Goal: Task Accomplishment & Management: Complete application form

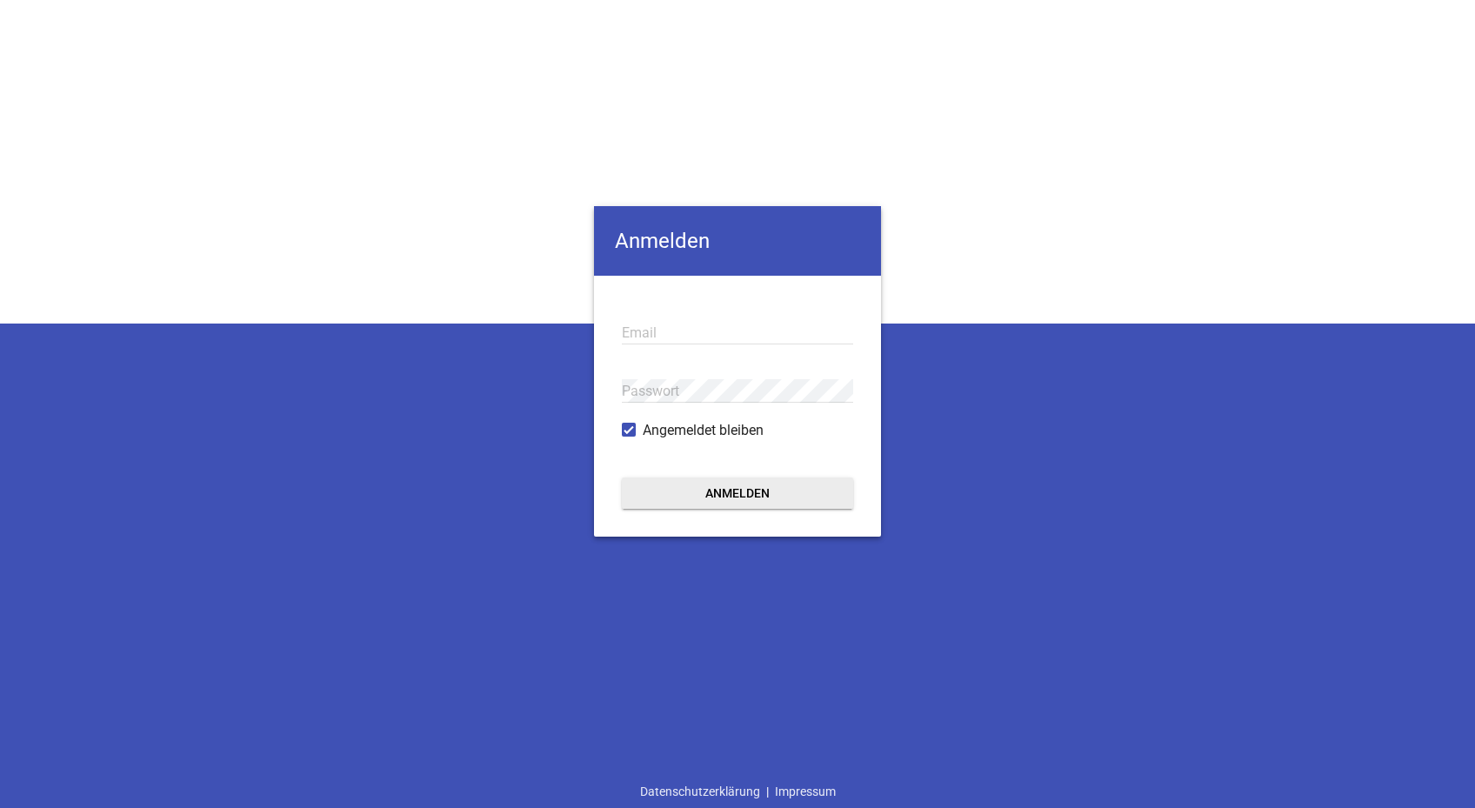
type input "[EMAIL_ADDRESS][PERSON_NAME][DOMAIN_NAME]"
click at [729, 488] on button "Anmelden" at bounding box center [737, 492] width 231 height 31
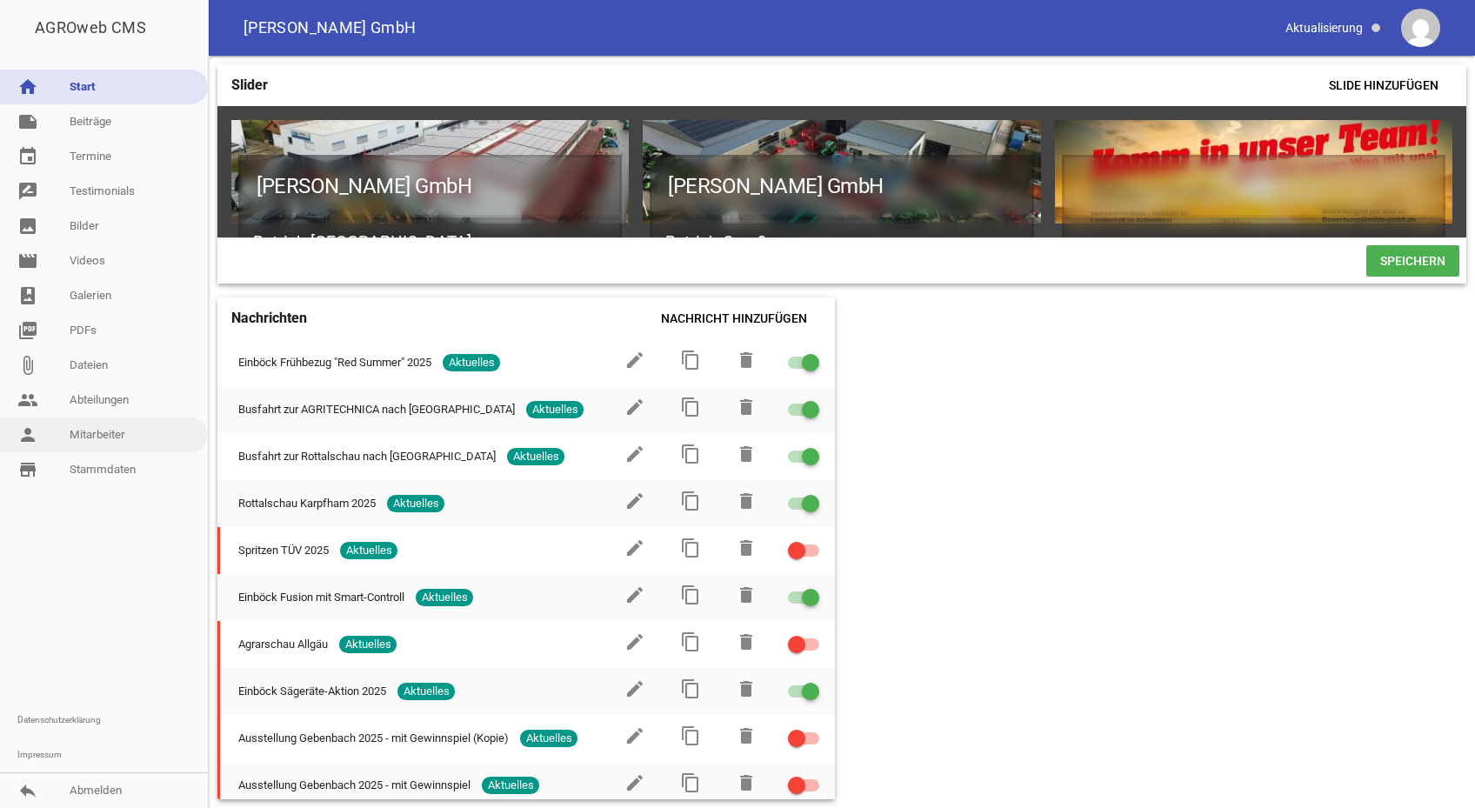
click at [105, 432] on link "person Mitarbeiter" at bounding box center [104, 434] width 208 height 35
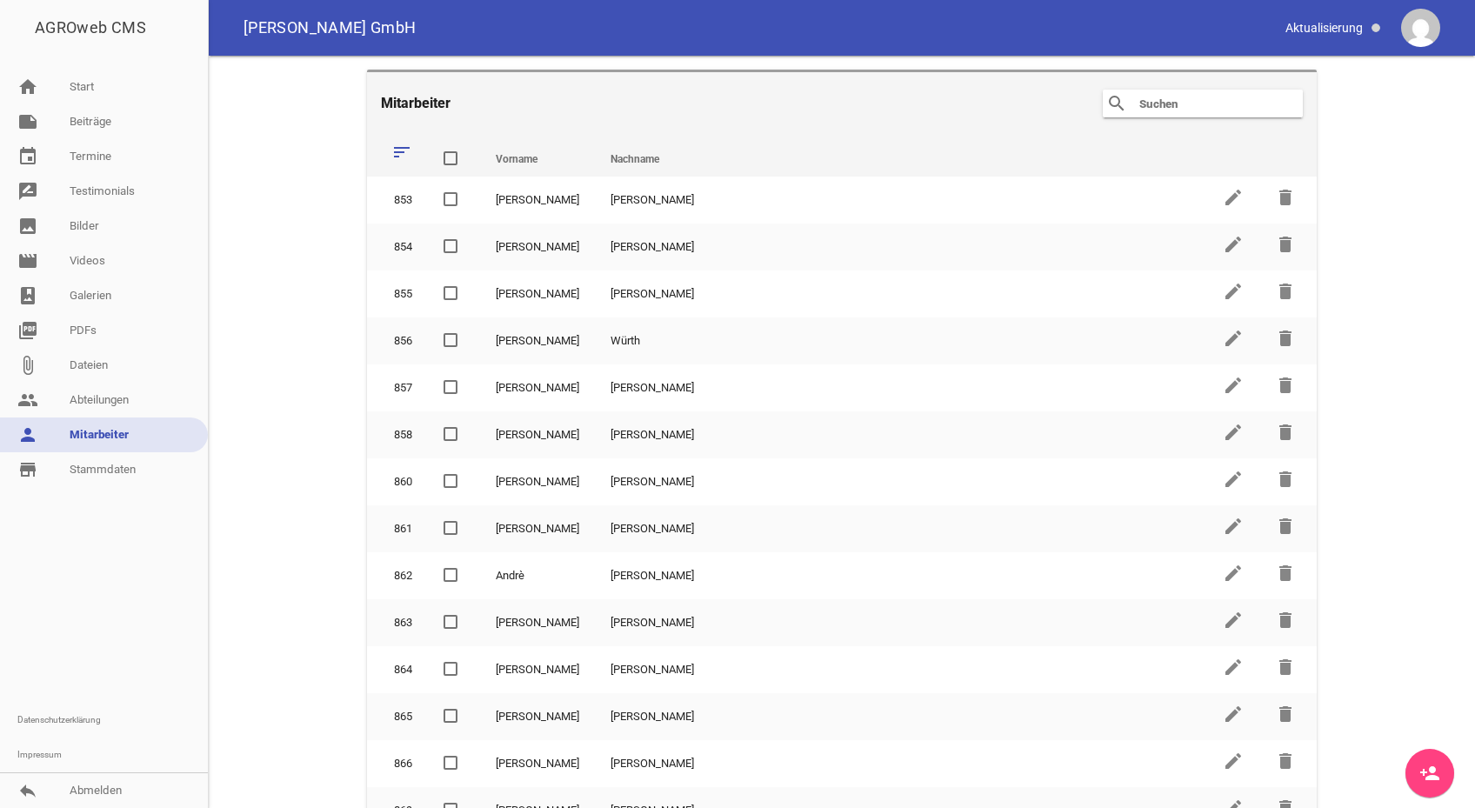
click at [396, 147] on icon "sort" at bounding box center [401, 152] width 21 height 21
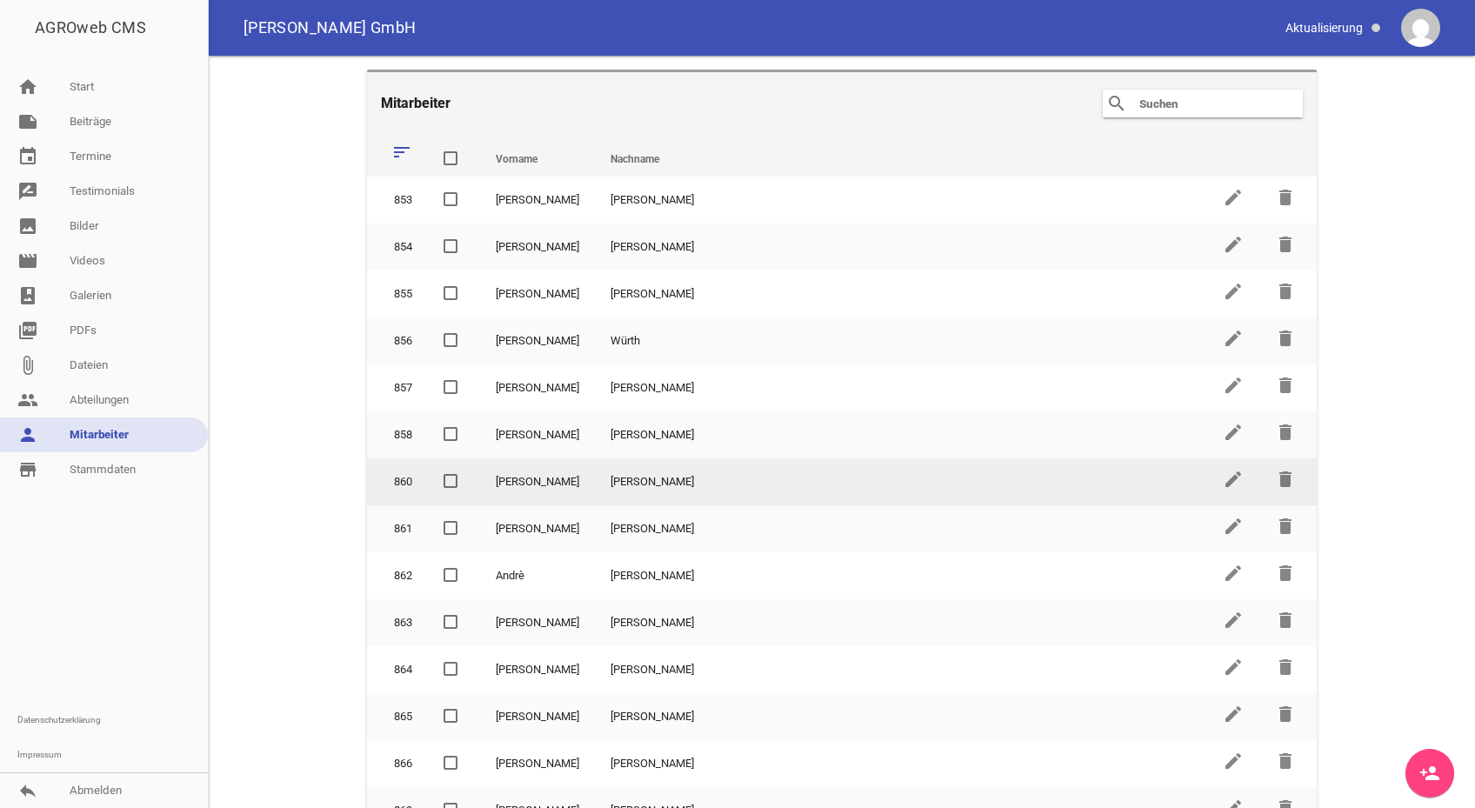
scroll to position [449, 0]
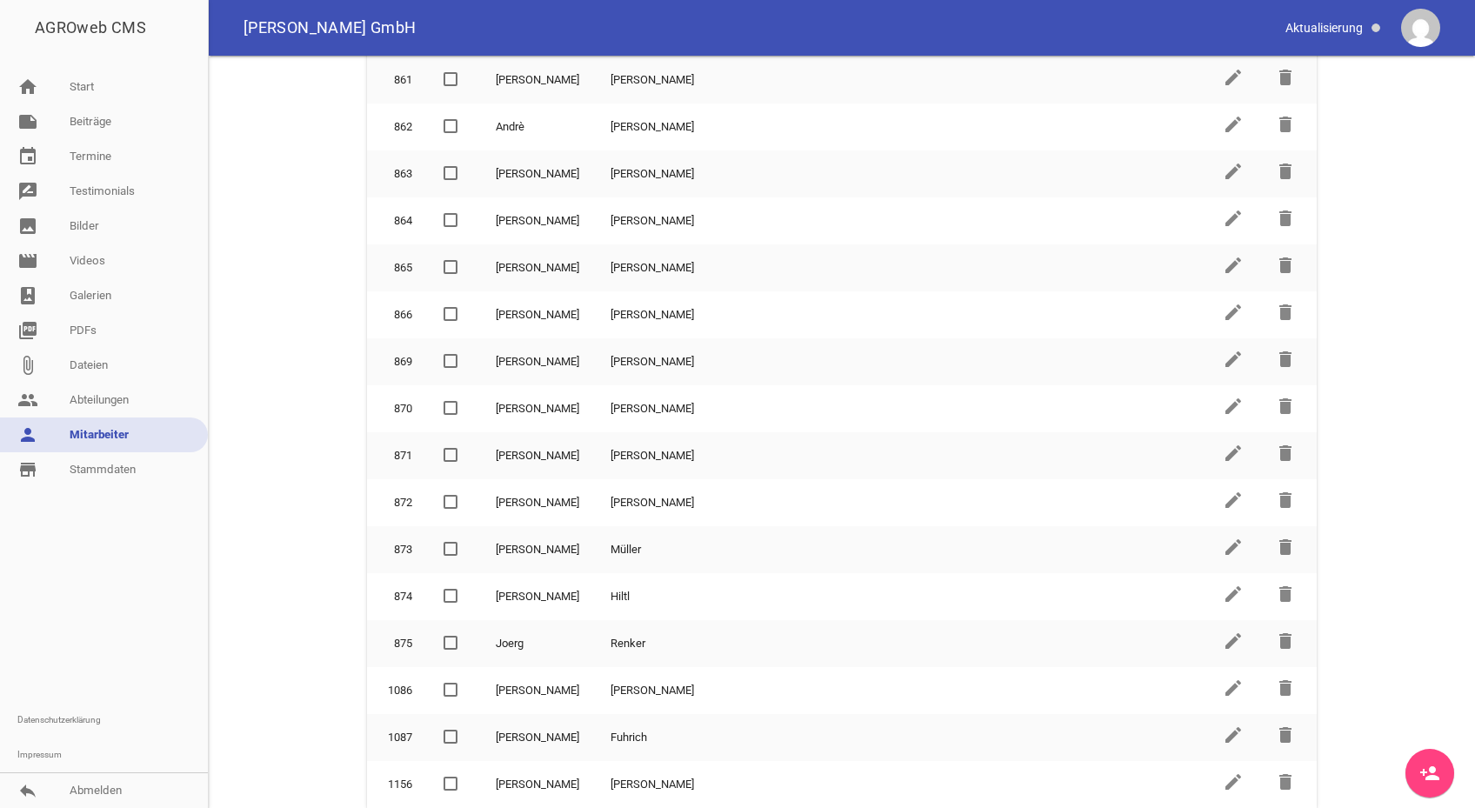
click at [1426, 770] on icon "person_add" at bounding box center [1429, 773] width 21 height 21
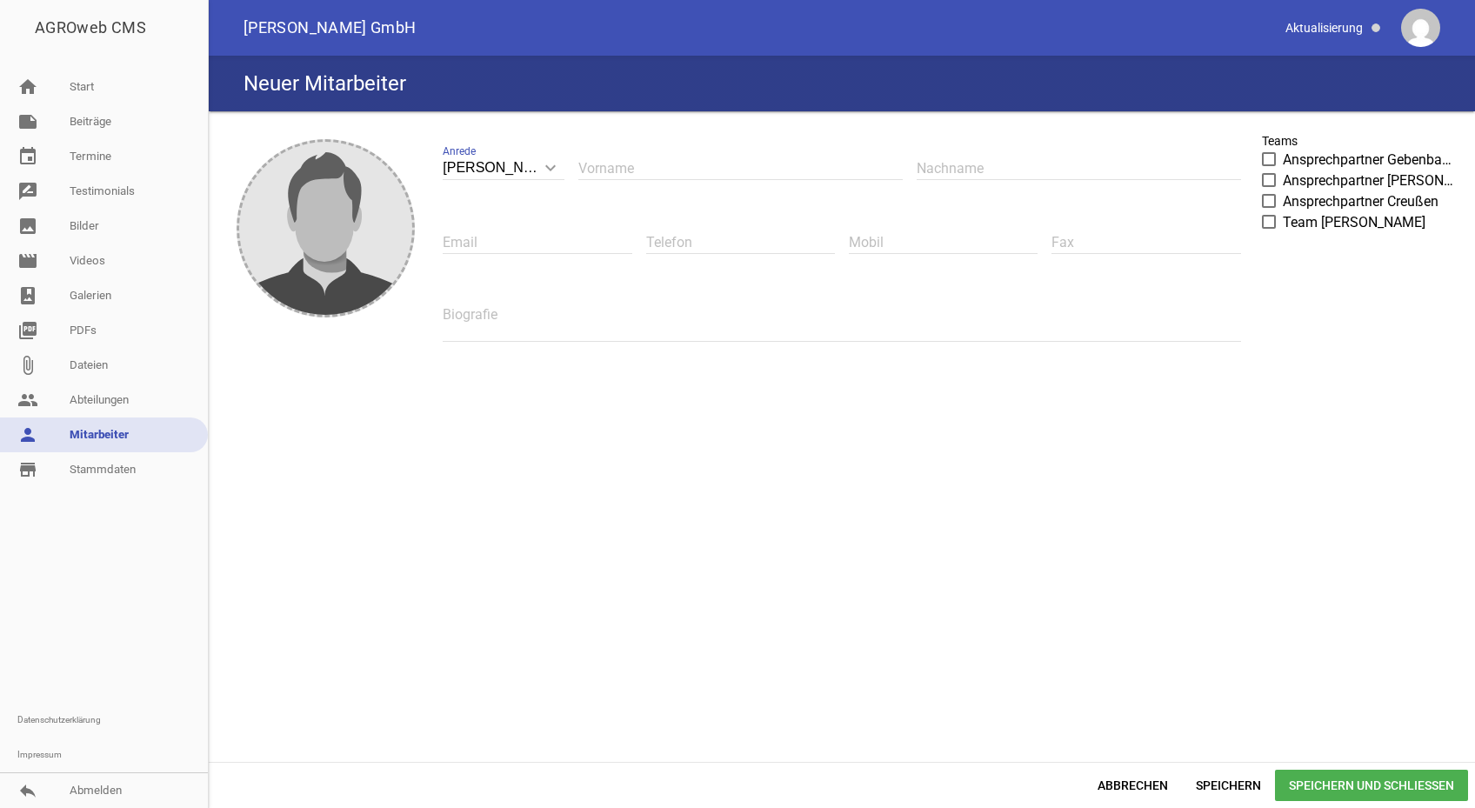
click at [546, 165] on icon "keyboard_arrow_down" at bounding box center [551, 168] width 28 height 28
click at [546, 165] on input "Herr" at bounding box center [504, 168] width 122 height 23
click at [510, 247] on li "Frau" at bounding box center [504, 250] width 122 height 42
type input "Frau"
click at [663, 162] on input "text" at bounding box center [740, 168] width 324 height 23
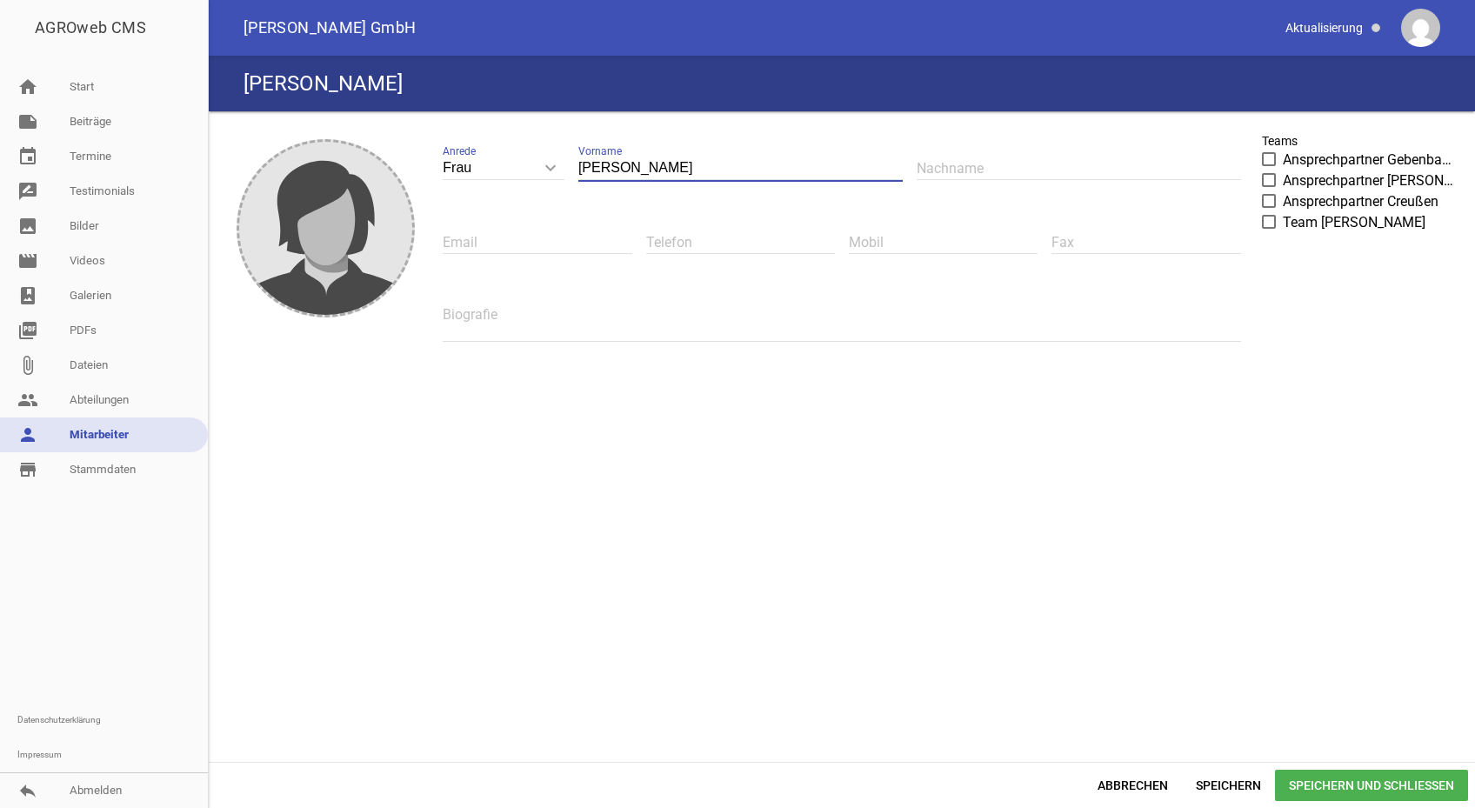
type input "[PERSON_NAME]"
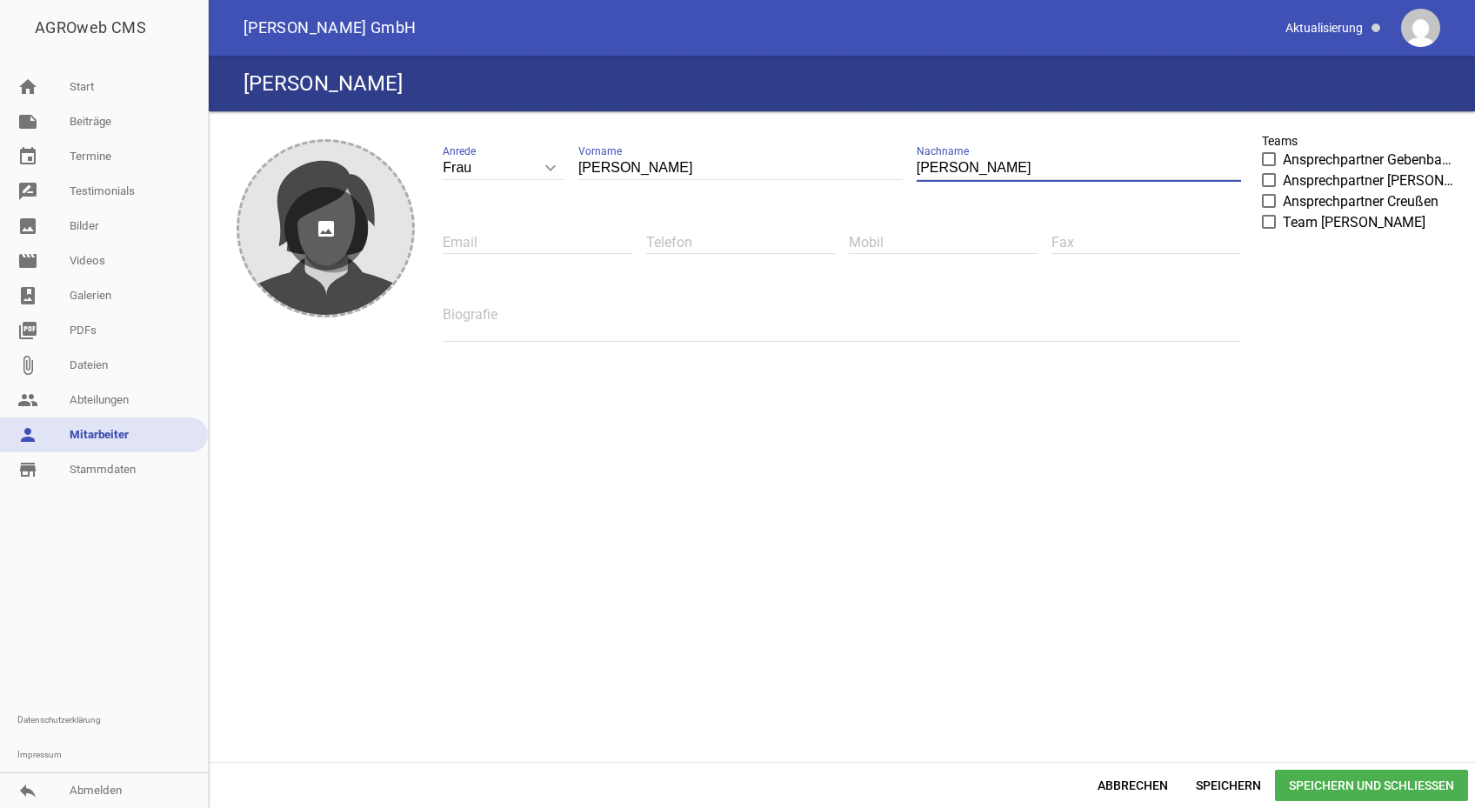
type input "Klinger"
click at [380, 231] on div "image" at bounding box center [325, 228] width 173 height 173
click at [330, 226] on icon "image" at bounding box center [325, 228] width 83 height 83
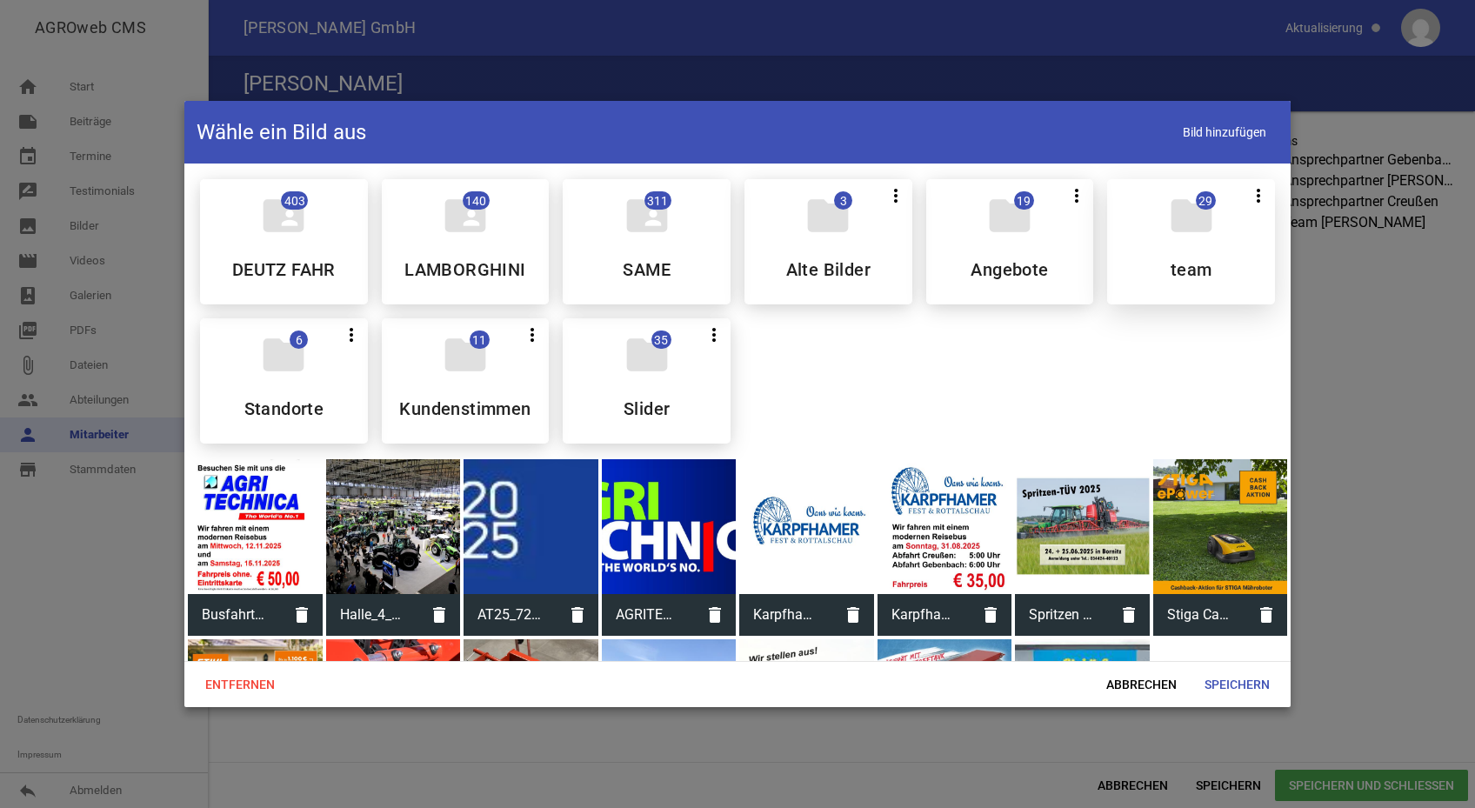
click at [1174, 262] on h5 "team" at bounding box center [1192, 269] width 42 height 17
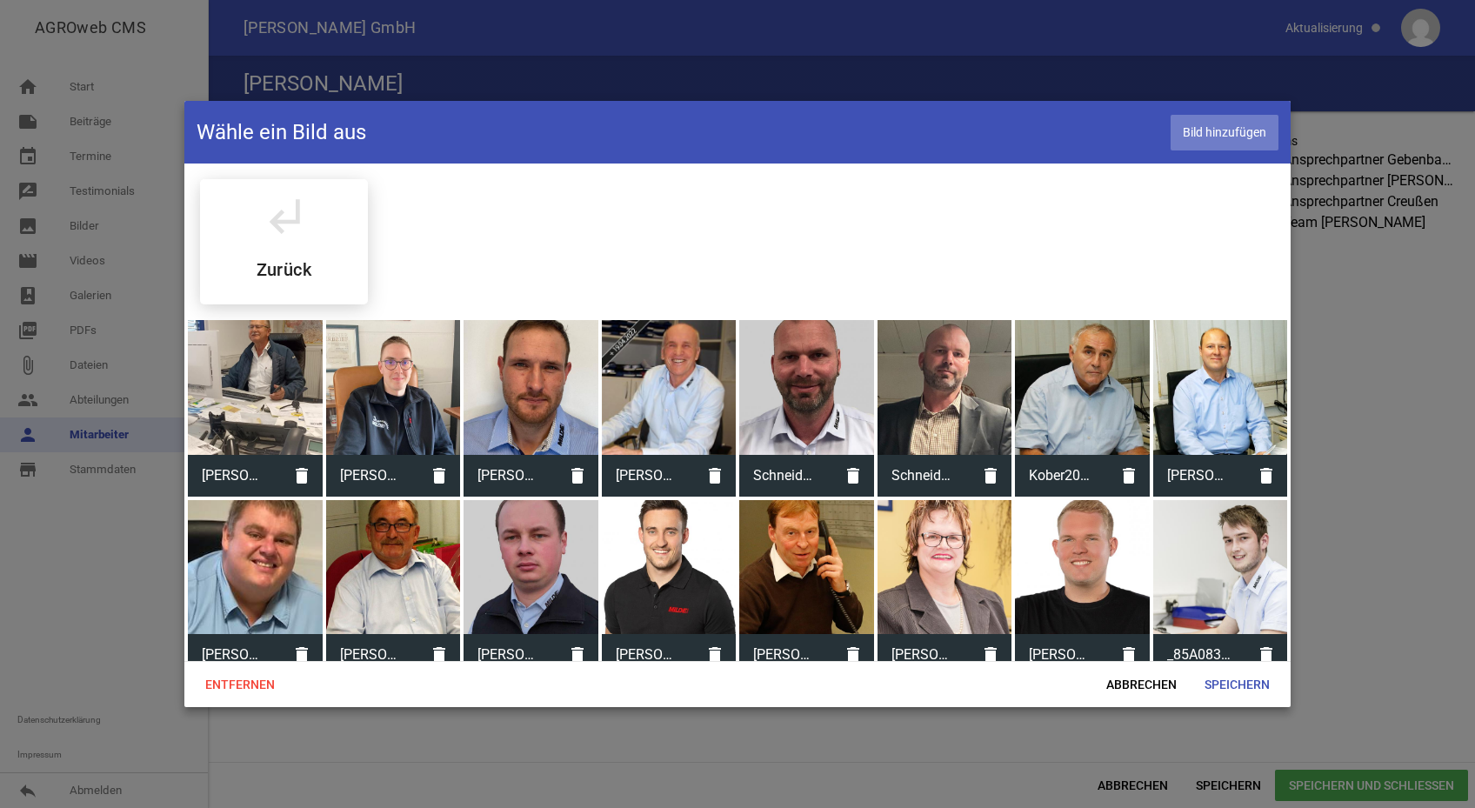
click at [1212, 130] on span "Bild hinzufügen" at bounding box center [1225, 133] width 108 height 36
click at [1219, 682] on span "Speichern" at bounding box center [1237, 684] width 93 height 31
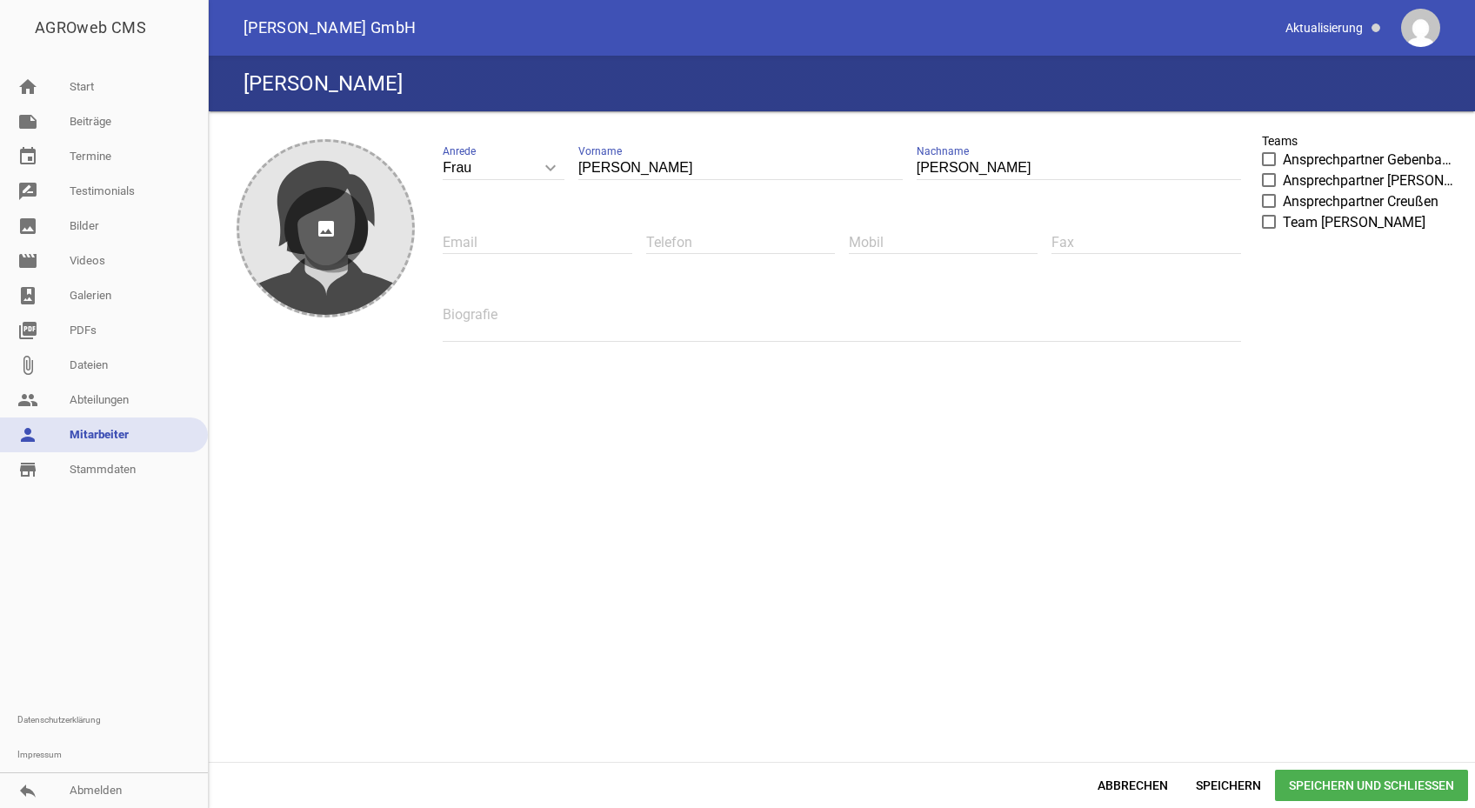
click at [325, 228] on icon "image" at bounding box center [325, 228] width 83 height 83
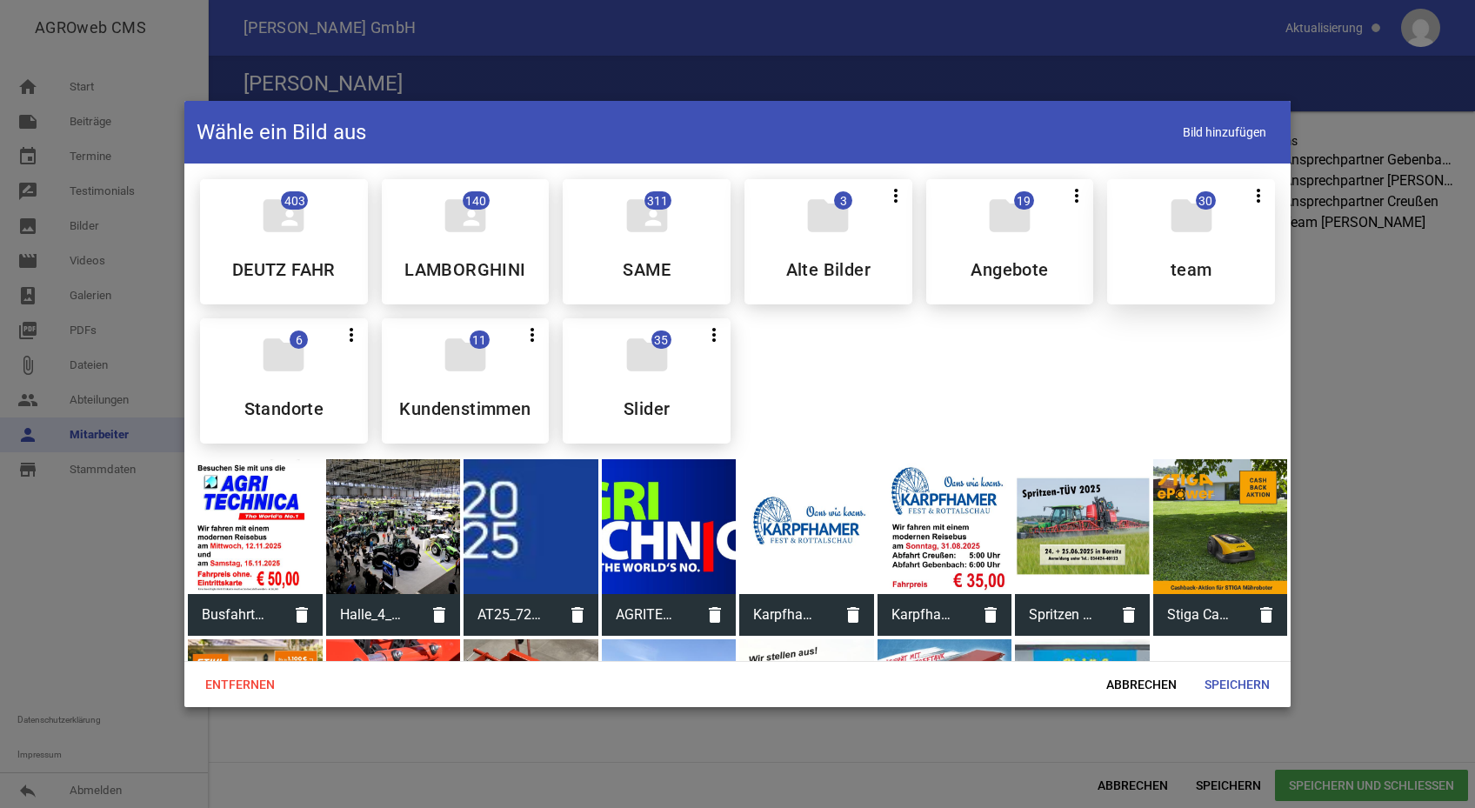
click at [1216, 250] on div "folder 30 more_vert Teilen Bearbeiten Löschen team" at bounding box center [1191, 241] width 168 height 125
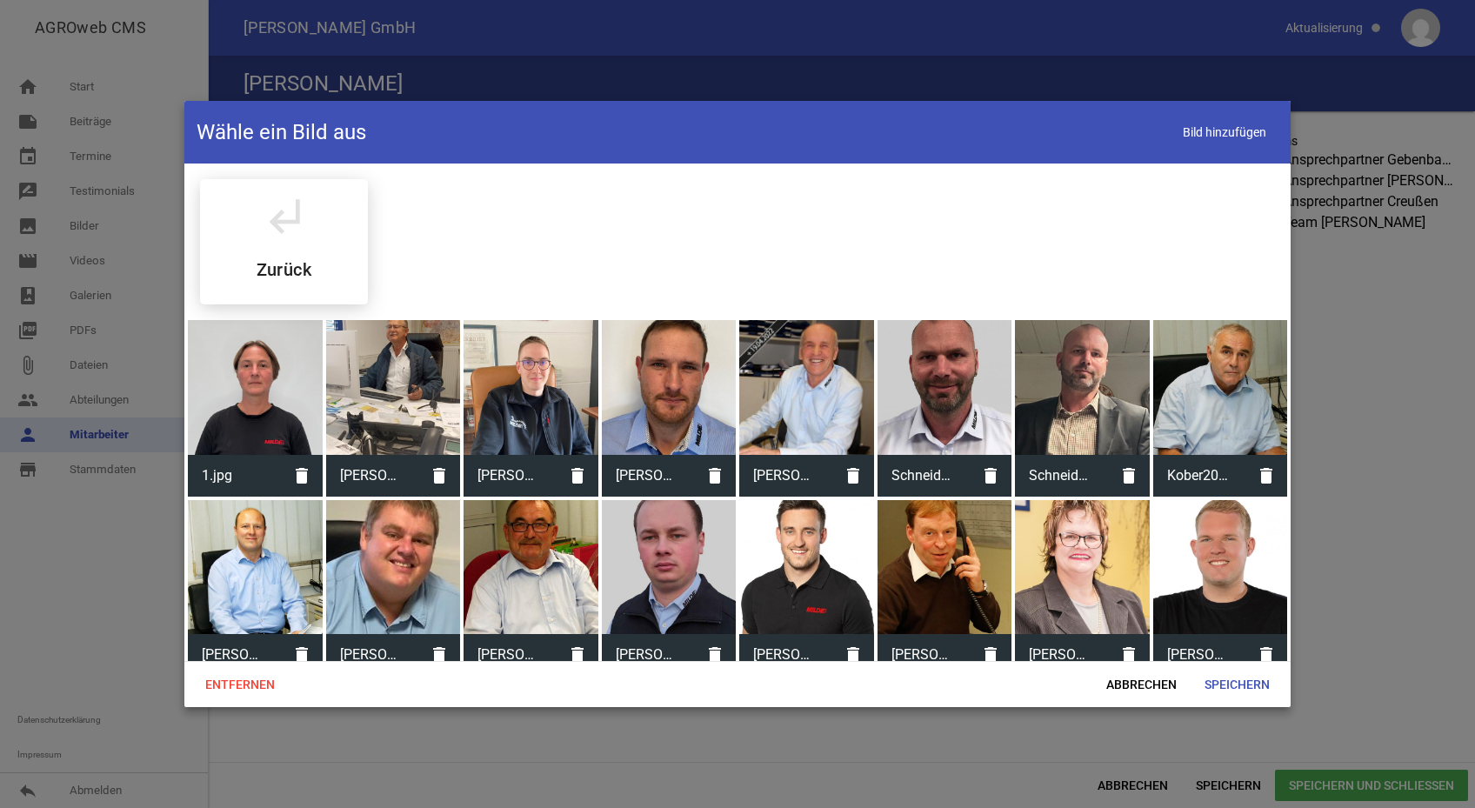
click at [254, 399] on div at bounding box center [255, 387] width 135 height 135
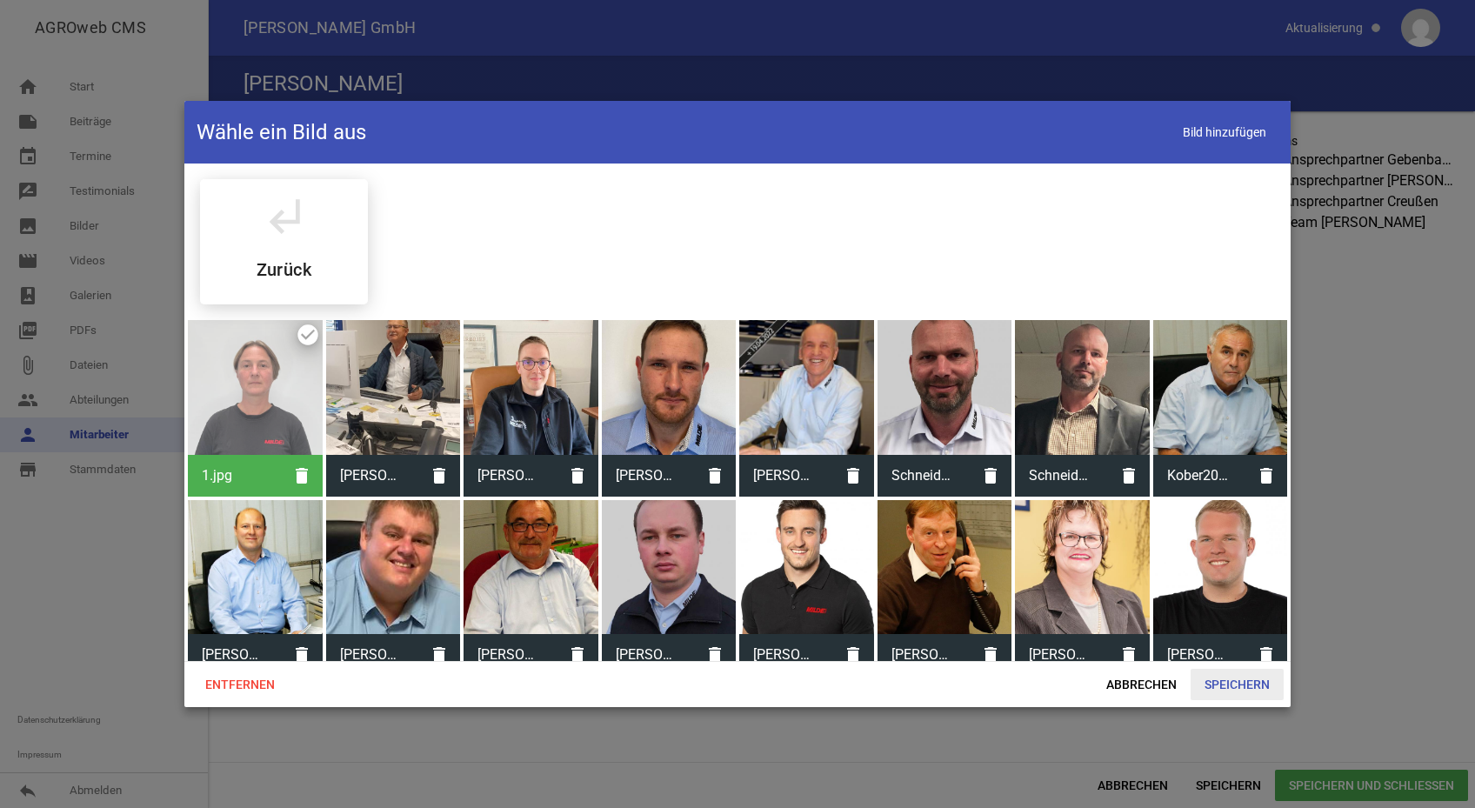
click at [1232, 681] on span "Speichern" at bounding box center [1237, 684] width 93 height 31
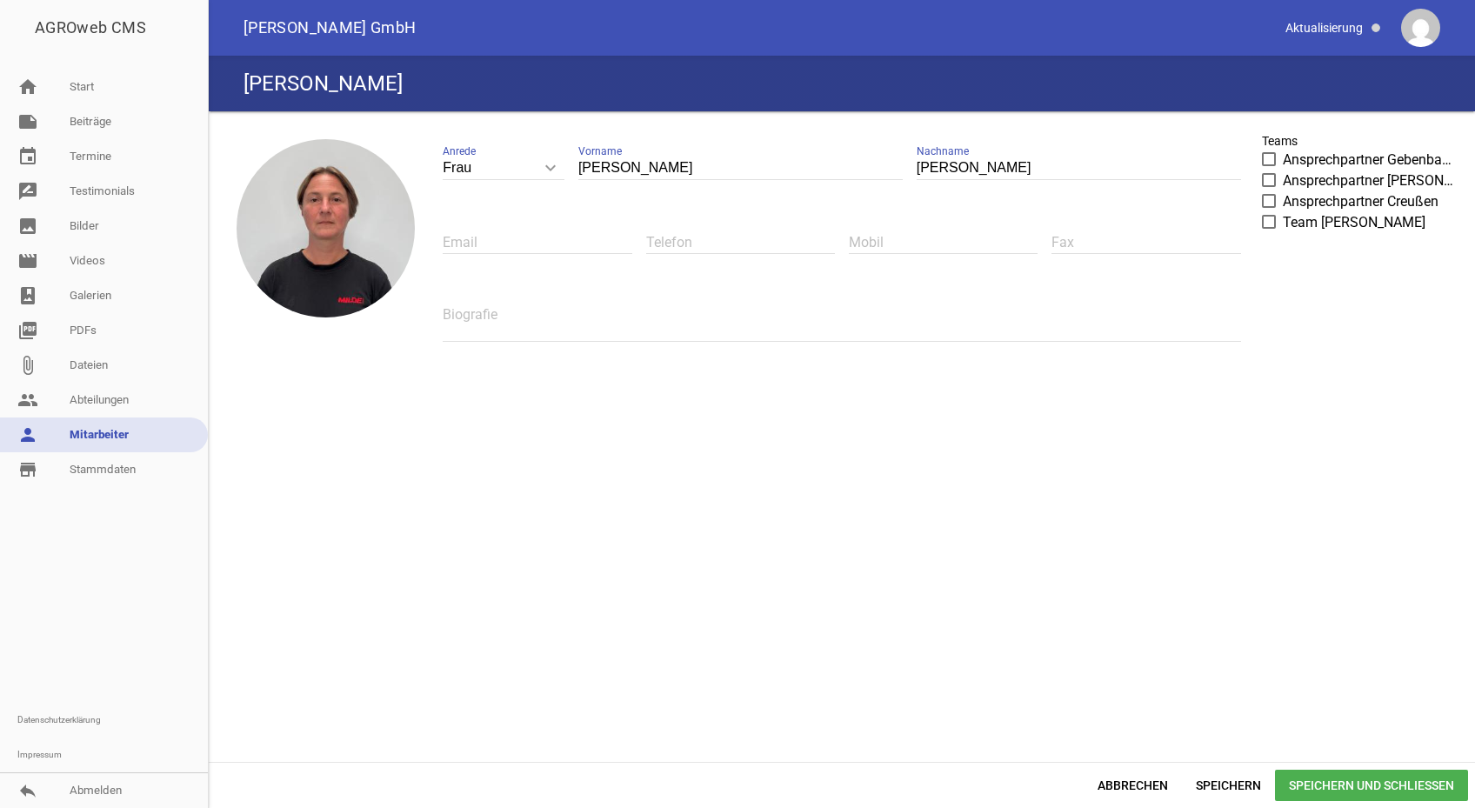
click at [1269, 203] on span at bounding box center [1269, 201] width 11 height 10
click at [1283, 191] on input "Ansprechpartner Creußen" at bounding box center [1283, 191] width 0 height 0
click at [573, 245] on input "text" at bounding box center [537, 241] width 189 height 23
type input "[PERSON_NAME][EMAIL_ADDRESS][DOMAIN_NAME]"
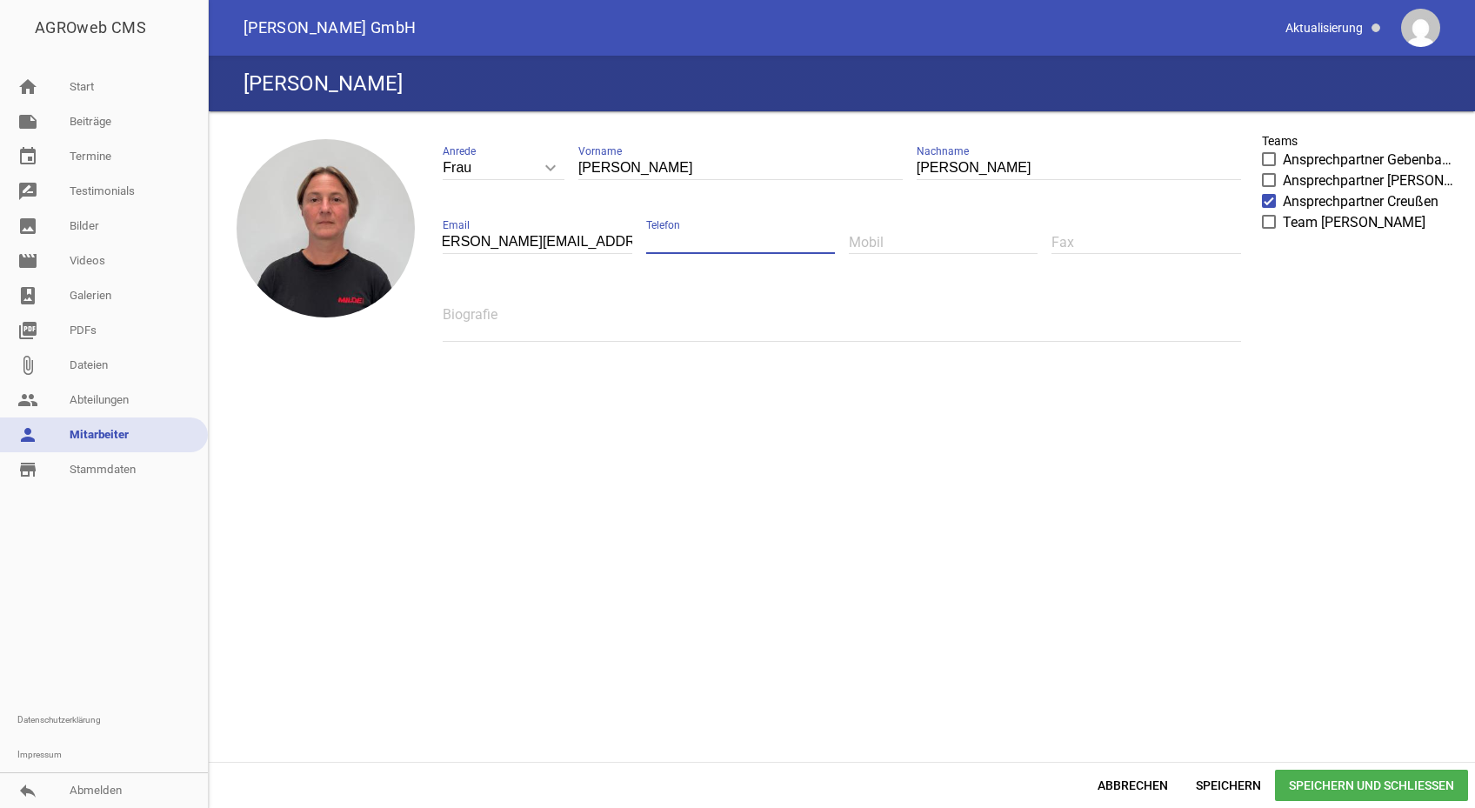
scroll to position [0, 0]
click at [740, 234] on input "text" at bounding box center [740, 241] width 189 height 23
type input "[PHONE_NUMBER]"
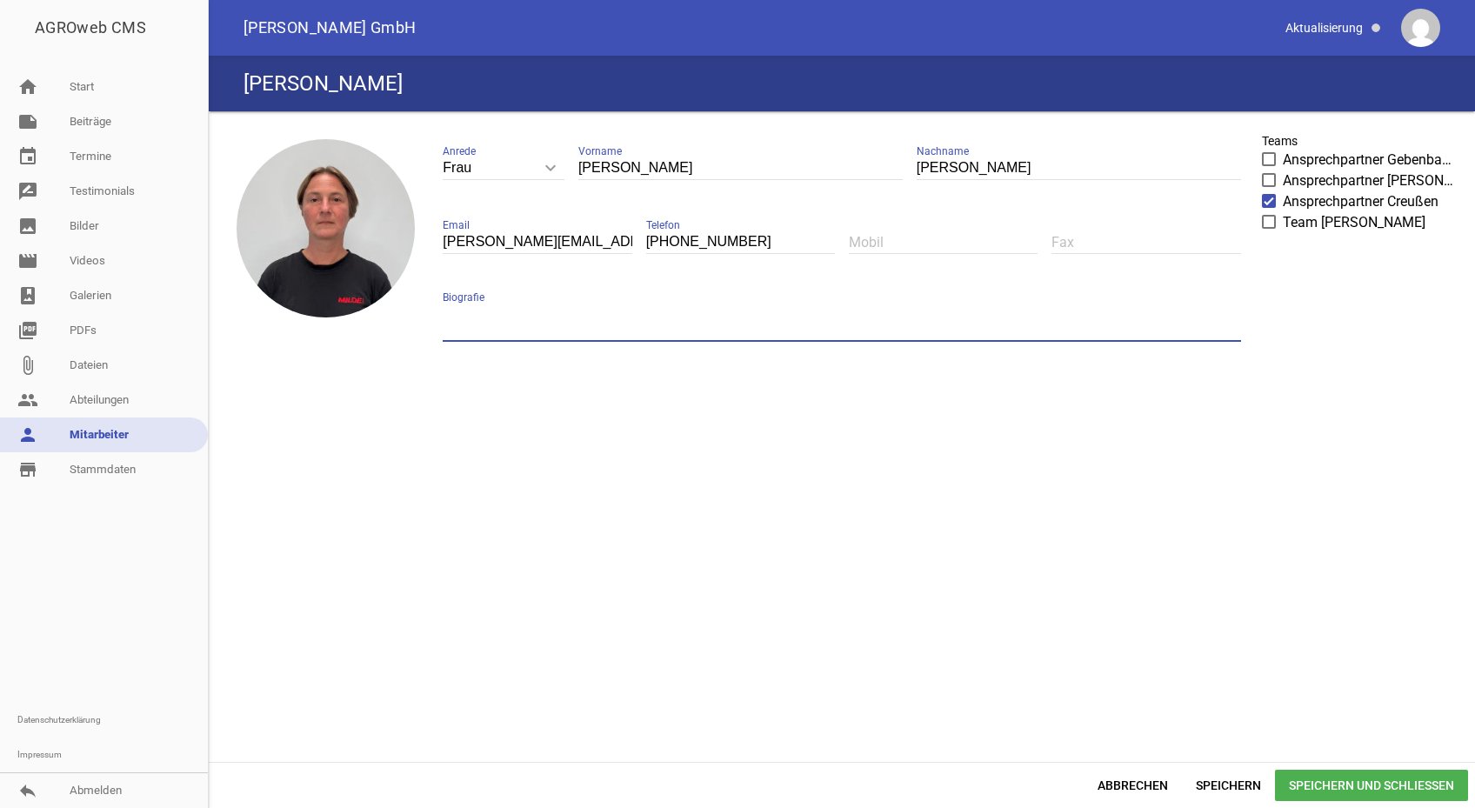
click at [550, 318] on textarea at bounding box center [841, 322] width 797 height 39
click at [605, 316] on textarea at bounding box center [841, 322] width 797 height 39
type textarea "Marketing"
click at [1326, 781] on span "Speichern und Schließen" at bounding box center [1371, 785] width 193 height 31
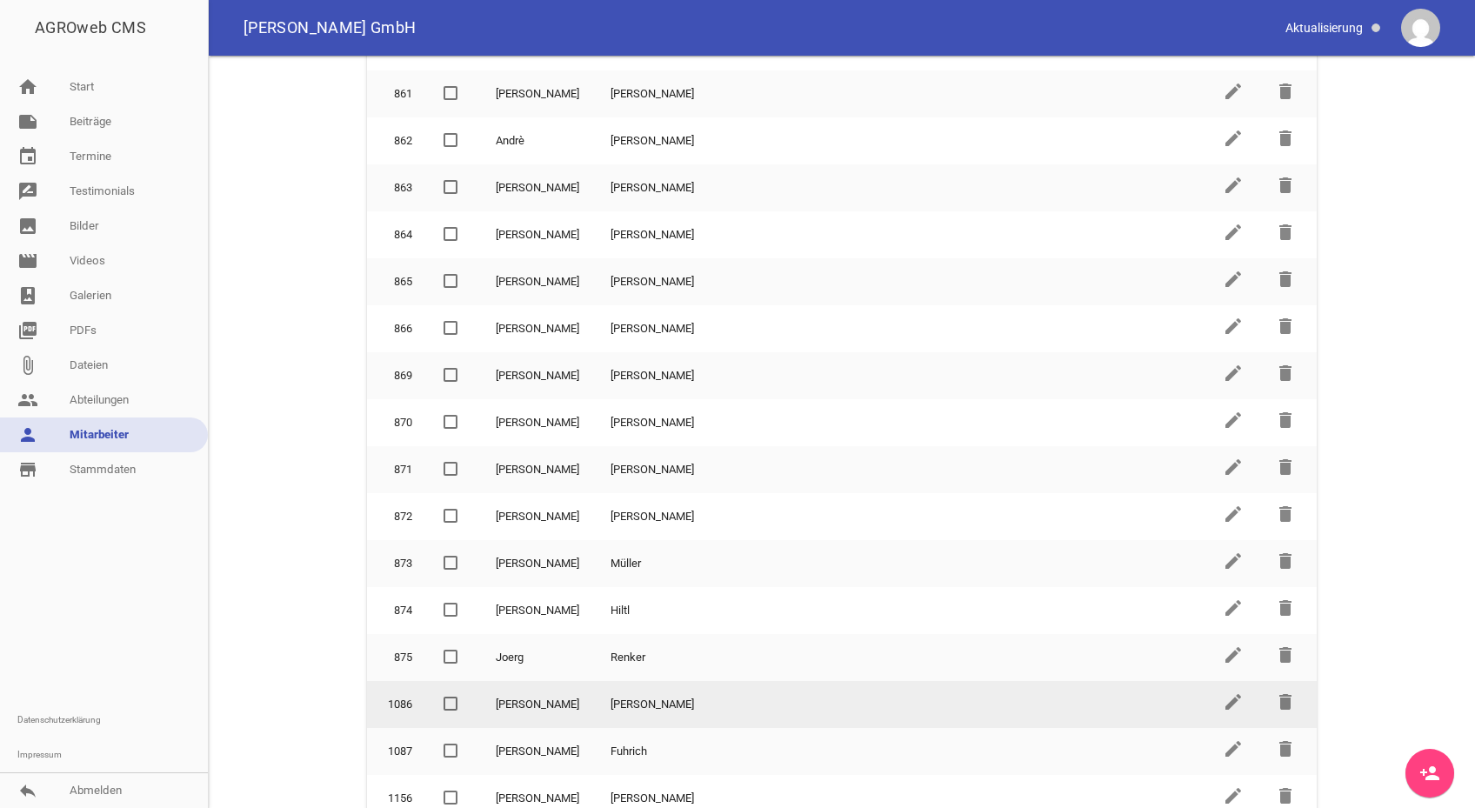
scroll to position [496, 0]
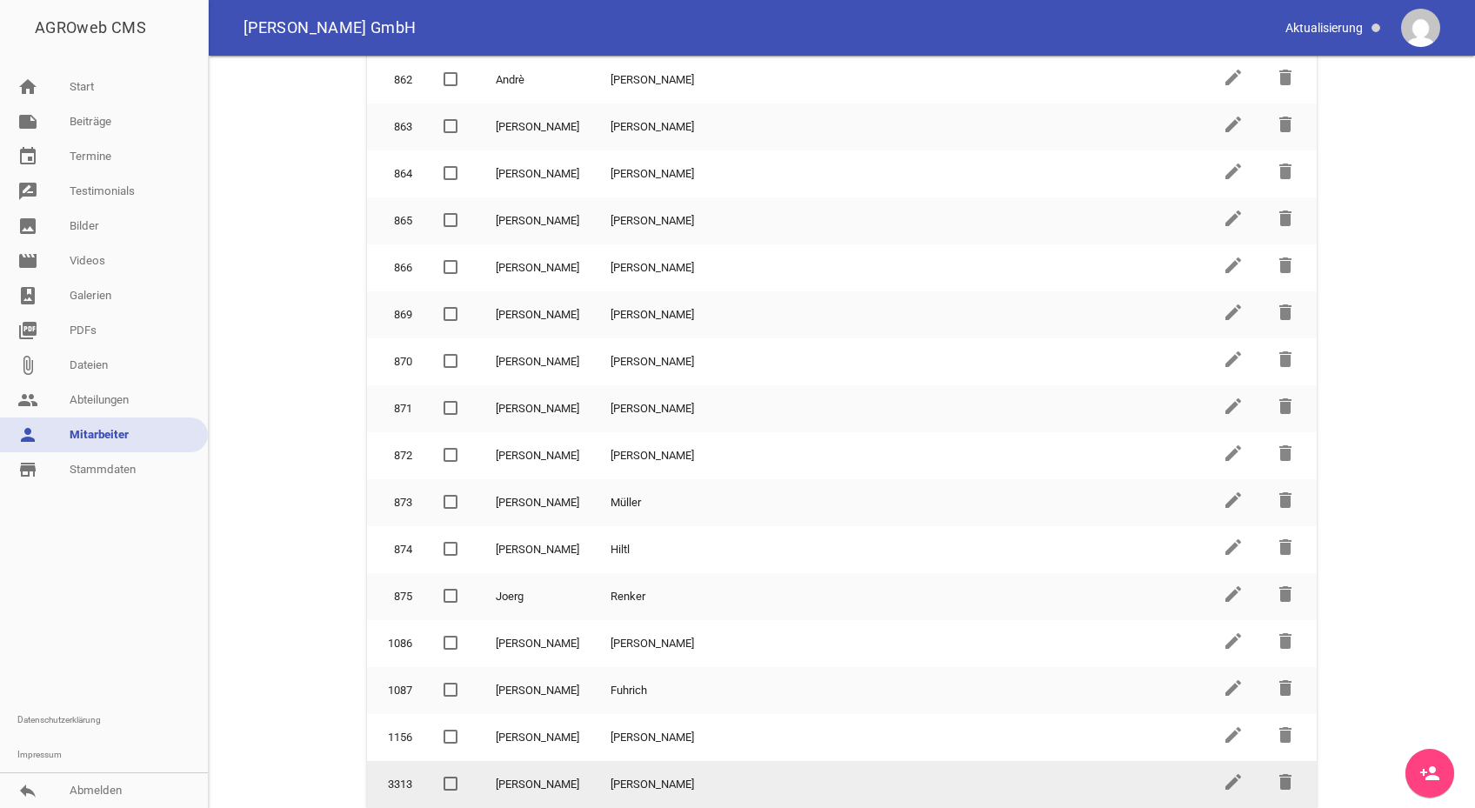
click at [450, 788] on span at bounding box center [450, 783] width 11 height 10
click at [464, 774] on input "checkbox" at bounding box center [464, 774] width 0 height 0
click at [1227, 777] on icon "edit" at bounding box center [1233, 781] width 21 height 21
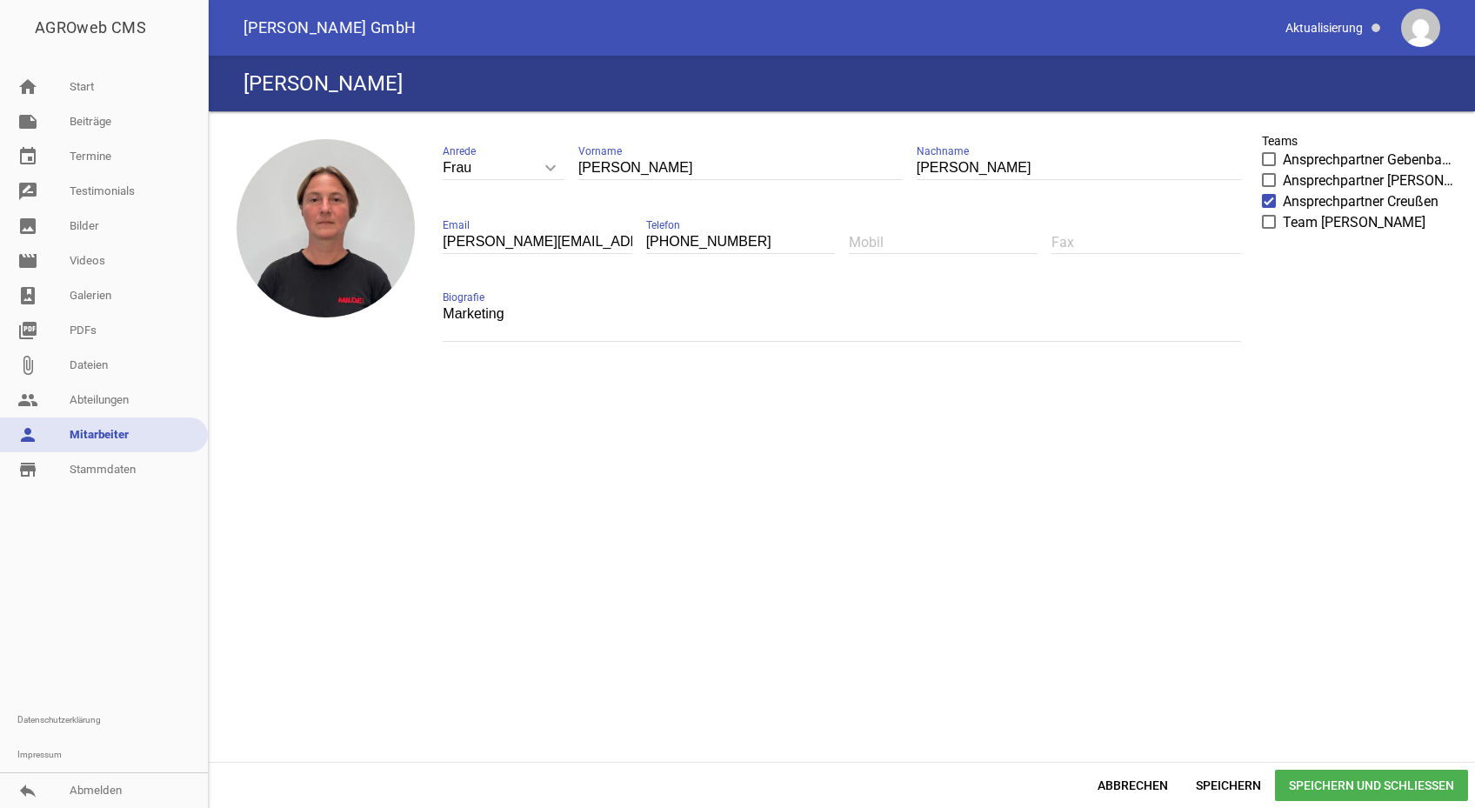
click at [1155, 577] on div "image Frau keyboard_arrow_down Anrede Herr Frau Susanne Vorname Klinger Nachnam…" at bounding box center [842, 436] width 1252 height 637
click at [326, 210] on icon "image" at bounding box center [325, 228] width 83 height 83
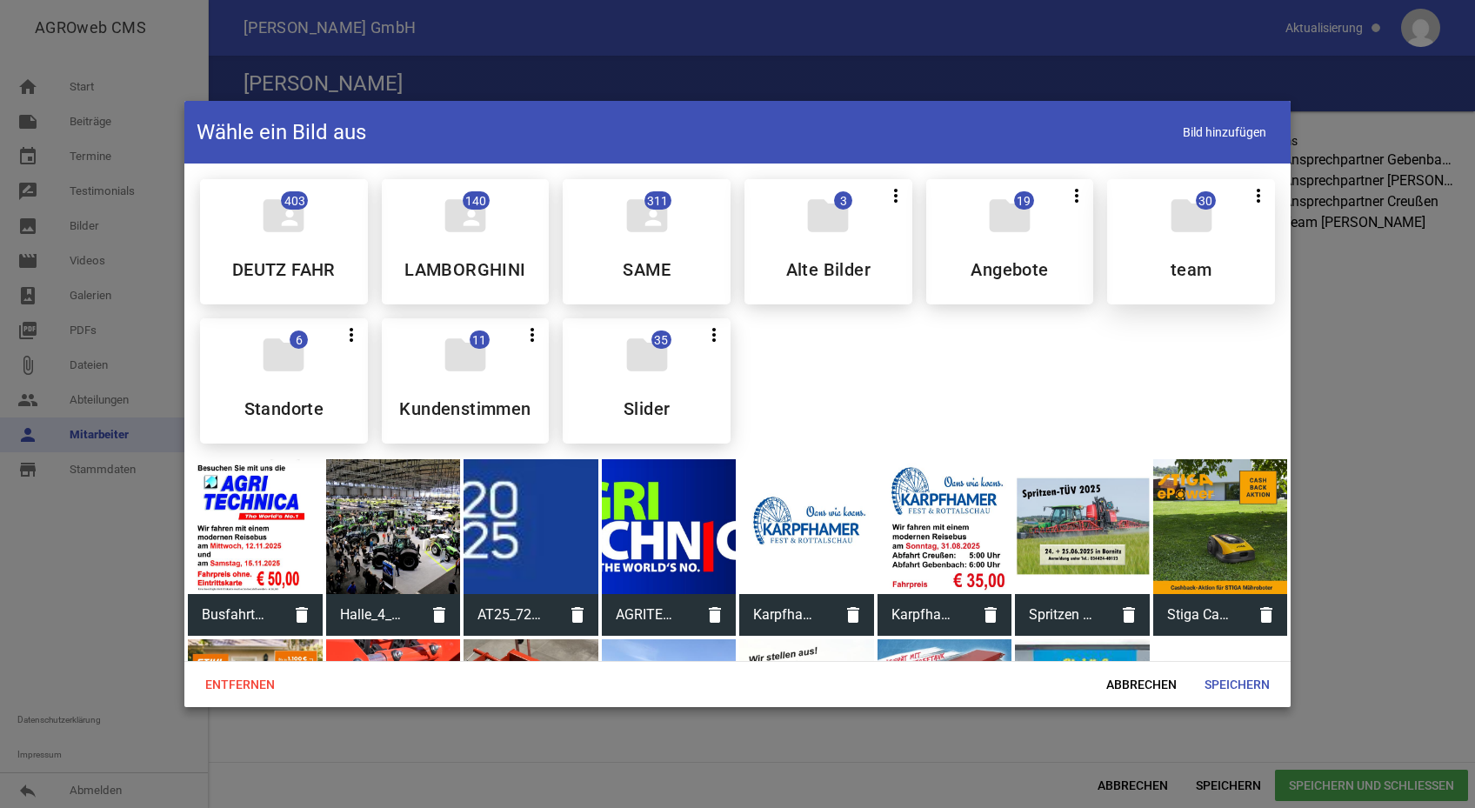
click at [1202, 218] on icon "folder" at bounding box center [1191, 215] width 49 height 49
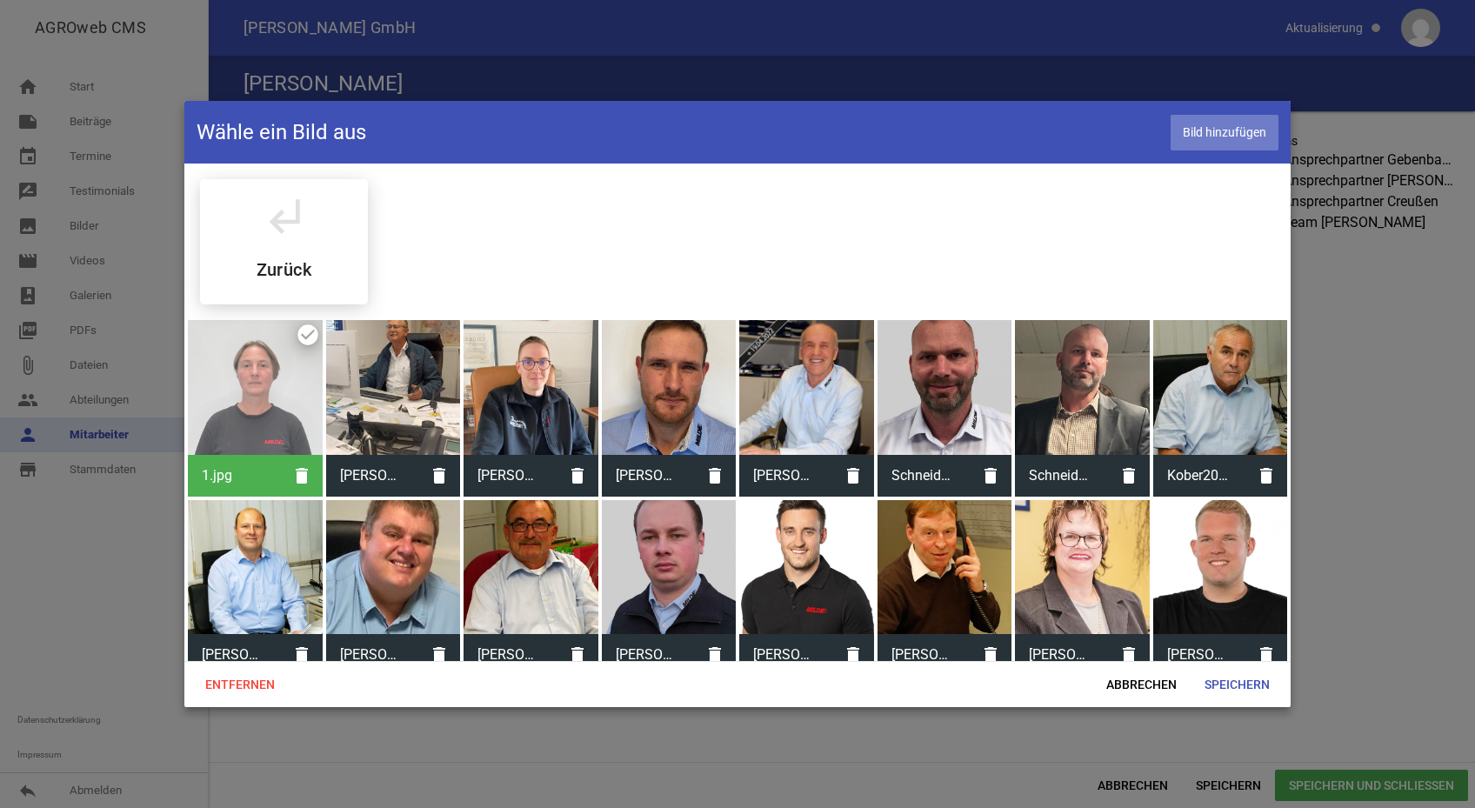
click at [1211, 124] on span "Bild hinzufügen" at bounding box center [1225, 133] width 108 height 36
click at [1241, 672] on span "Speichern" at bounding box center [1237, 684] width 93 height 31
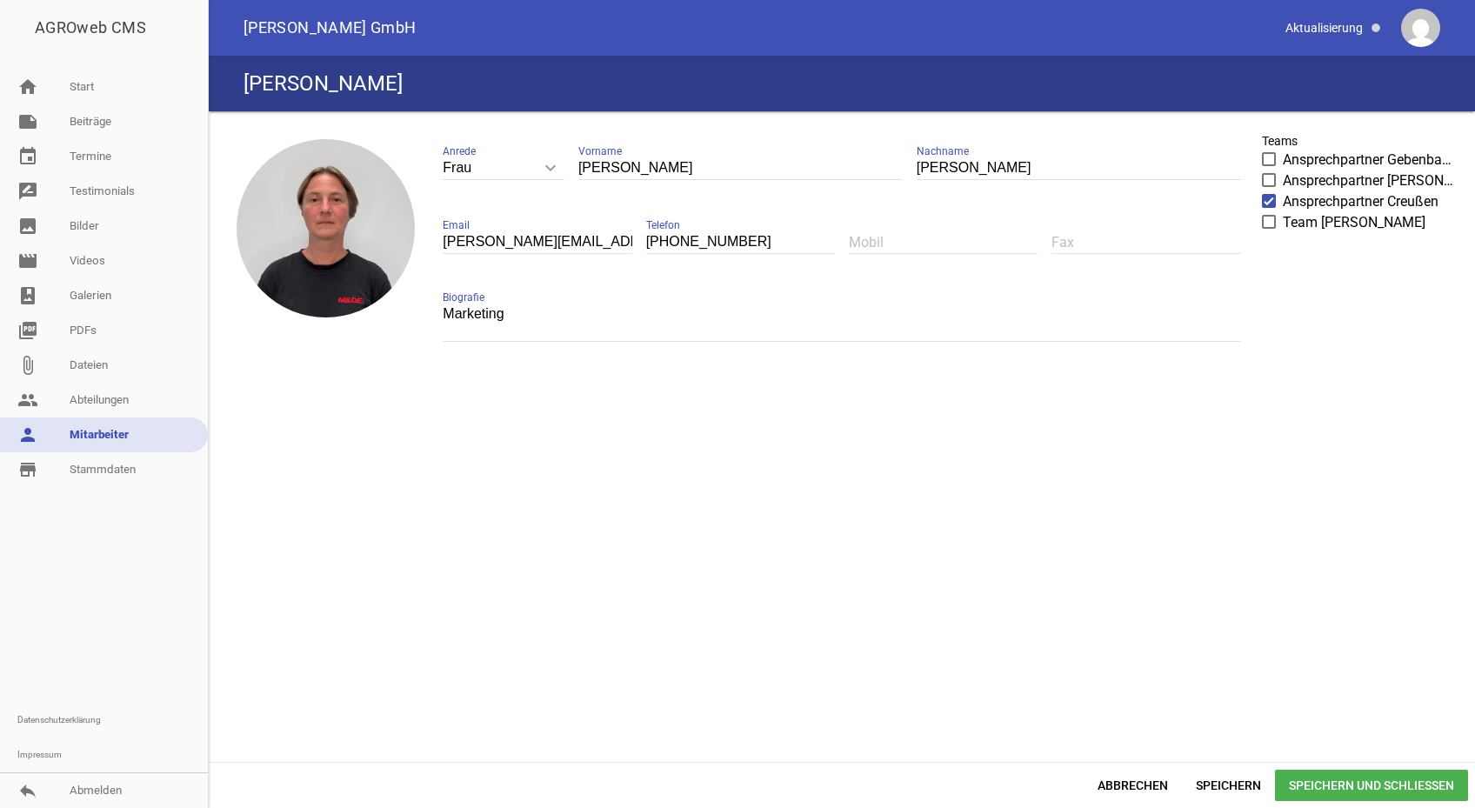
click at [456, 500] on div "image Frau keyboard_arrow_down Anrede Herr Frau Susanne Vorname Klinger Nachnam…" at bounding box center [842, 436] width 1252 height 637
click at [325, 224] on icon "image" at bounding box center [325, 228] width 83 height 83
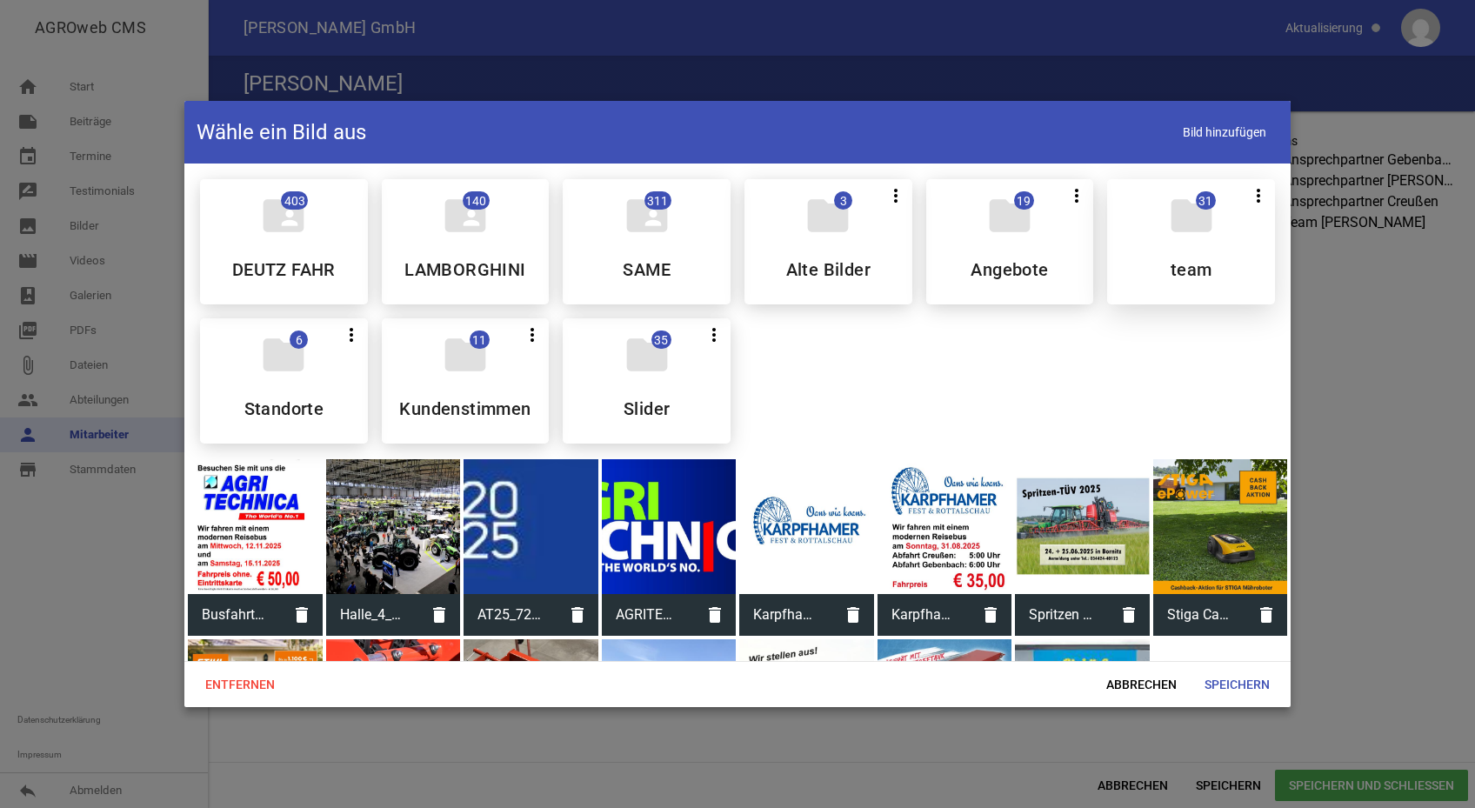
click at [1209, 250] on div "folder 31 more_vert Teilen Bearbeiten Löschen team" at bounding box center [1191, 241] width 168 height 125
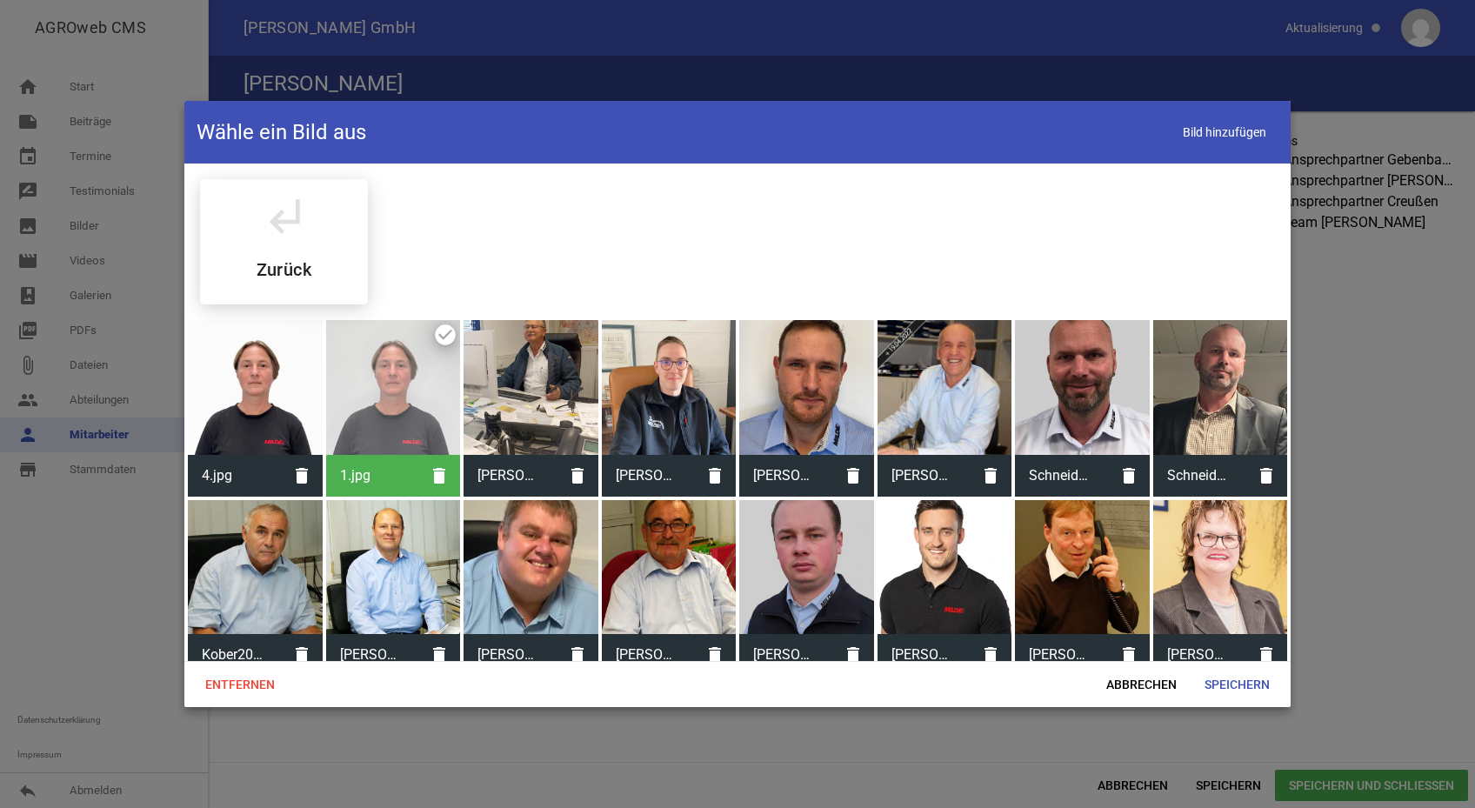
click at [260, 410] on div at bounding box center [255, 387] width 135 height 135
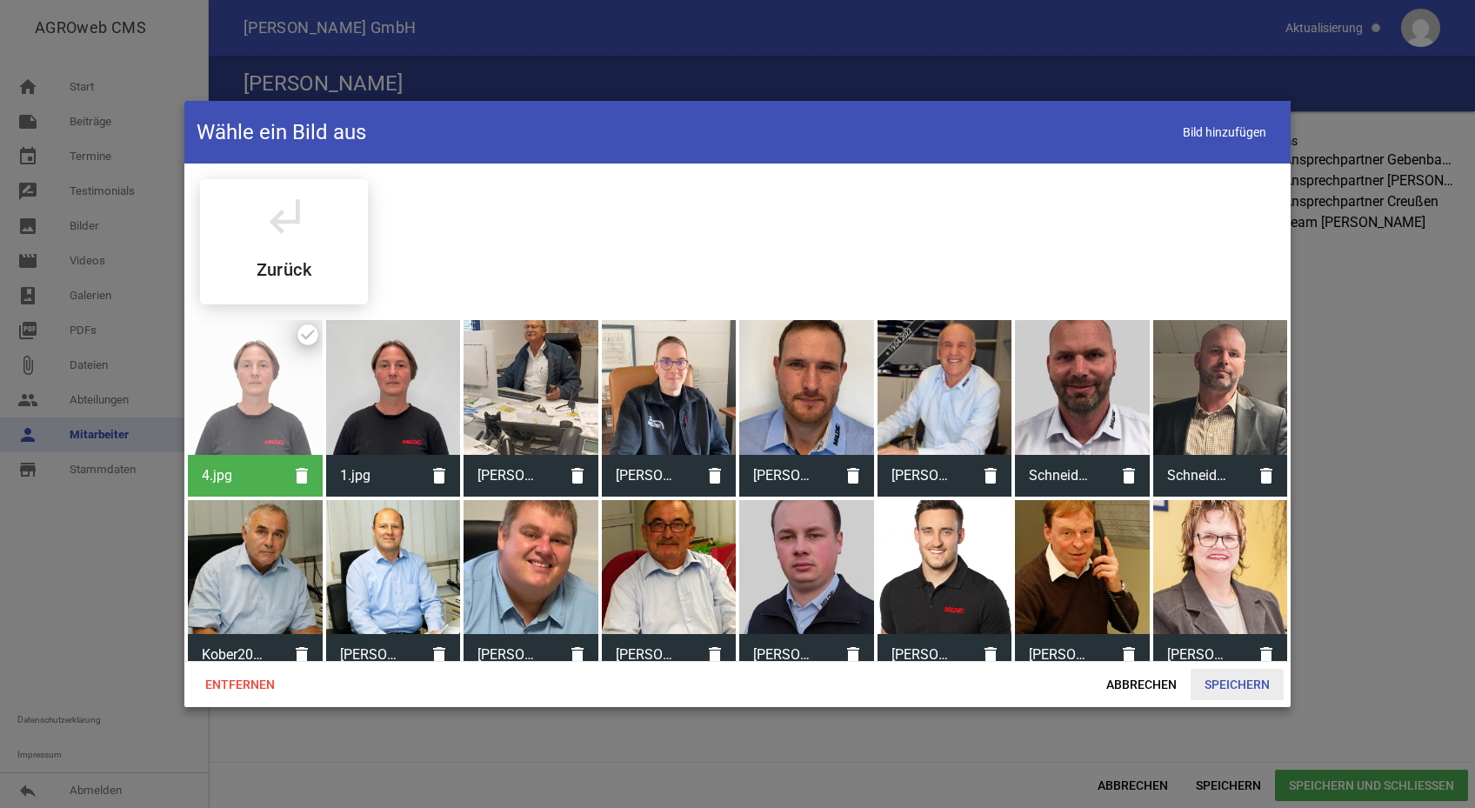
click at [1238, 681] on span "Speichern" at bounding box center [1237, 684] width 93 height 31
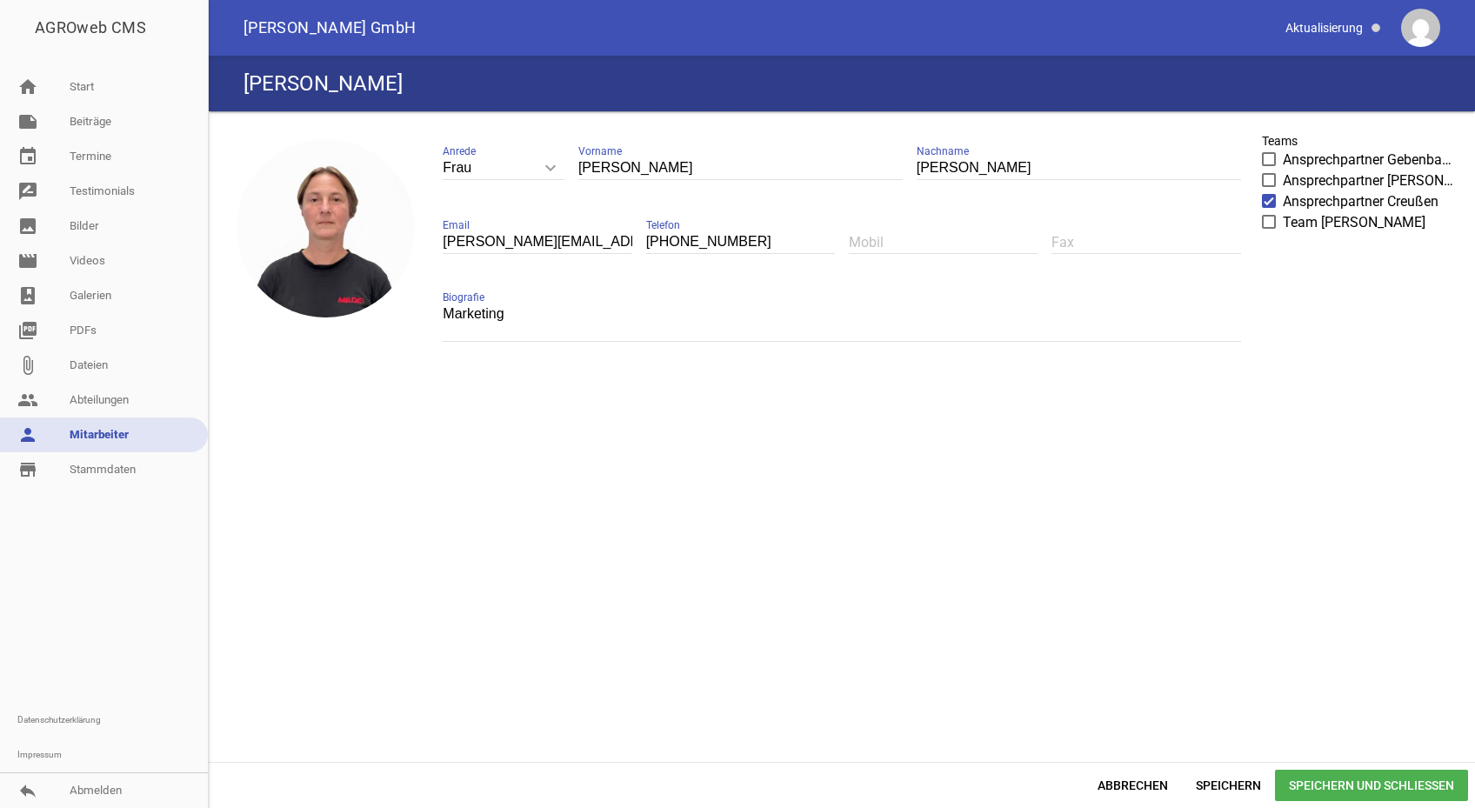
click at [1357, 780] on span "Speichern und Schließen" at bounding box center [1371, 785] width 193 height 31
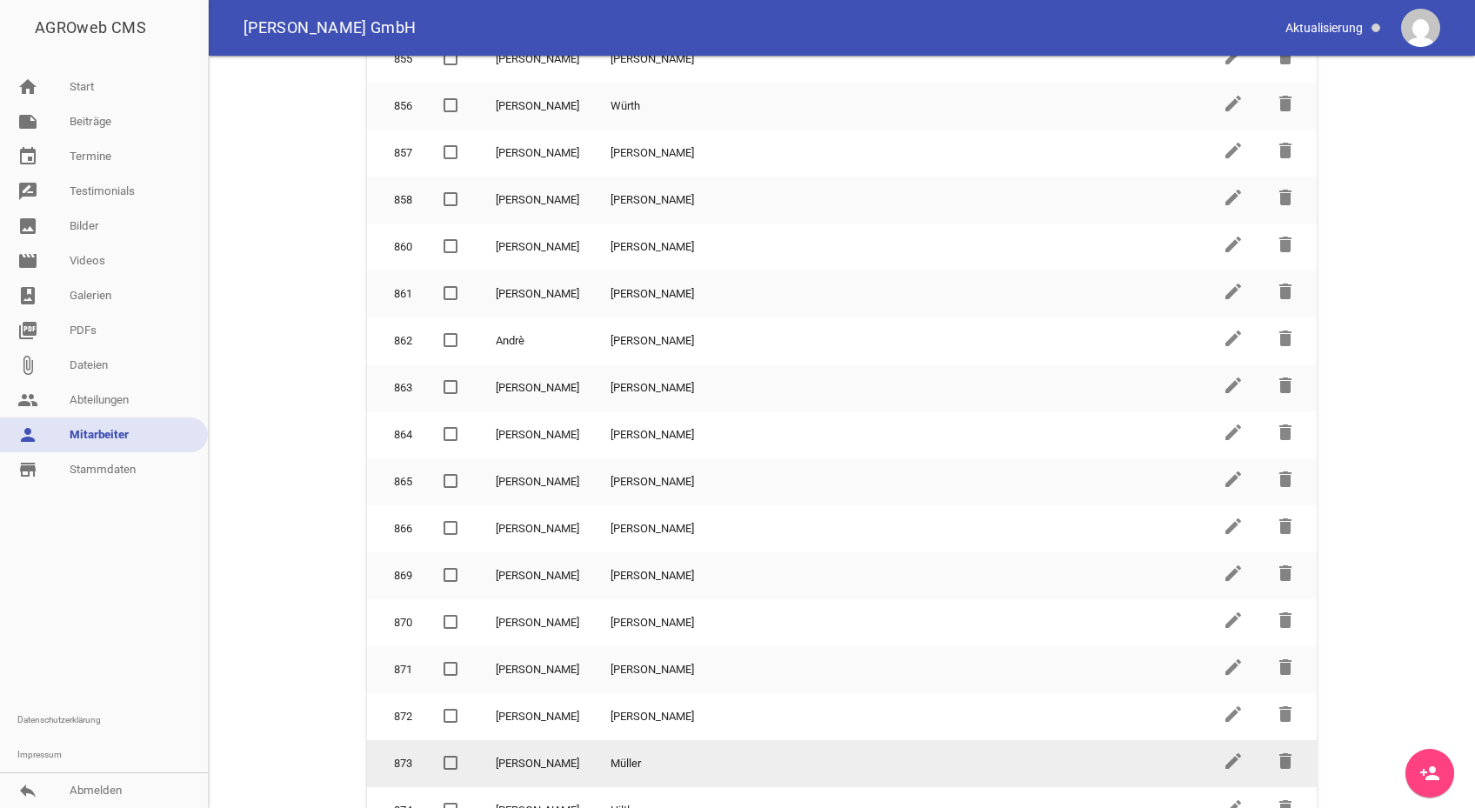
scroll to position [496, 0]
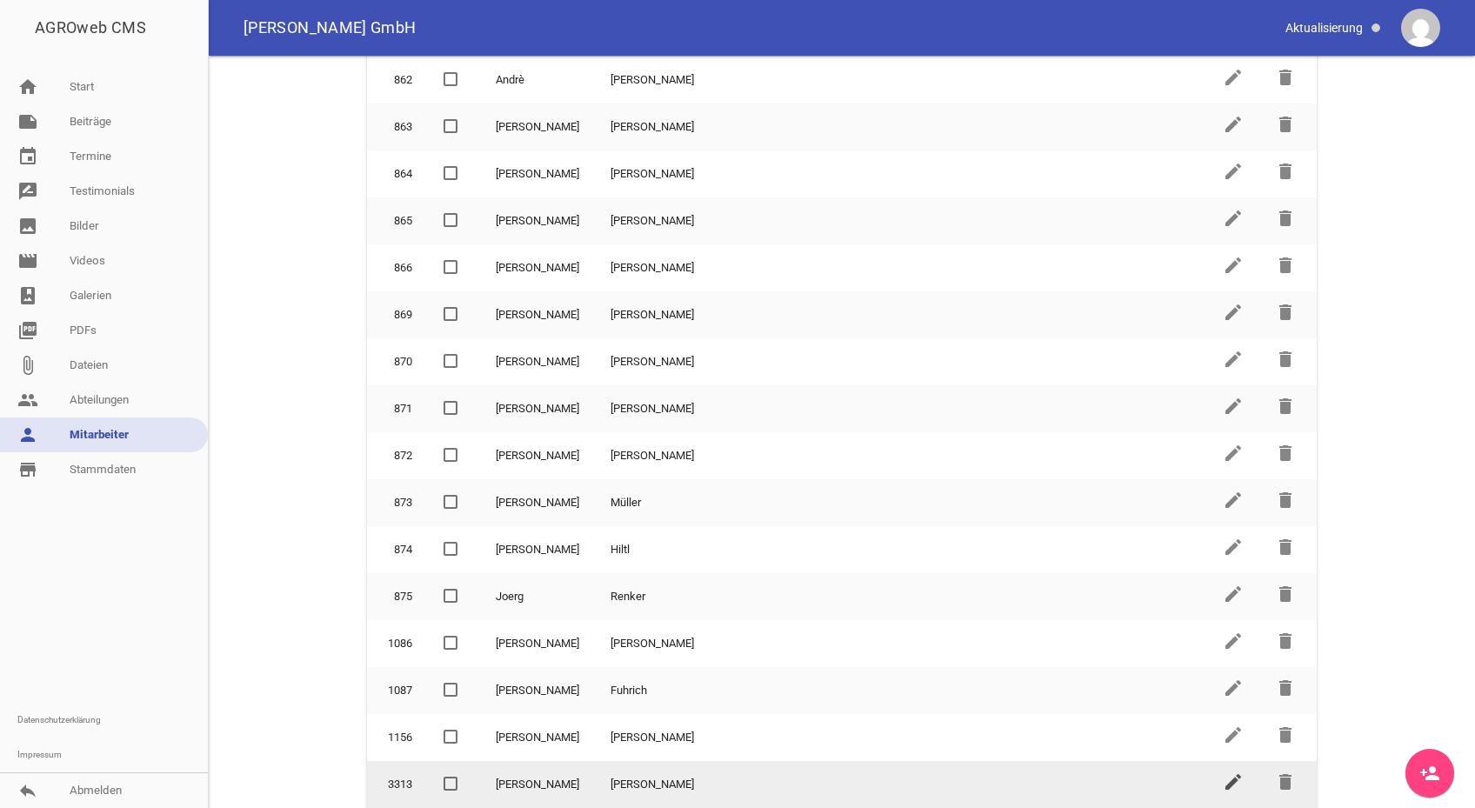
click at [1224, 783] on icon "edit" at bounding box center [1233, 781] width 21 height 21
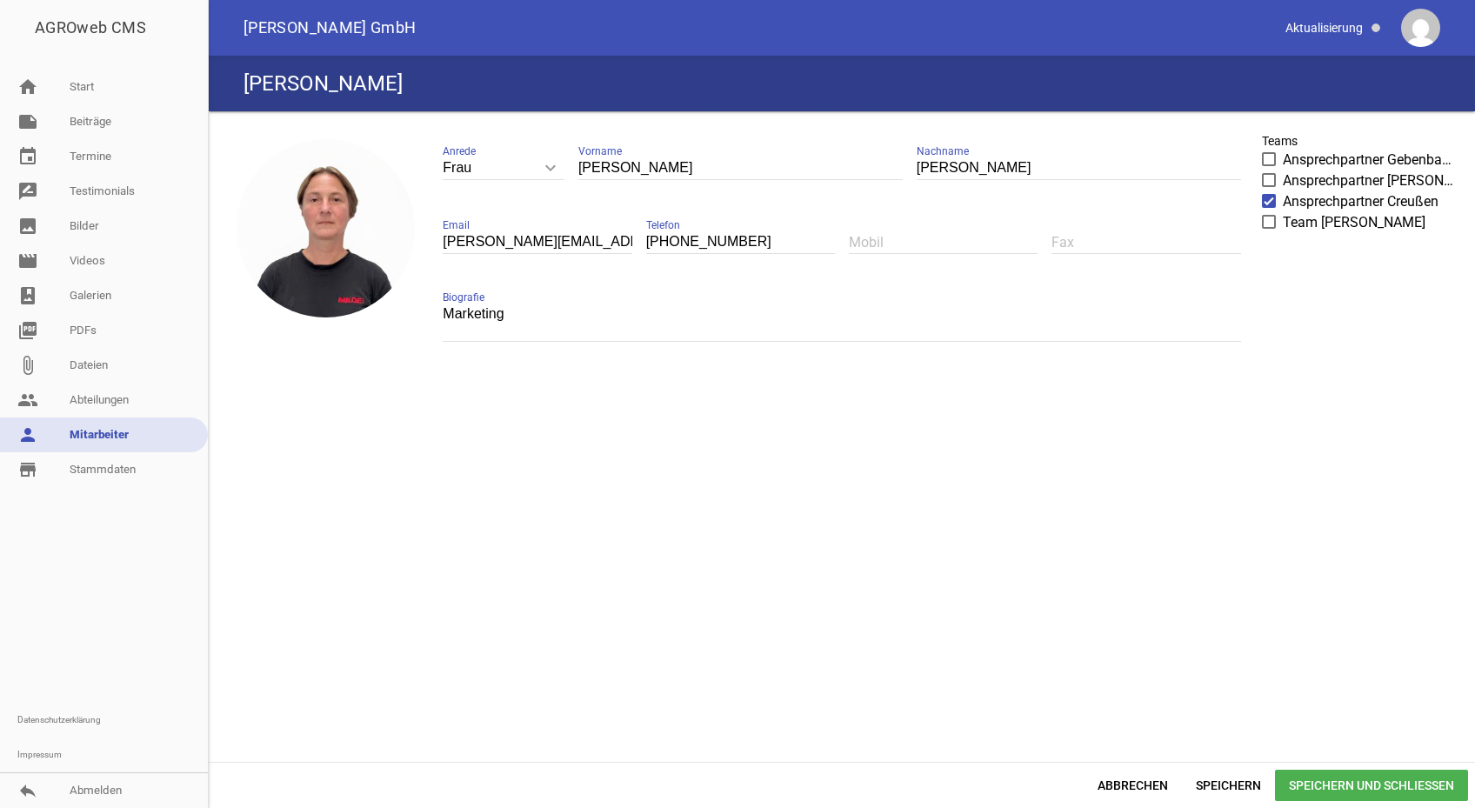
click at [997, 322] on textarea "Marketing" at bounding box center [841, 322] width 797 height 39
click at [489, 305] on textarea "Marketing" at bounding box center [841, 322] width 797 height 39
click at [607, 488] on div "image Frau keyboard_arrow_down Anrede Herr Frau Susanne Vorname Klinger Nachnam…" at bounding box center [842, 436] width 1252 height 637
click at [448, 306] on textarea "Marketing" at bounding box center [841, 322] width 797 height 39
click at [548, 169] on icon "keyboard_arrow_down" at bounding box center [551, 168] width 28 height 28
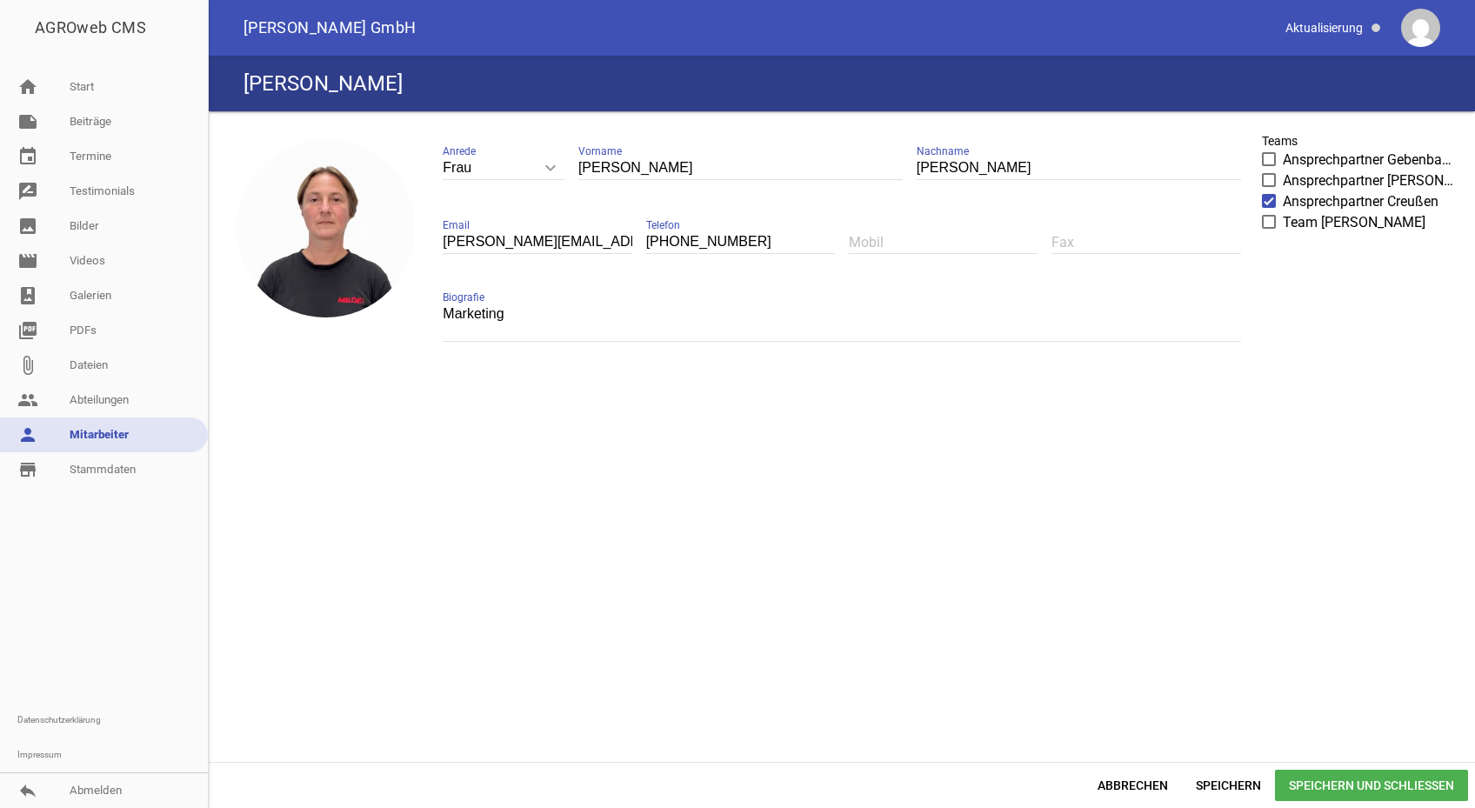
click at [548, 169] on input "Frau" at bounding box center [504, 168] width 122 height 23
click at [548, 169] on icon "keyboard_arrow_down" at bounding box center [551, 168] width 28 height 28
click at [548, 169] on input "Frau" at bounding box center [504, 168] width 122 height 23
click at [548, 169] on icon "keyboard_arrow_down" at bounding box center [551, 168] width 28 height 28
click at [548, 169] on input "Frau" at bounding box center [504, 168] width 122 height 23
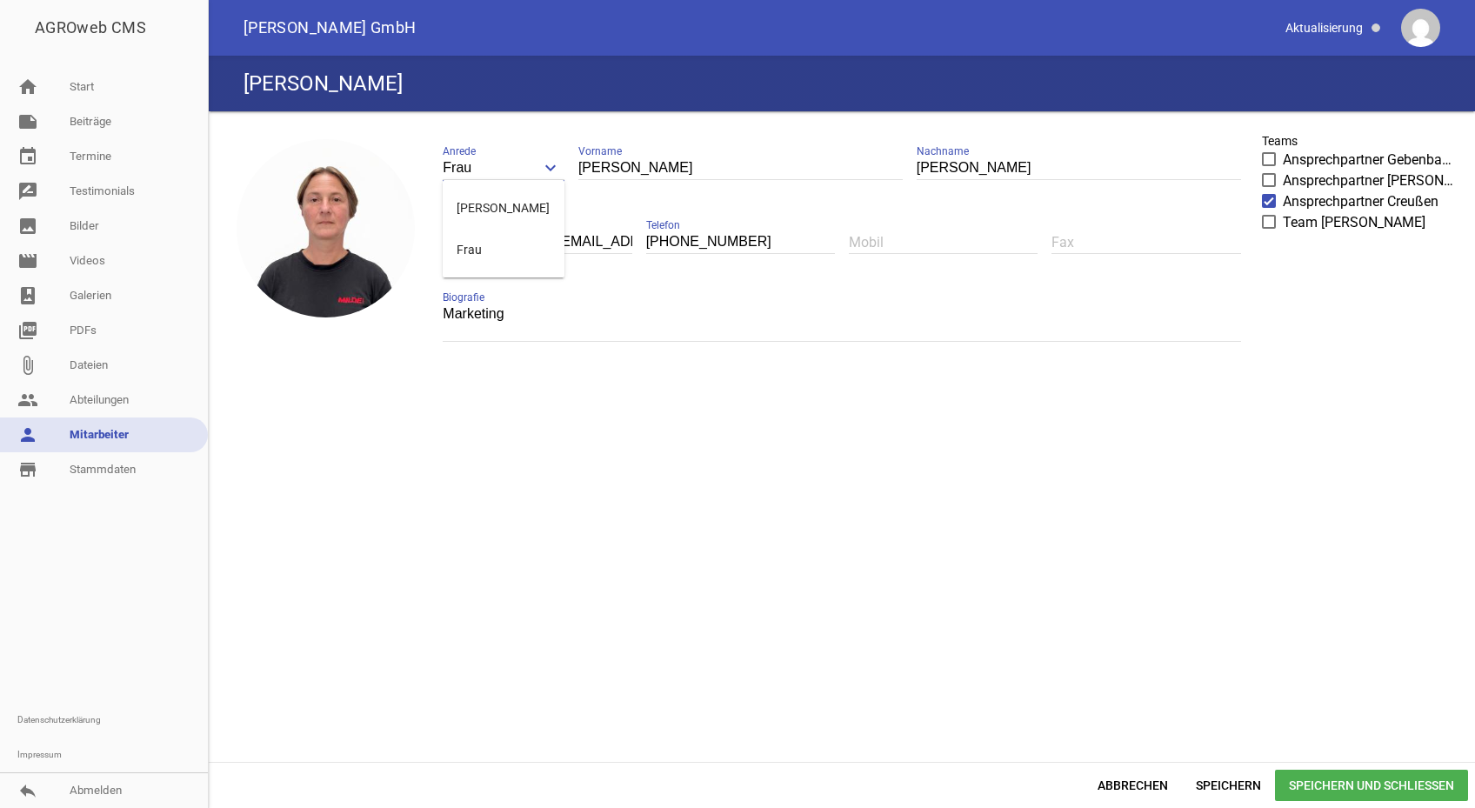
click at [557, 554] on div "image Frau keyboard_arrow_down Anrede Herr Frau Susanne Vorname Klinger Nachnam…" at bounding box center [842, 436] width 1252 height 637
click at [110, 427] on link "person Mitarbeiter" at bounding box center [104, 434] width 208 height 35
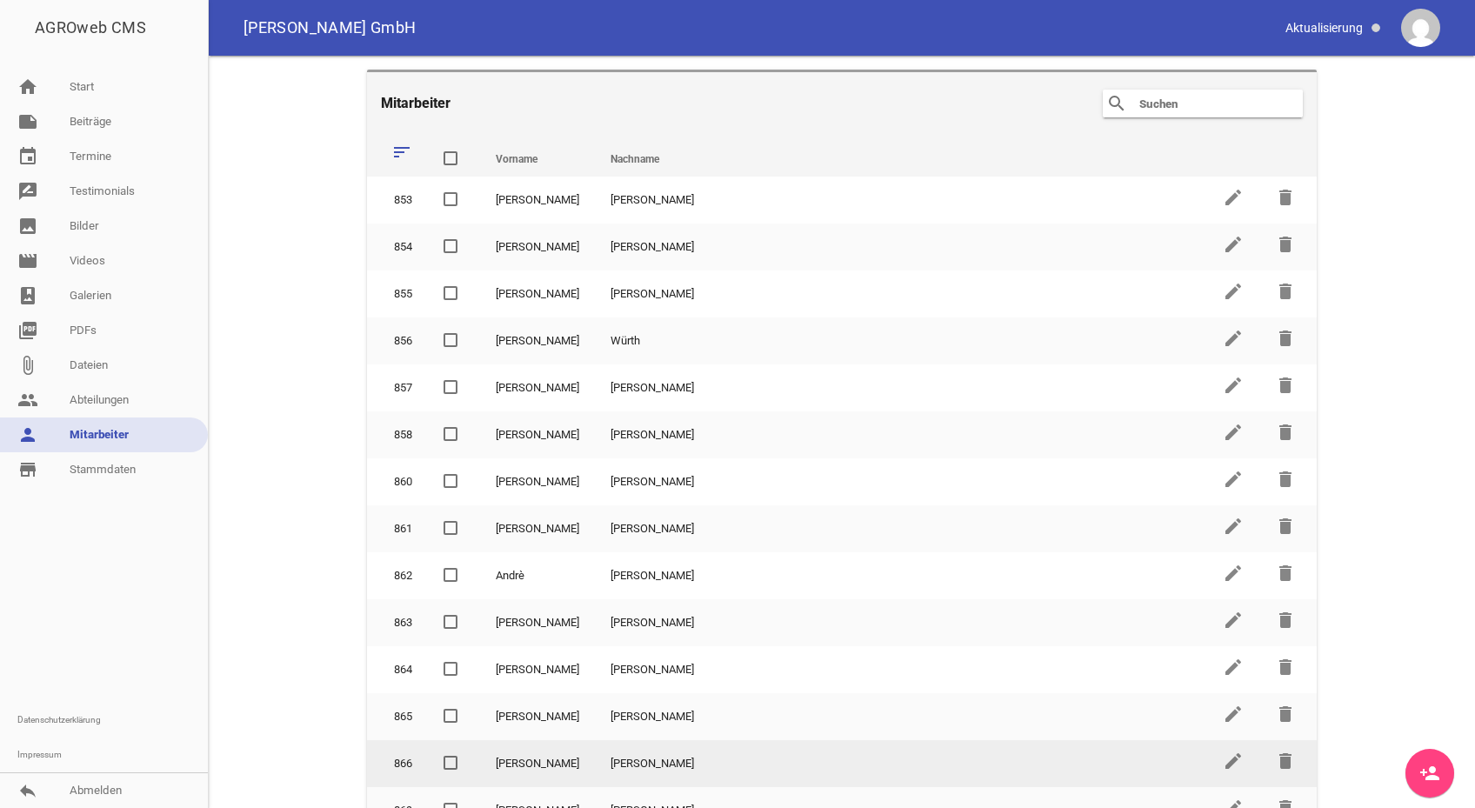
scroll to position [87, 0]
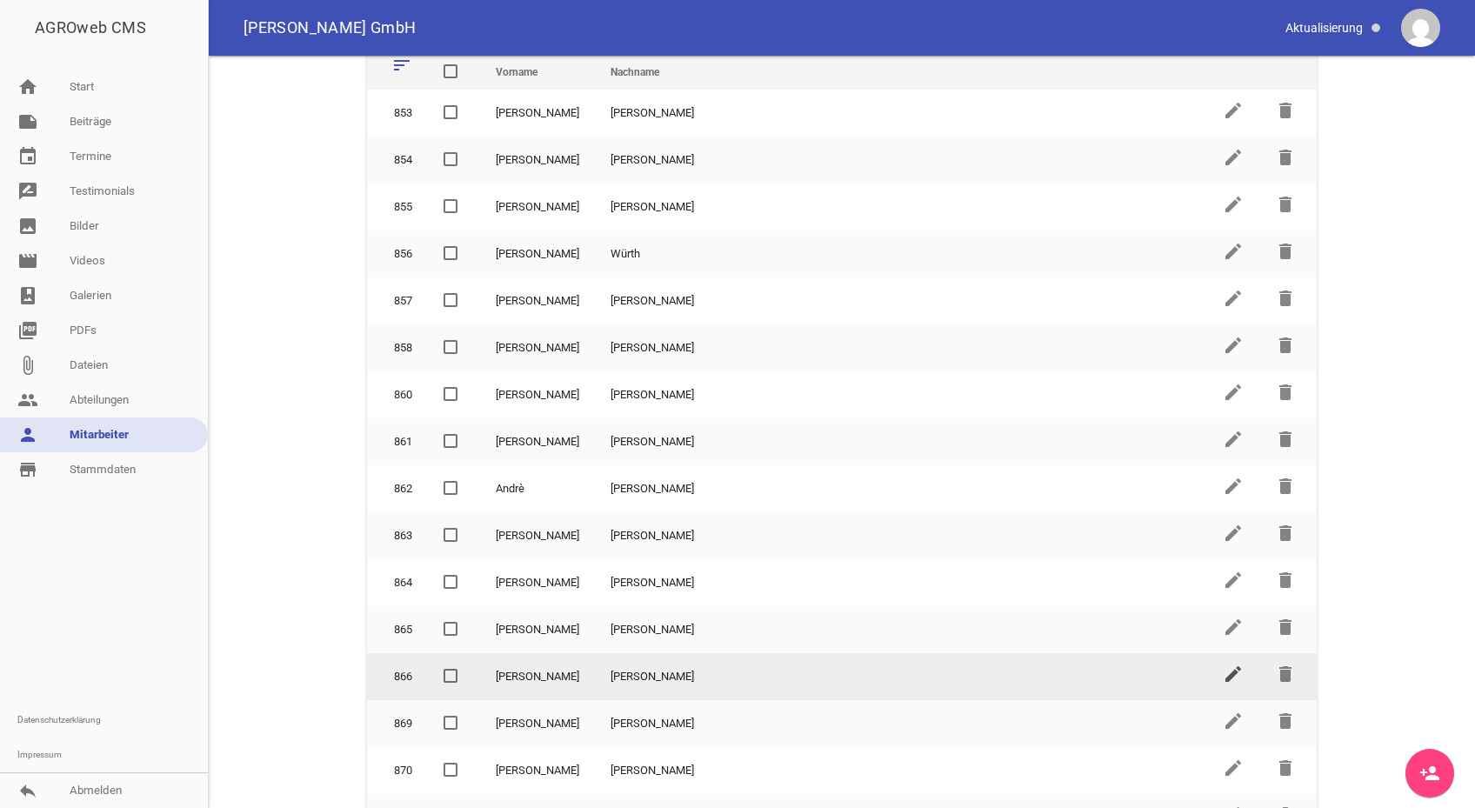
click at [1223, 670] on icon "edit" at bounding box center [1233, 674] width 21 height 21
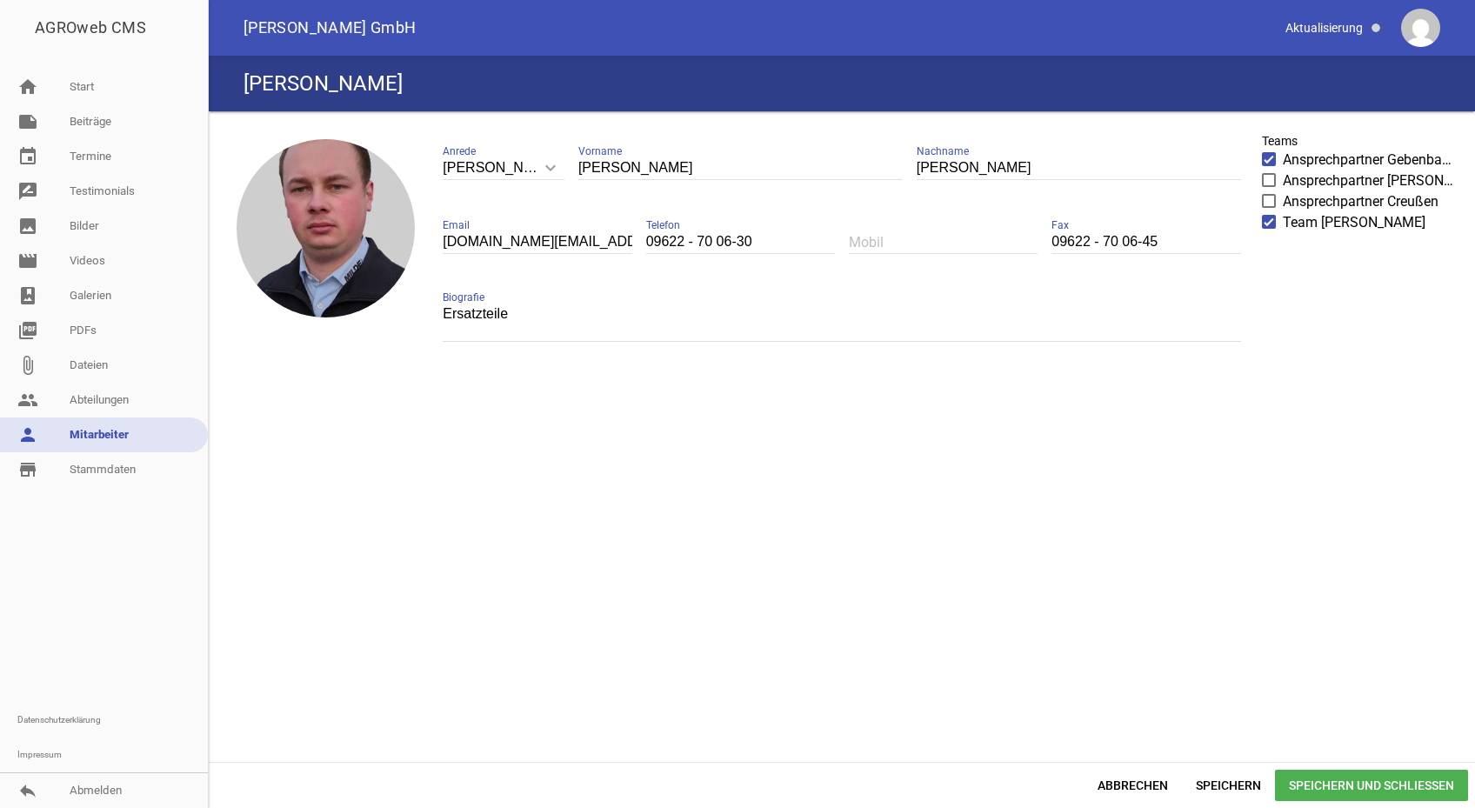
click at [107, 429] on link "person Mitarbeiter" at bounding box center [104, 434] width 208 height 35
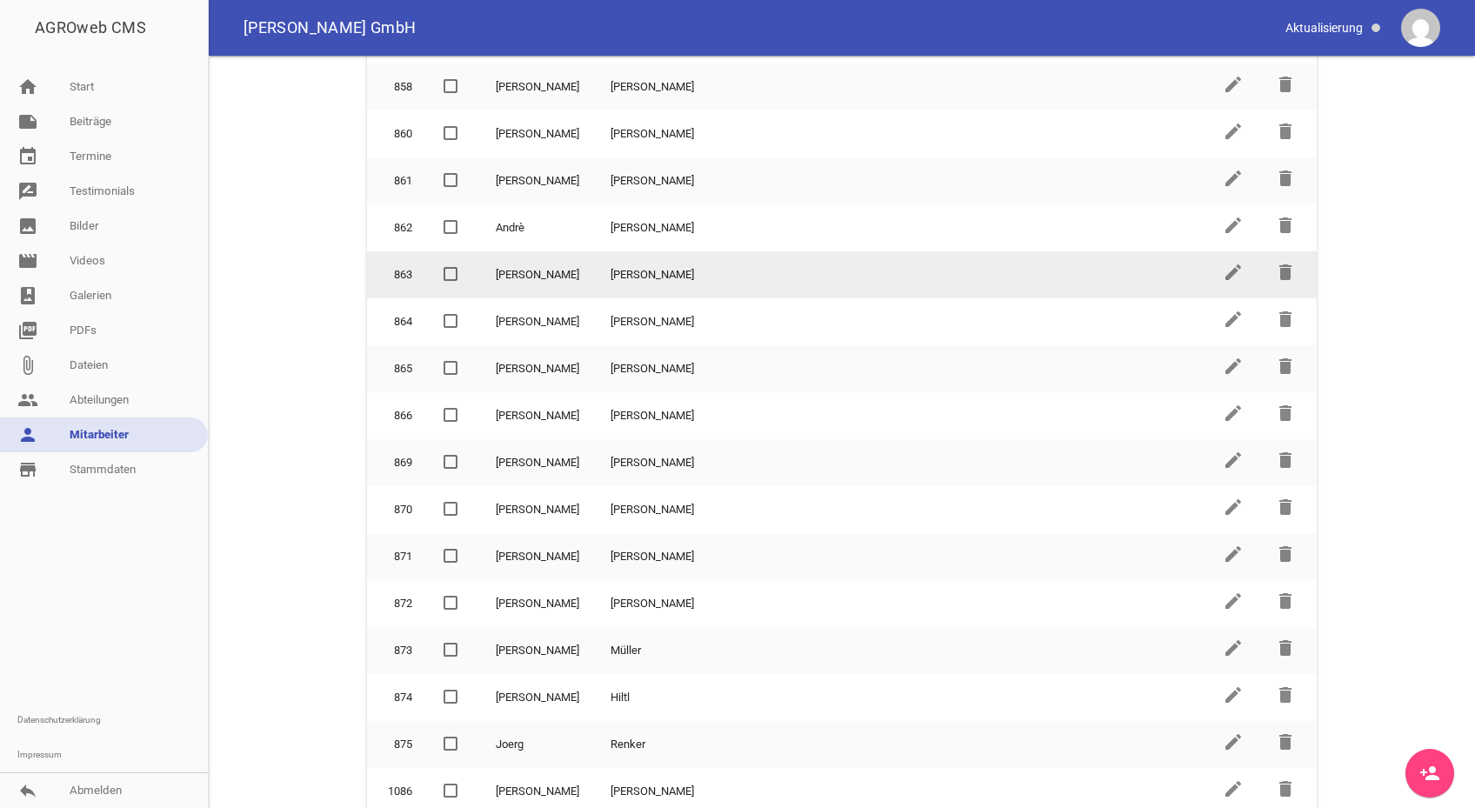
scroll to position [496, 0]
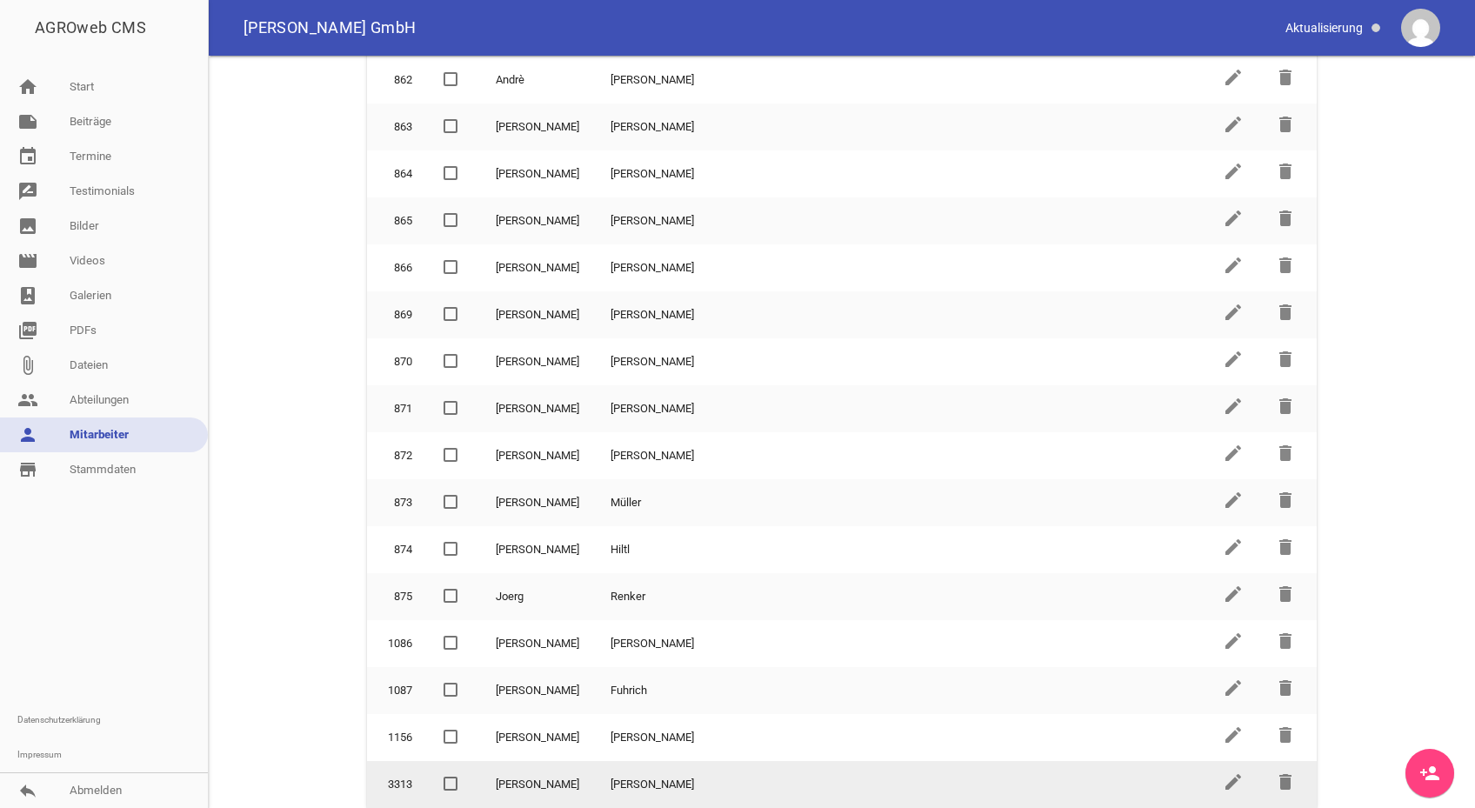
click at [717, 784] on td "Klinger" at bounding box center [901, 784] width 612 height 47
click at [1278, 781] on icon "delete" at bounding box center [1285, 781] width 21 height 21
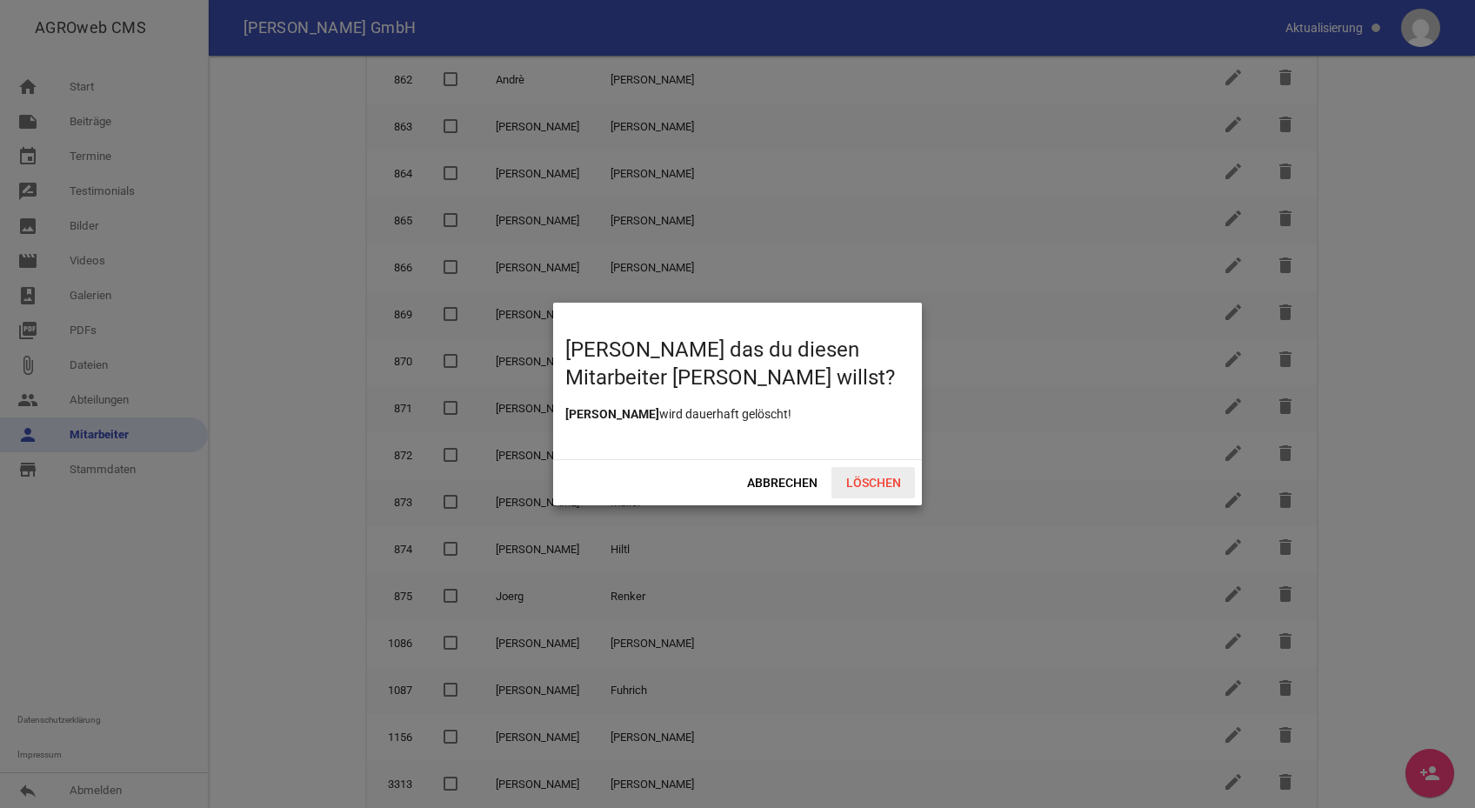
click at [871, 480] on span "Löschen" at bounding box center [872, 482] width 83 height 31
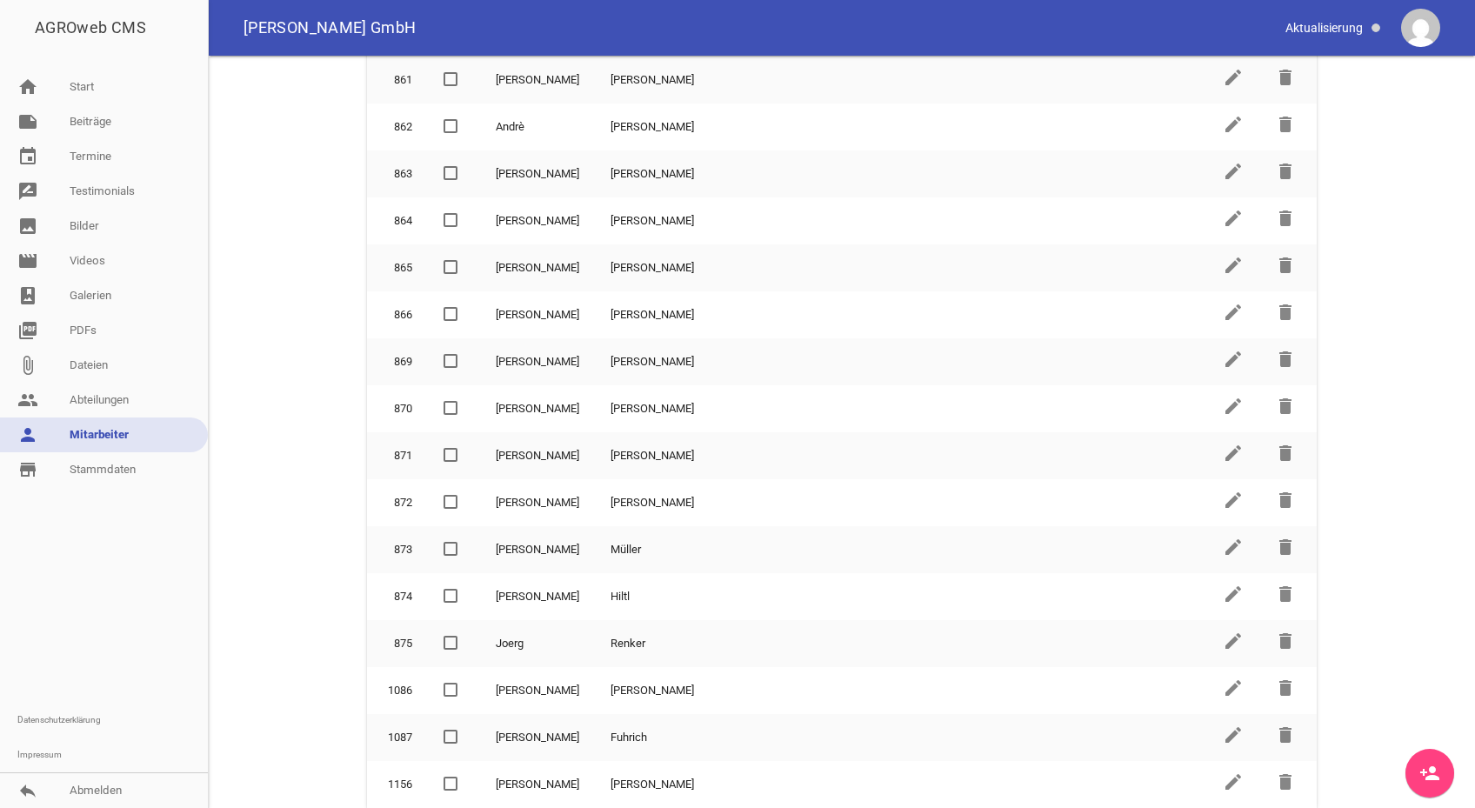
scroll to position [449, 0]
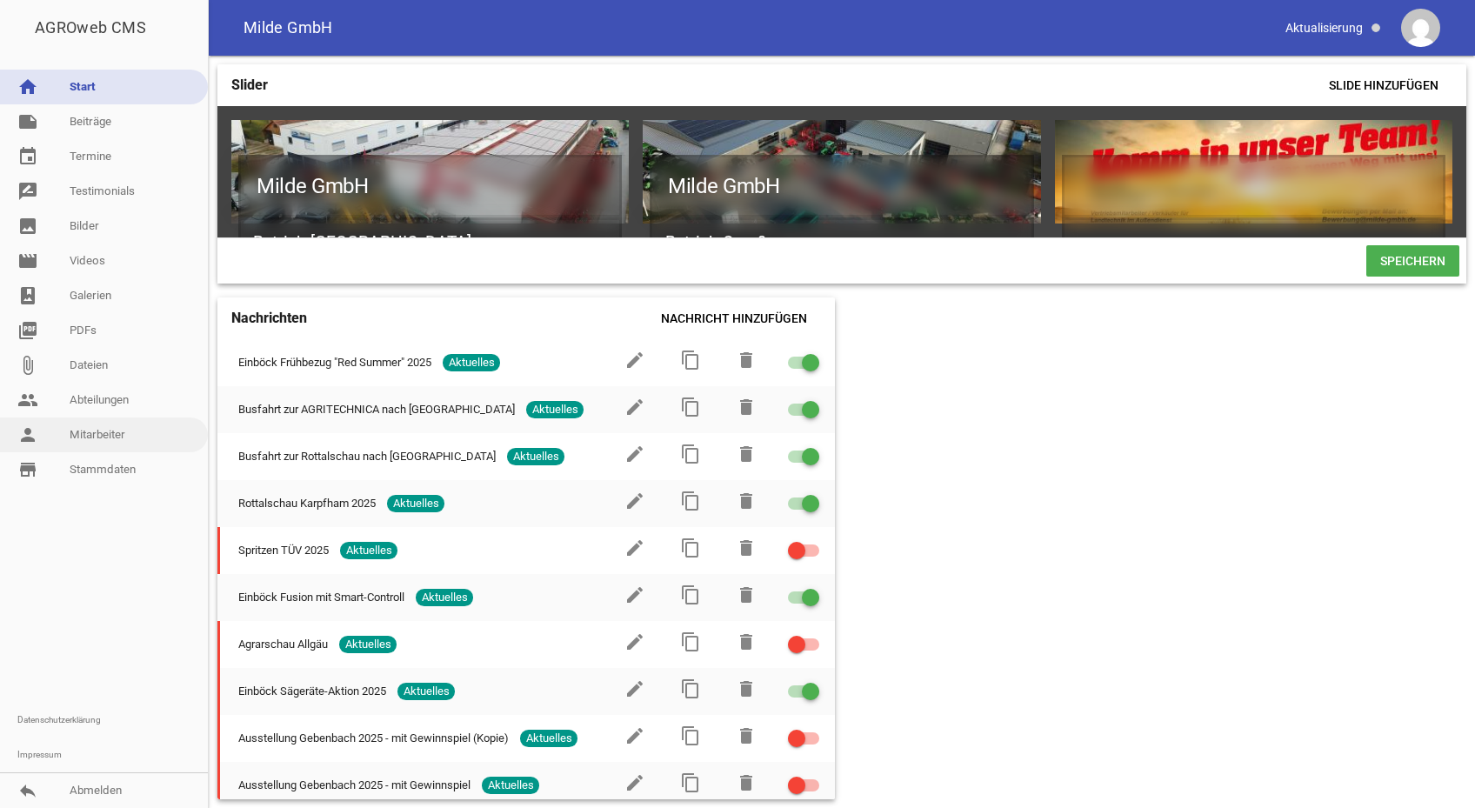
click at [84, 431] on link "person Mitarbeiter" at bounding box center [104, 434] width 208 height 35
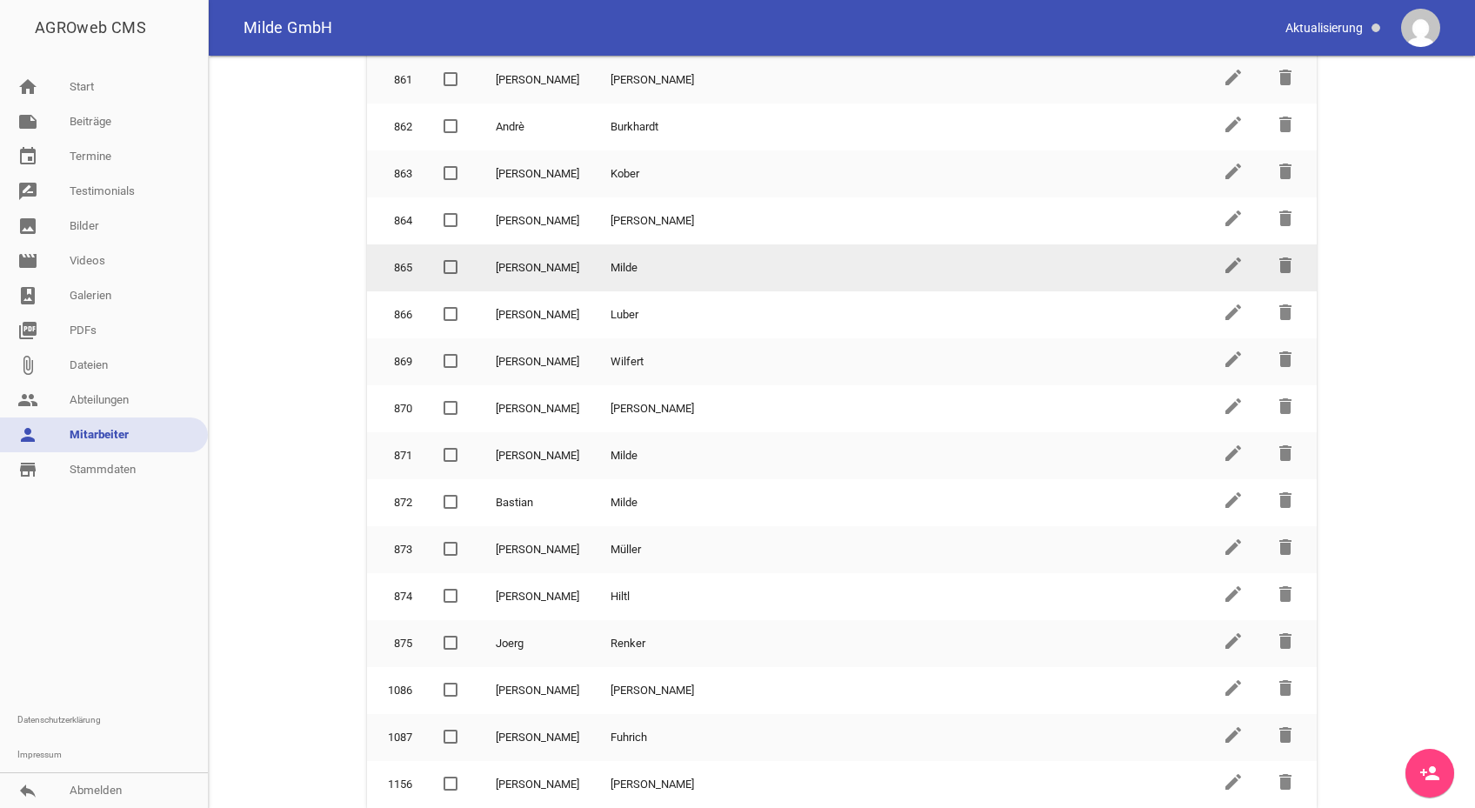
scroll to position [14, 0]
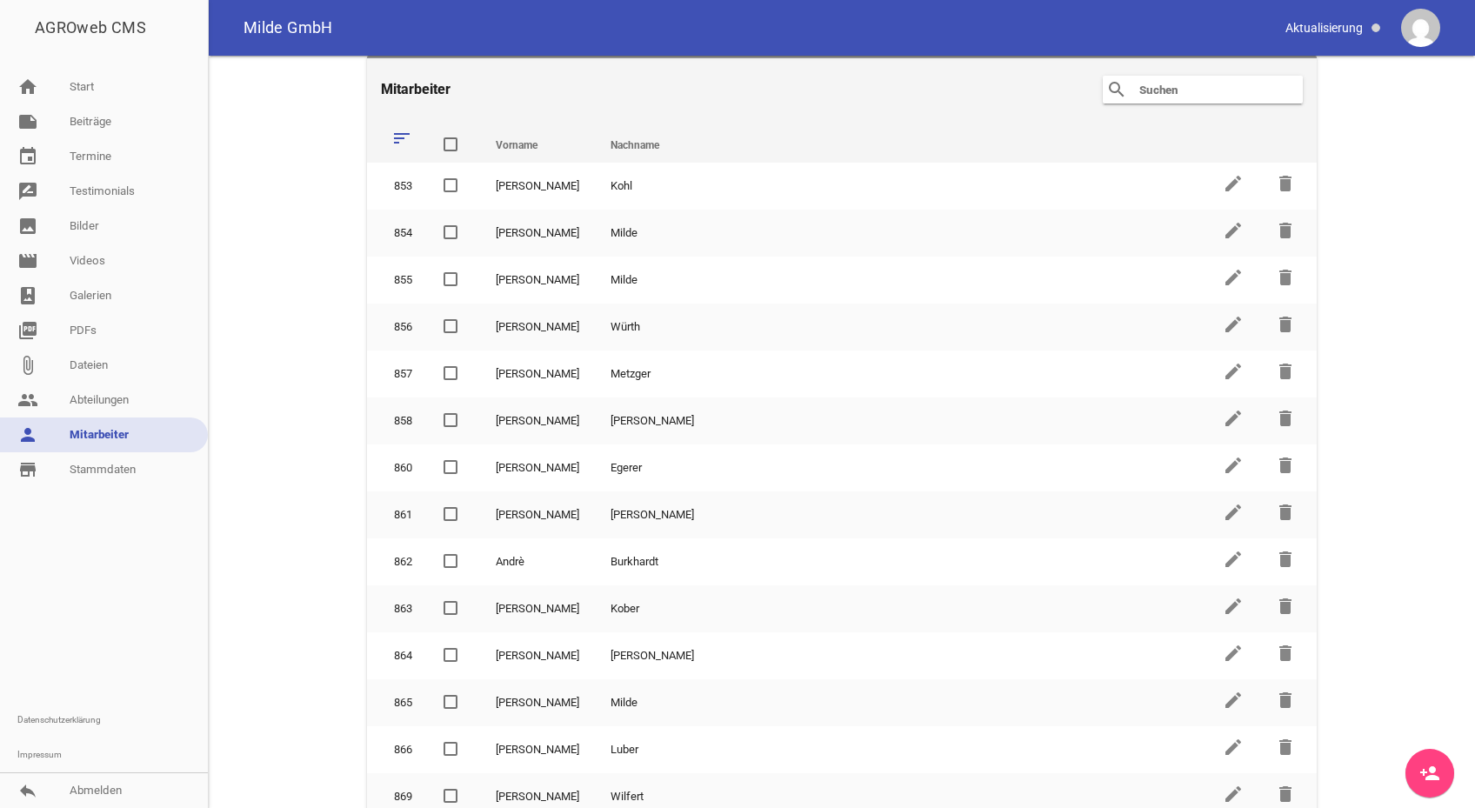
click at [1432, 768] on icon "person_add" at bounding box center [1429, 773] width 21 height 21
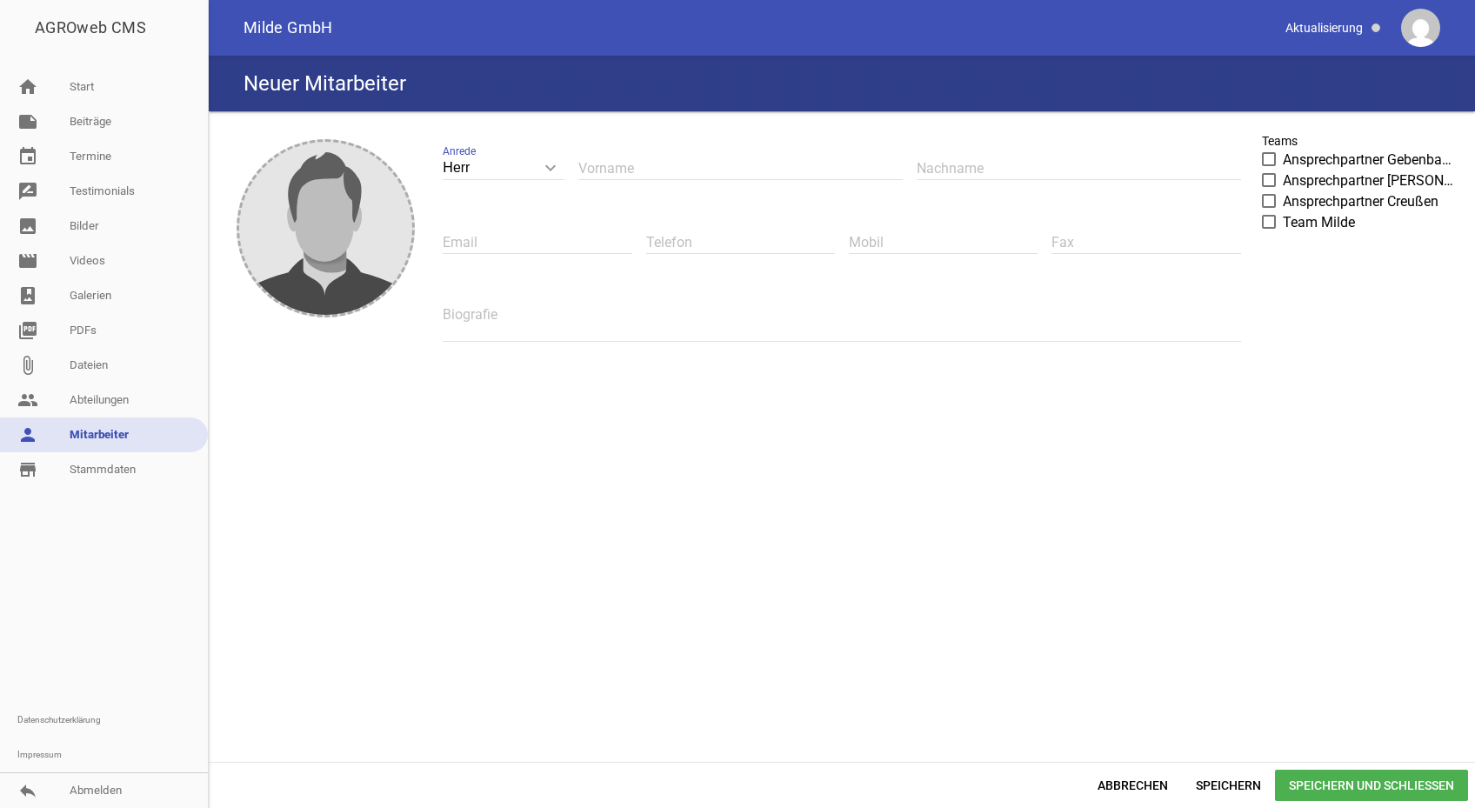
click at [543, 175] on icon "keyboard_arrow_down" at bounding box center [551, 168] width 28 height 28
click at [543, 175] on input "Herr" at bounding box center [504, 168] width 122 height 23
click at [501, 239] on li "Frau" at bounding box center [504, 250] width 122 height 42
type input "Frau"
click at [602, 172] on input "text" at bounding box center [740, 168] width 324 height 23
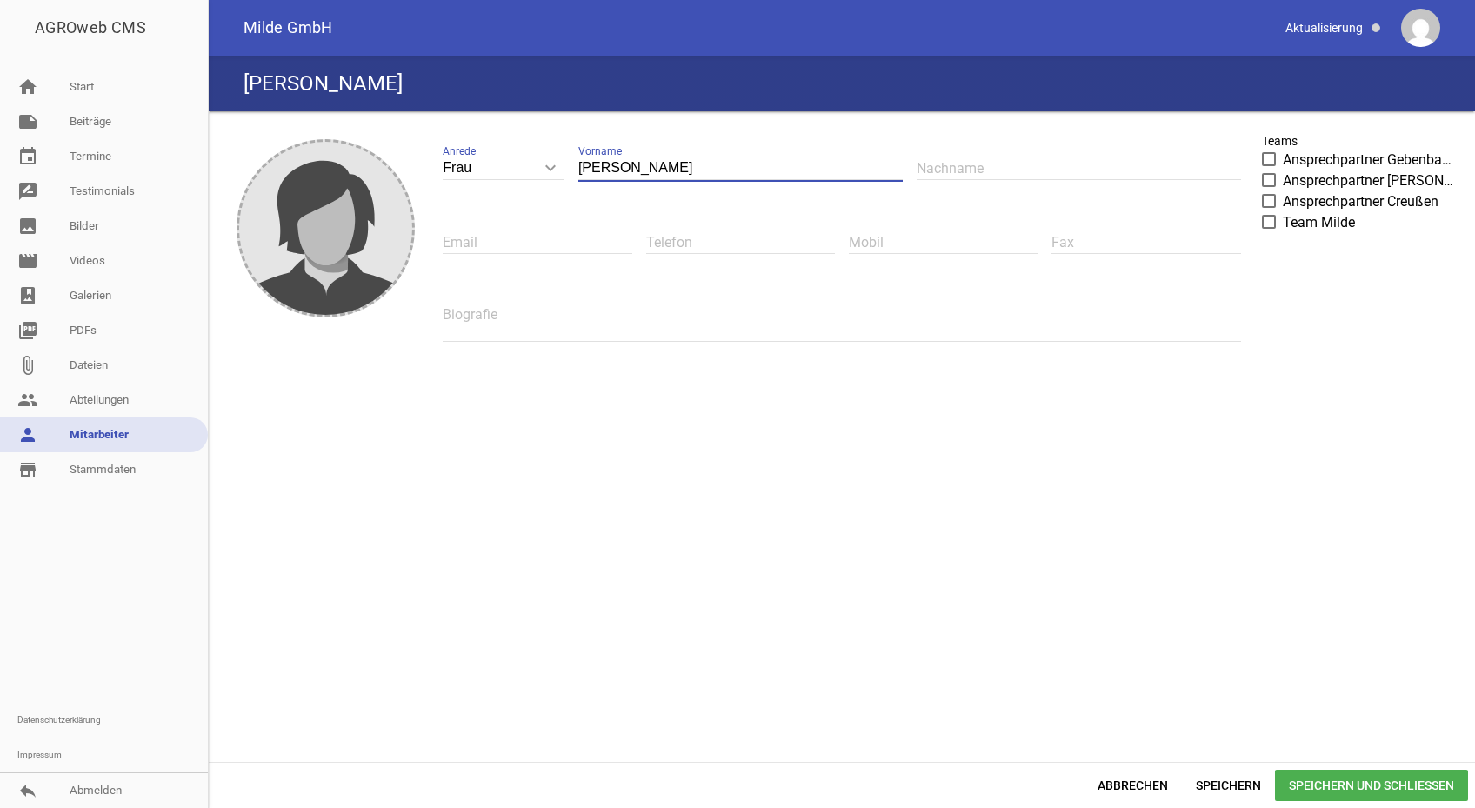
type input "[PERSON_NAME]"
type input "Klinger"
type input "[PERSON_NAME][EMAIL_ADDRESS][DOMAIN_NAME]"
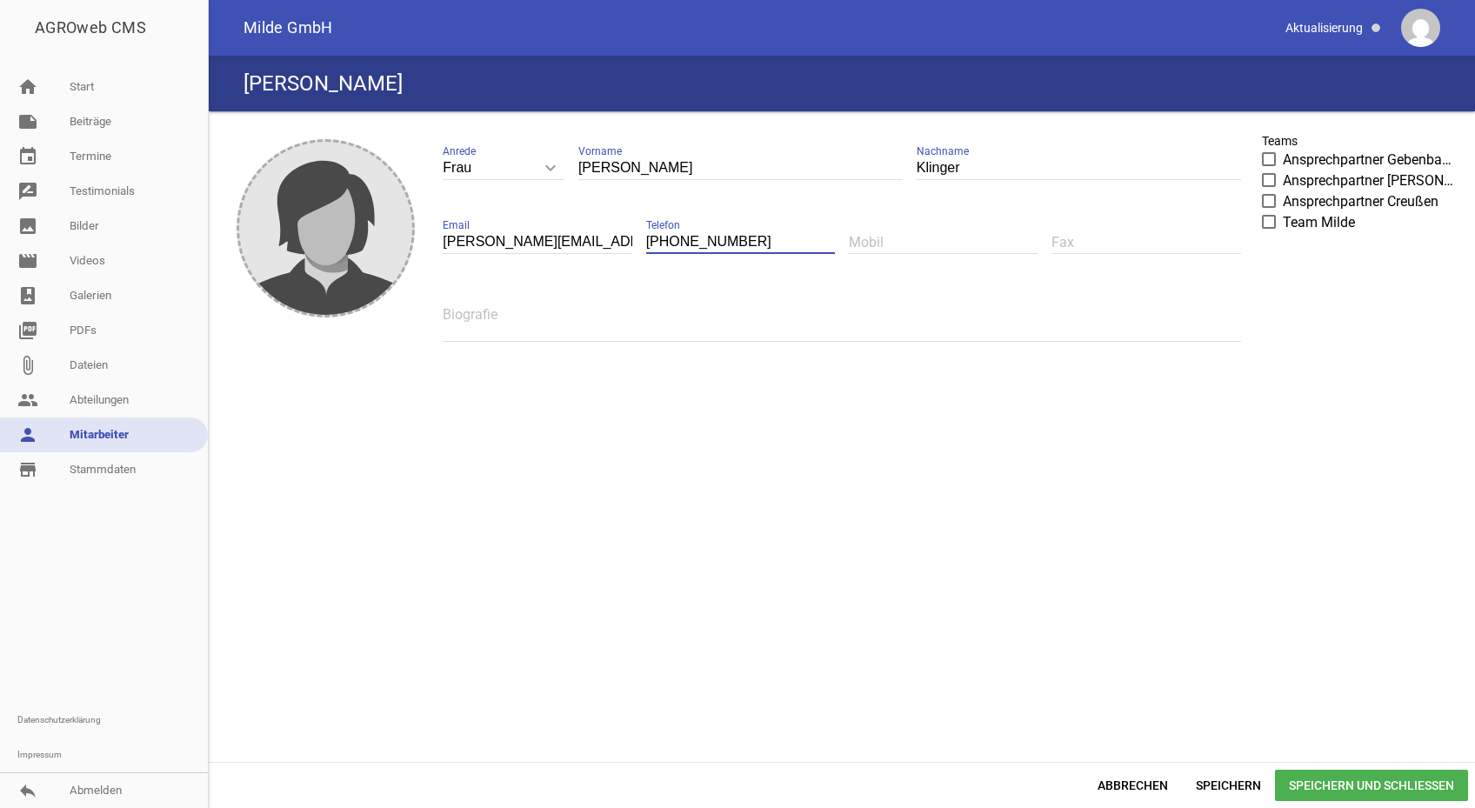
type input "[PHONE_NUMBER]"
click at [481, 320] on textarea at bounding box center [841, 322] width 797 height 39
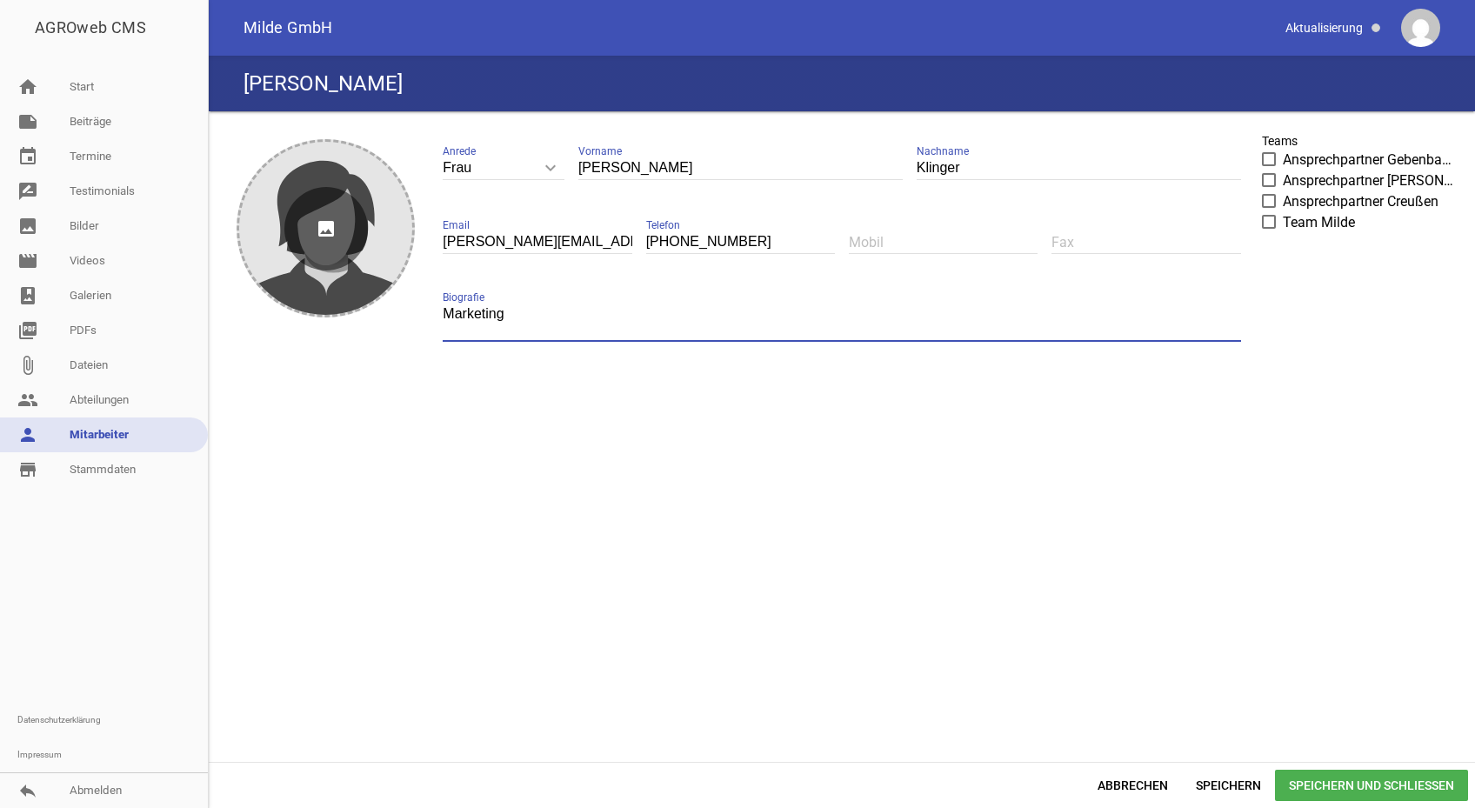
type textarea "Marketing"
click at [332, 230] on icon "image" at bounding box center [325, 228] width 83 height 83
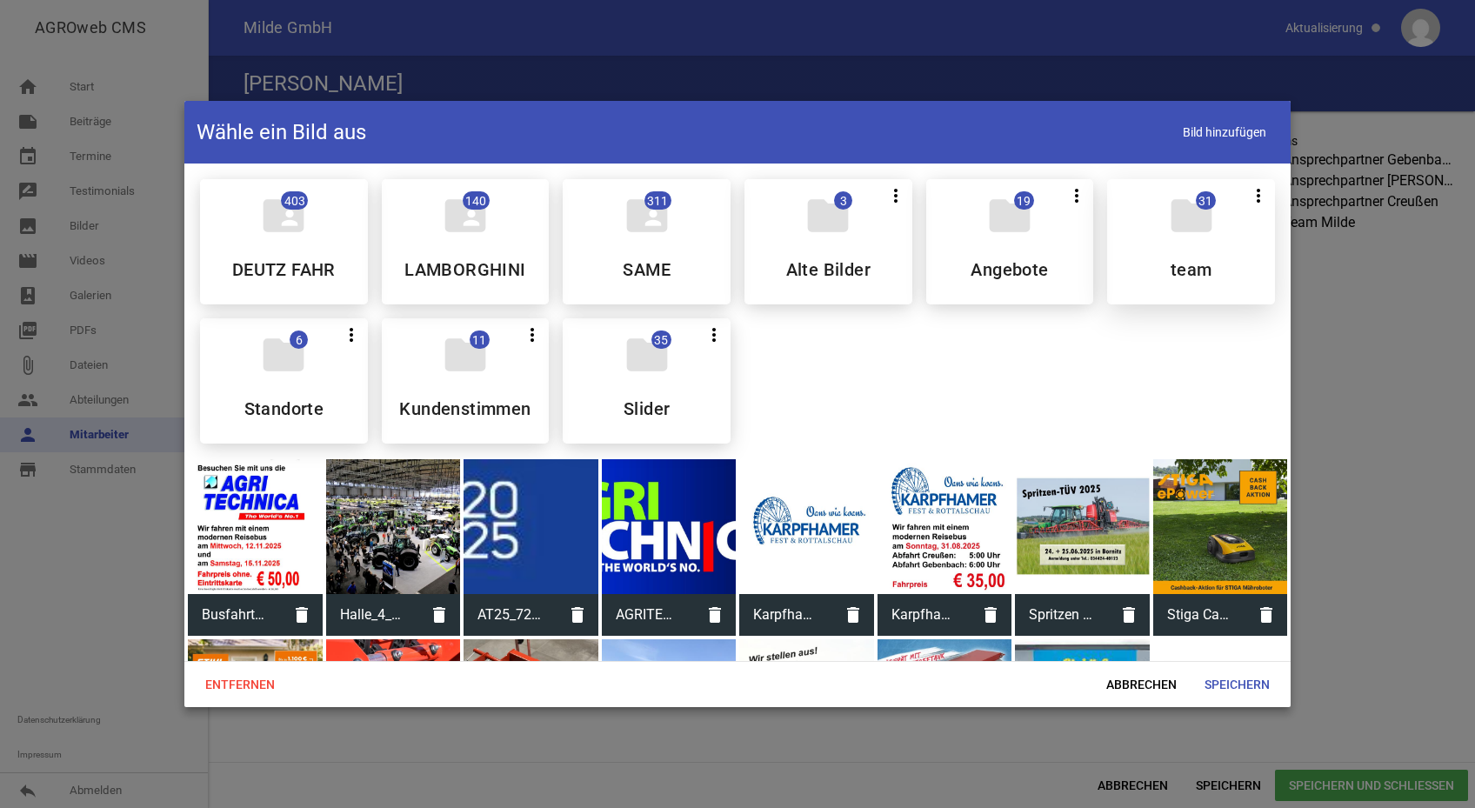
click at [1144, 259] on div "folder 31 more_vert Teilen Bearbeiten Löschen team" at bounding box center [1191, 241] width 168 height 125
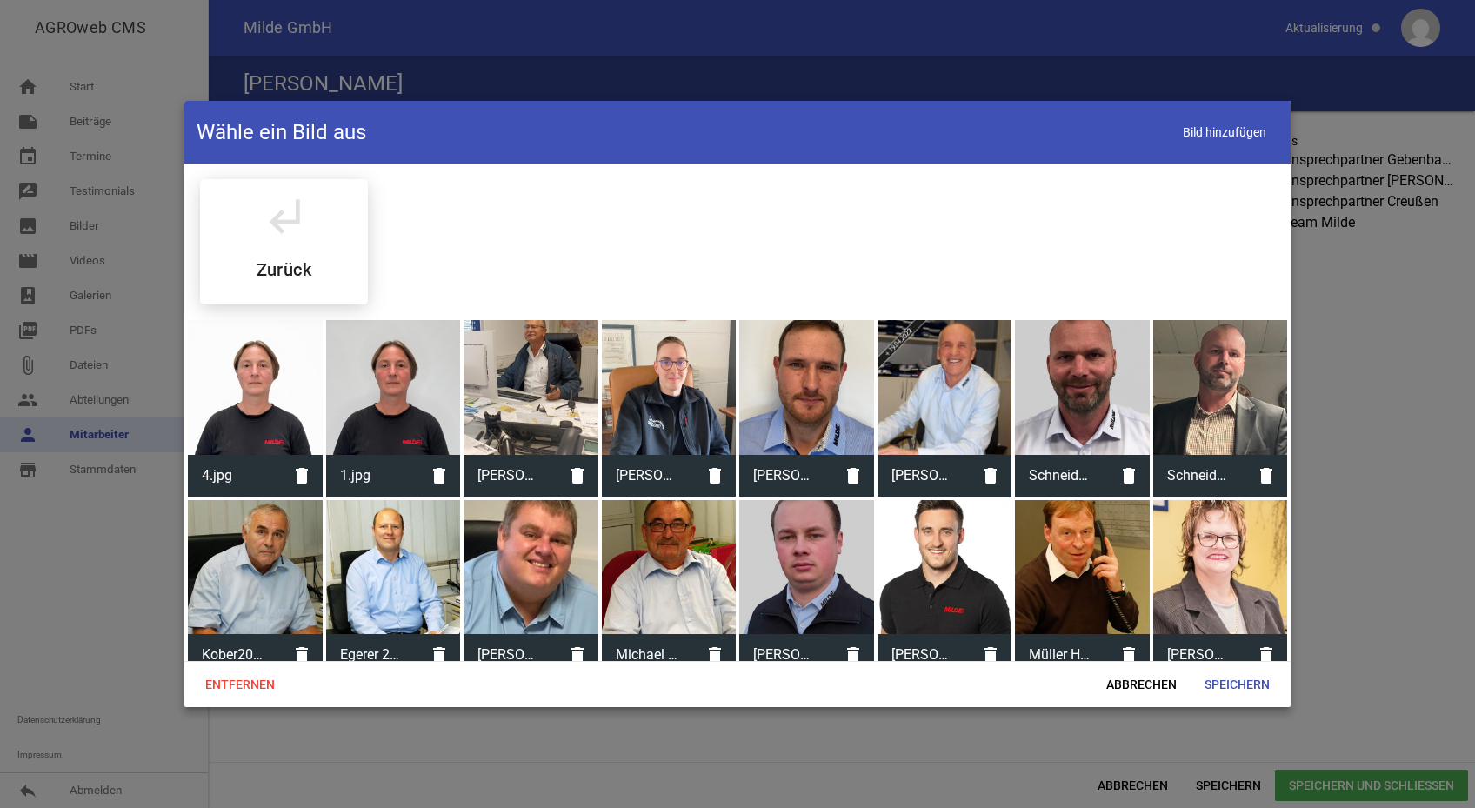
click at [257, 384] on div at bounding box center [255, 387] width 135 height 135
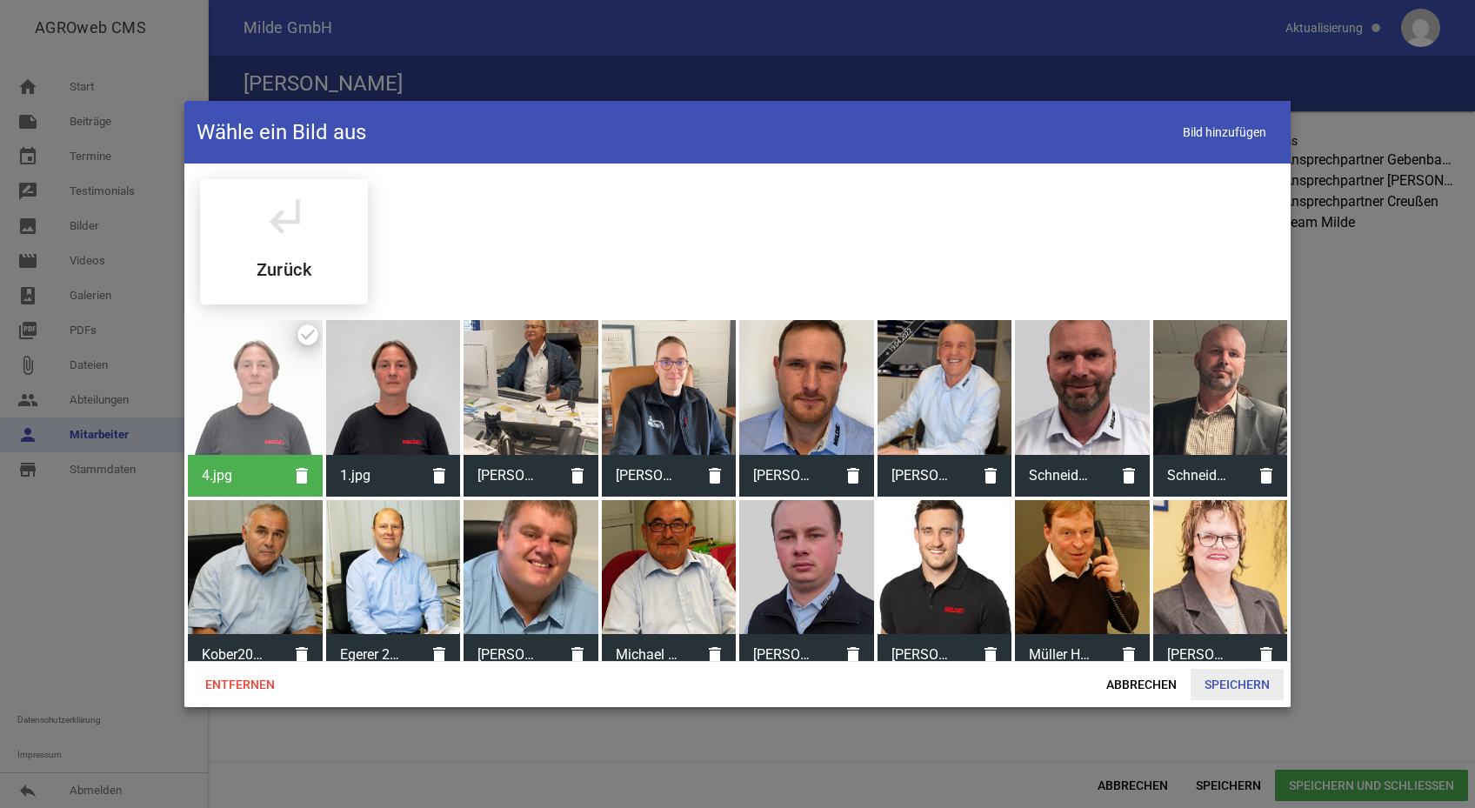
click at [1223, 681] on span "Speichern" at bounding box center [1237, 684] width 93 height 31
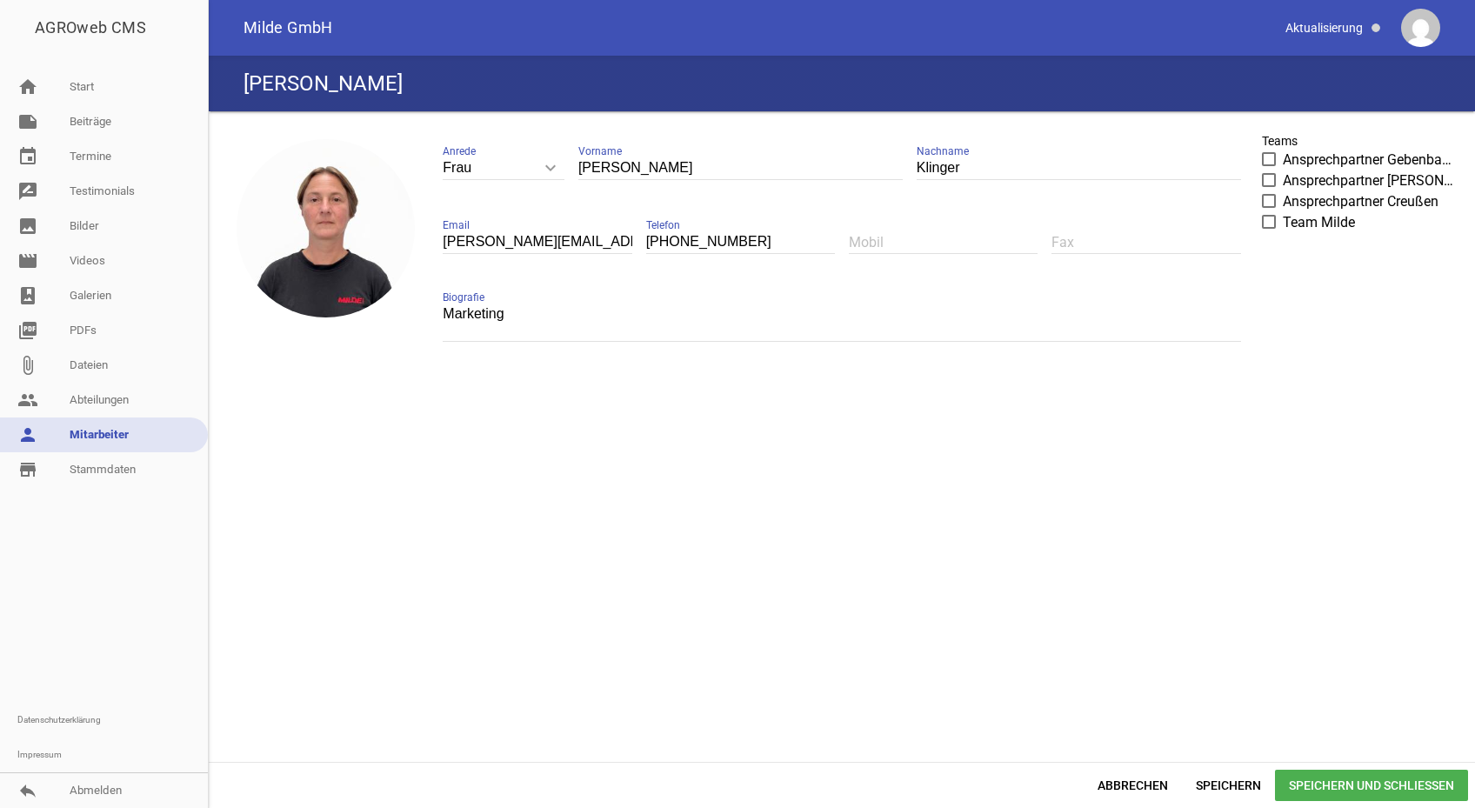
click at [1352, 779] on span "Speichern und Schließen" at bounding box center [1371, 785] width 193 height 31
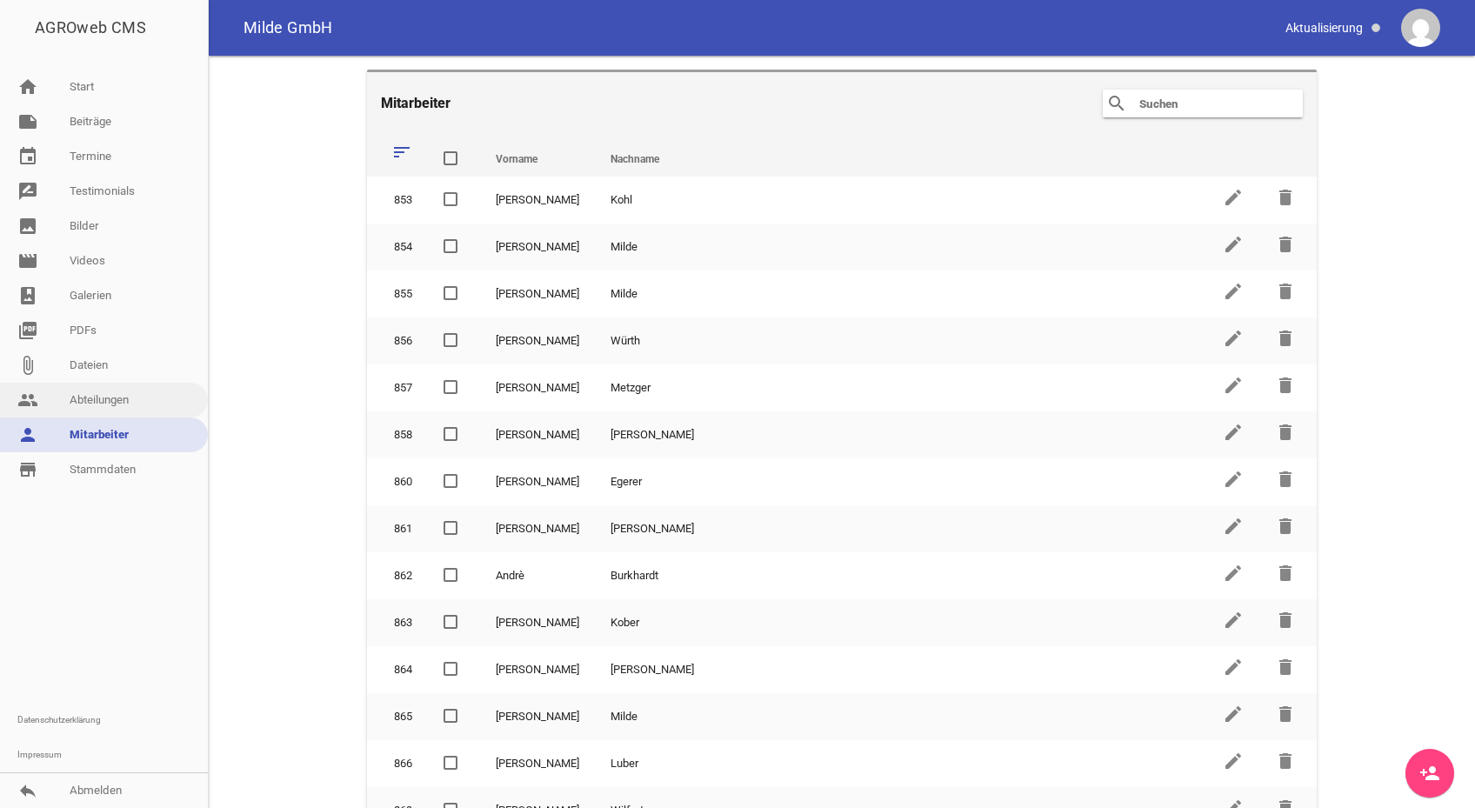
click at [99, 398] on link "people Abteilungen" at bounding box center [104, 400] width 208 height 35
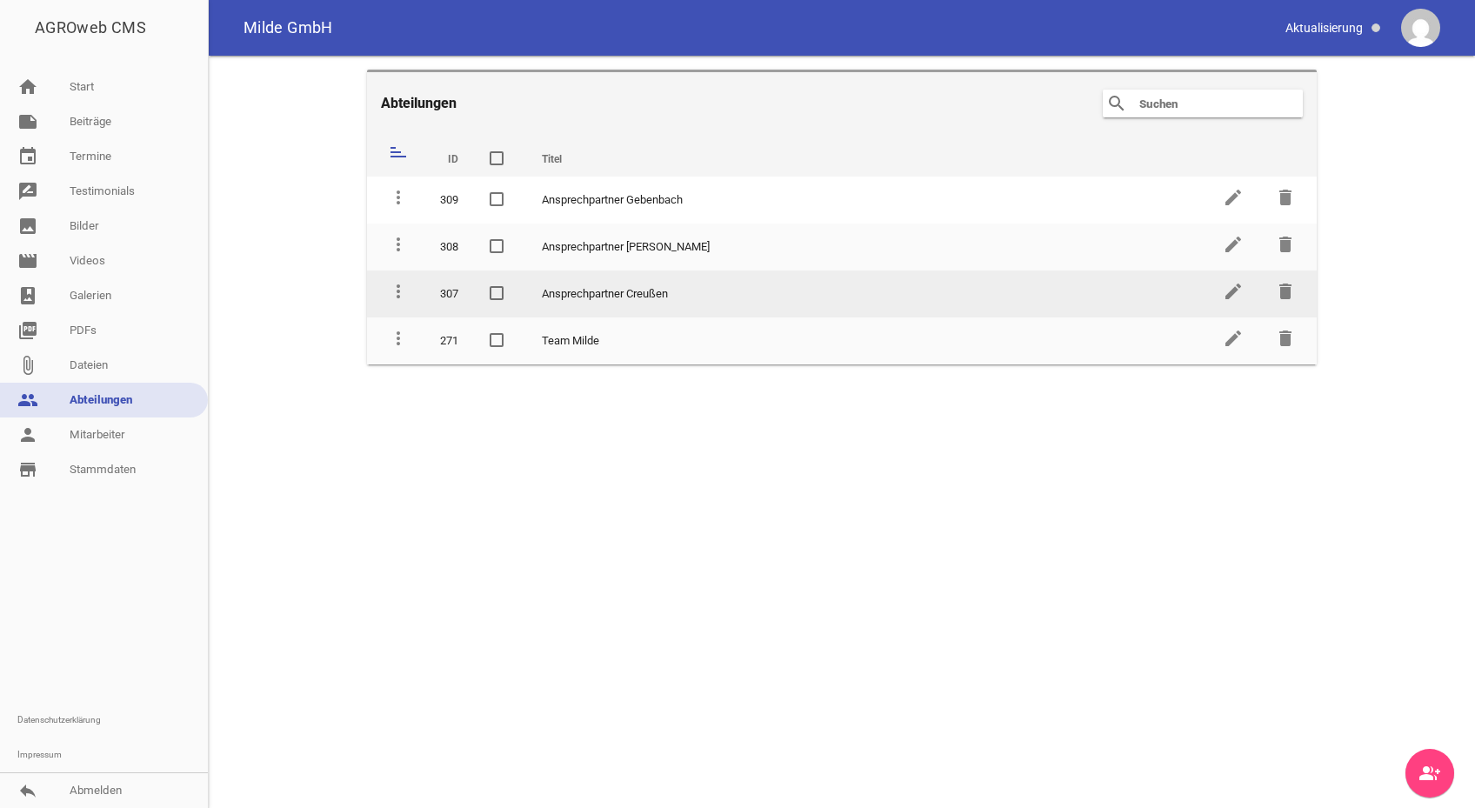
click at [591, 294] on td "Ansprechpartner Creußen" at bounding box center [866, 293] width 681 height 47
click at [590, 295] on td "Ansprechpartner Creußen" at bounding box center [866, 293] width 681 height 47
click at [1238, 293] on icon "edit" at bounding box center [1233, 291] width 21 height 21
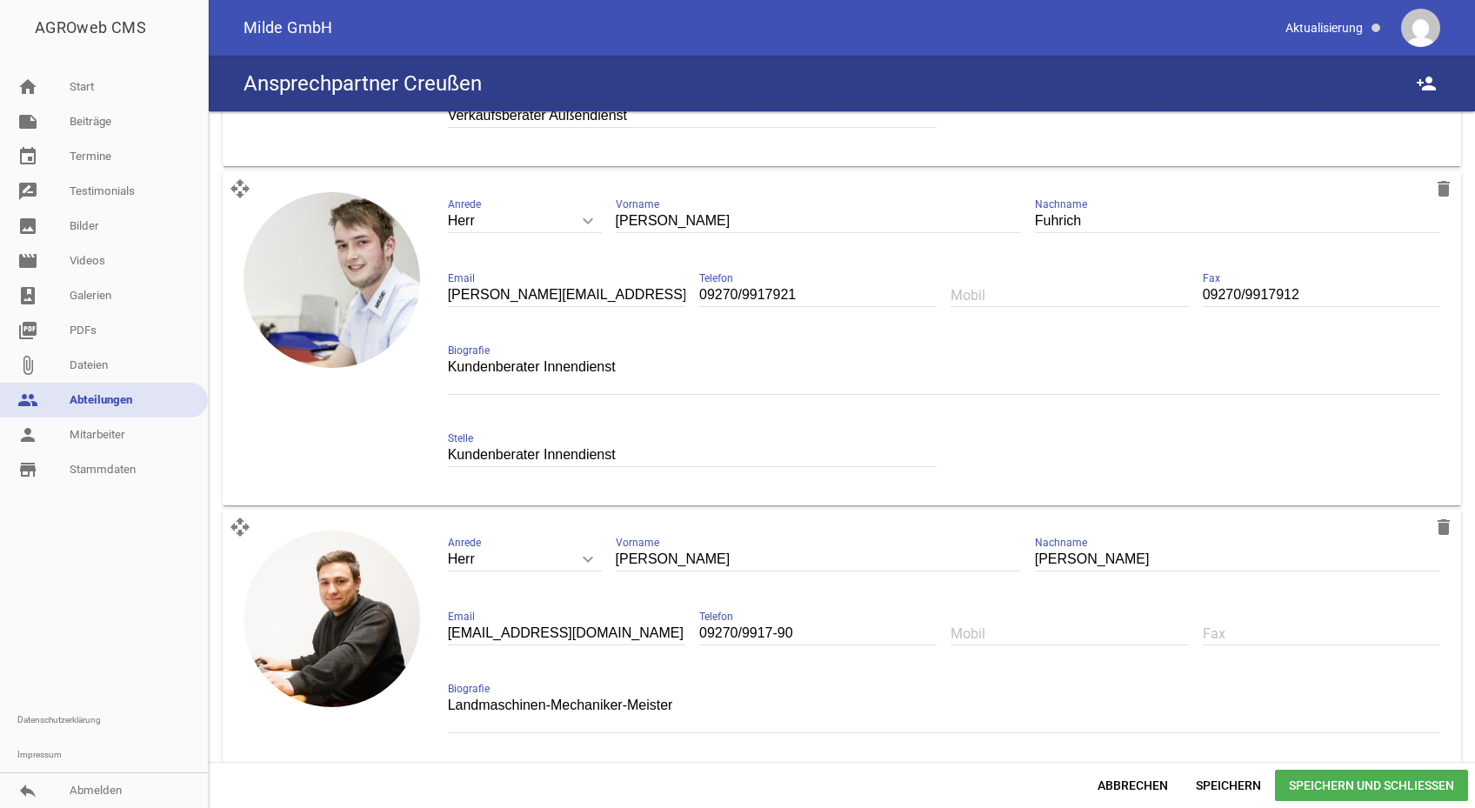
scroll to position [1291, 0]
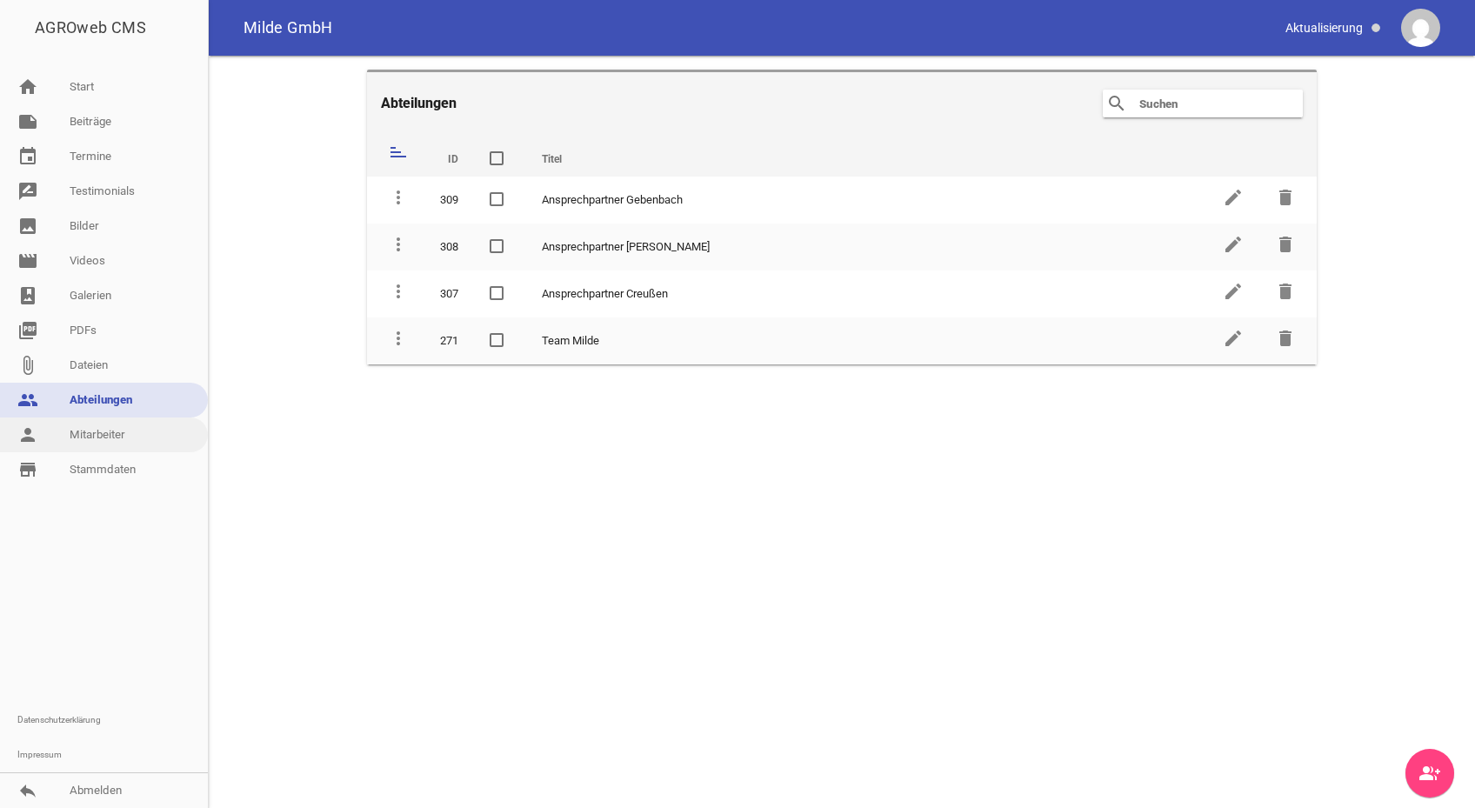
click at [110, 430] on link "person Mitarbeiter" at bounding box center [104, 434] width 208 height 35
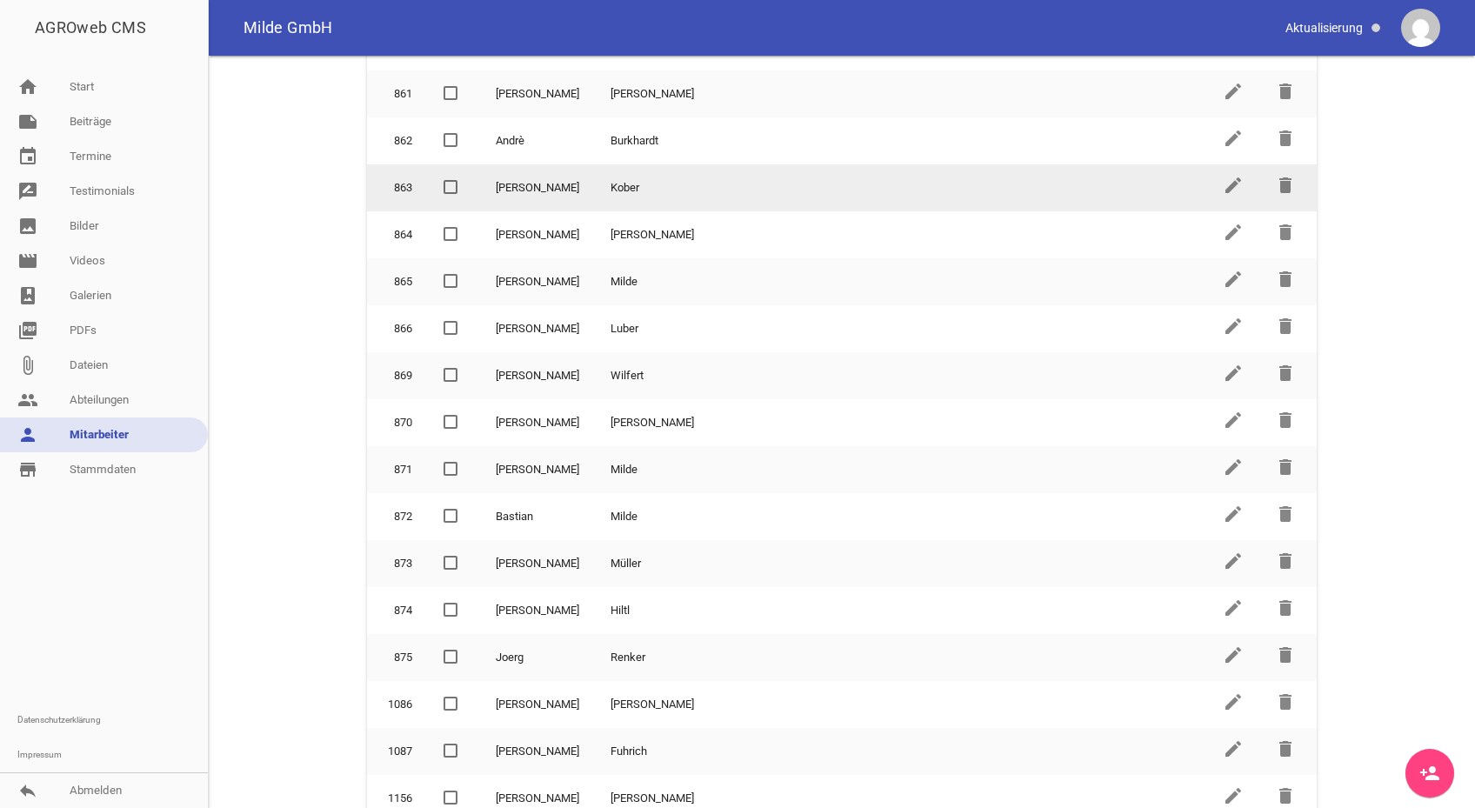
scroll to position [496, 0]
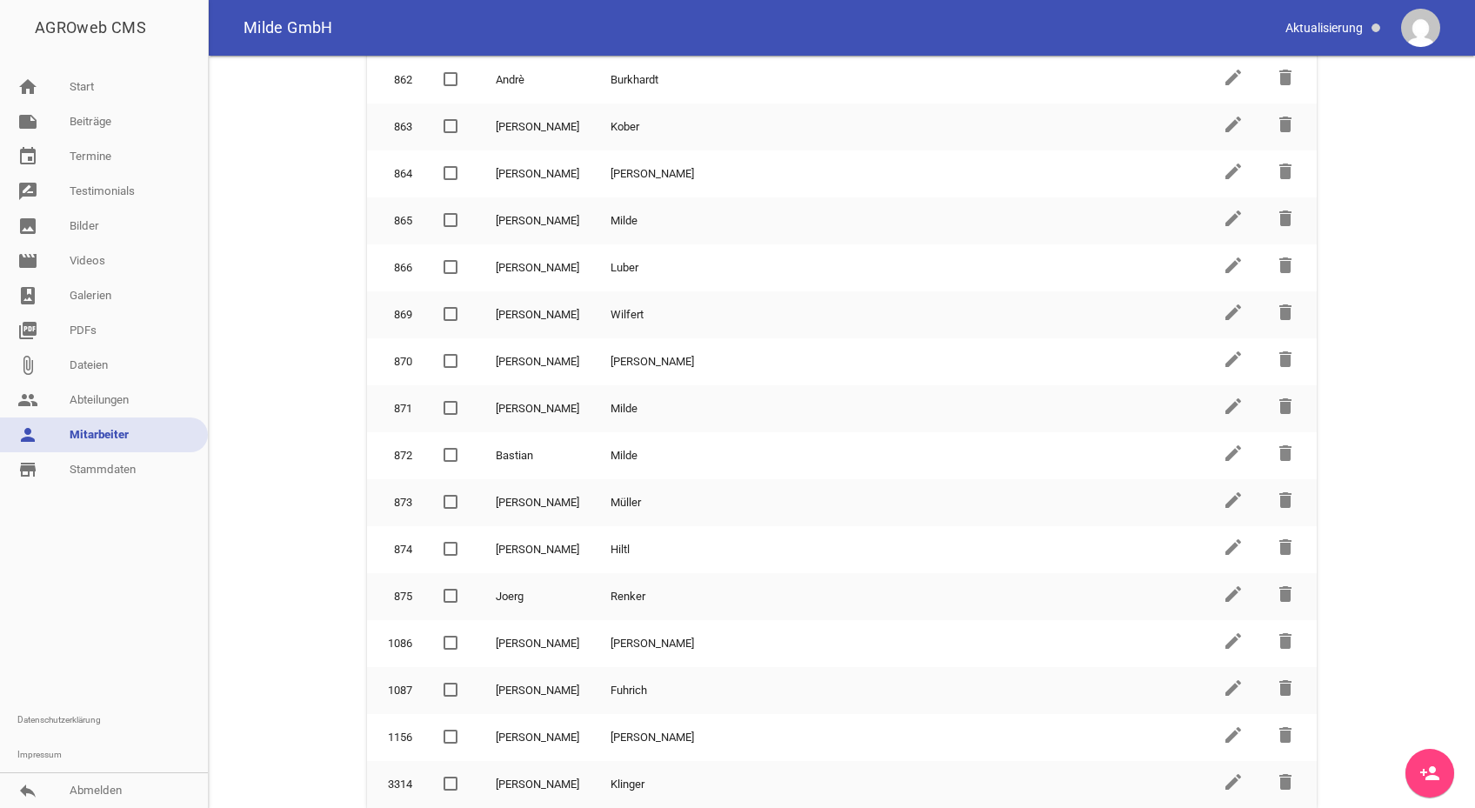
drag, startPoint x: 1341, startPoint y: 776, endPoint x: 1319, endPoint y: 790, distance: 25.8
click at [1341, 776] on main "Mitarbeiter search clear sort Vorname Nachname delete 853 [PERSON_NAME] edit de…" at bounding box center [842, 432] width 1266 height 752
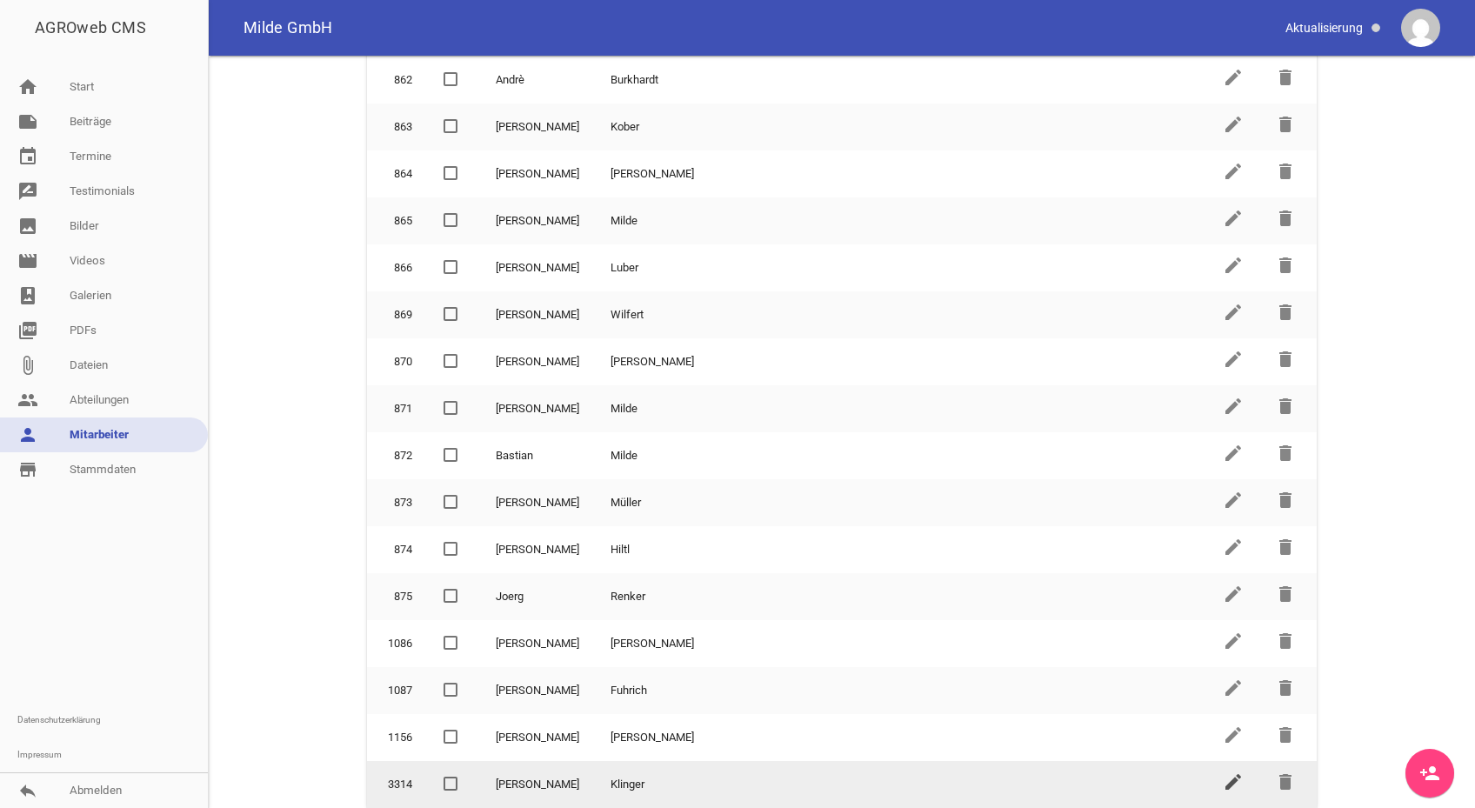
click at [1226, 781] on icon "edit" at bounding box center [1233, 781] width 21 height 21
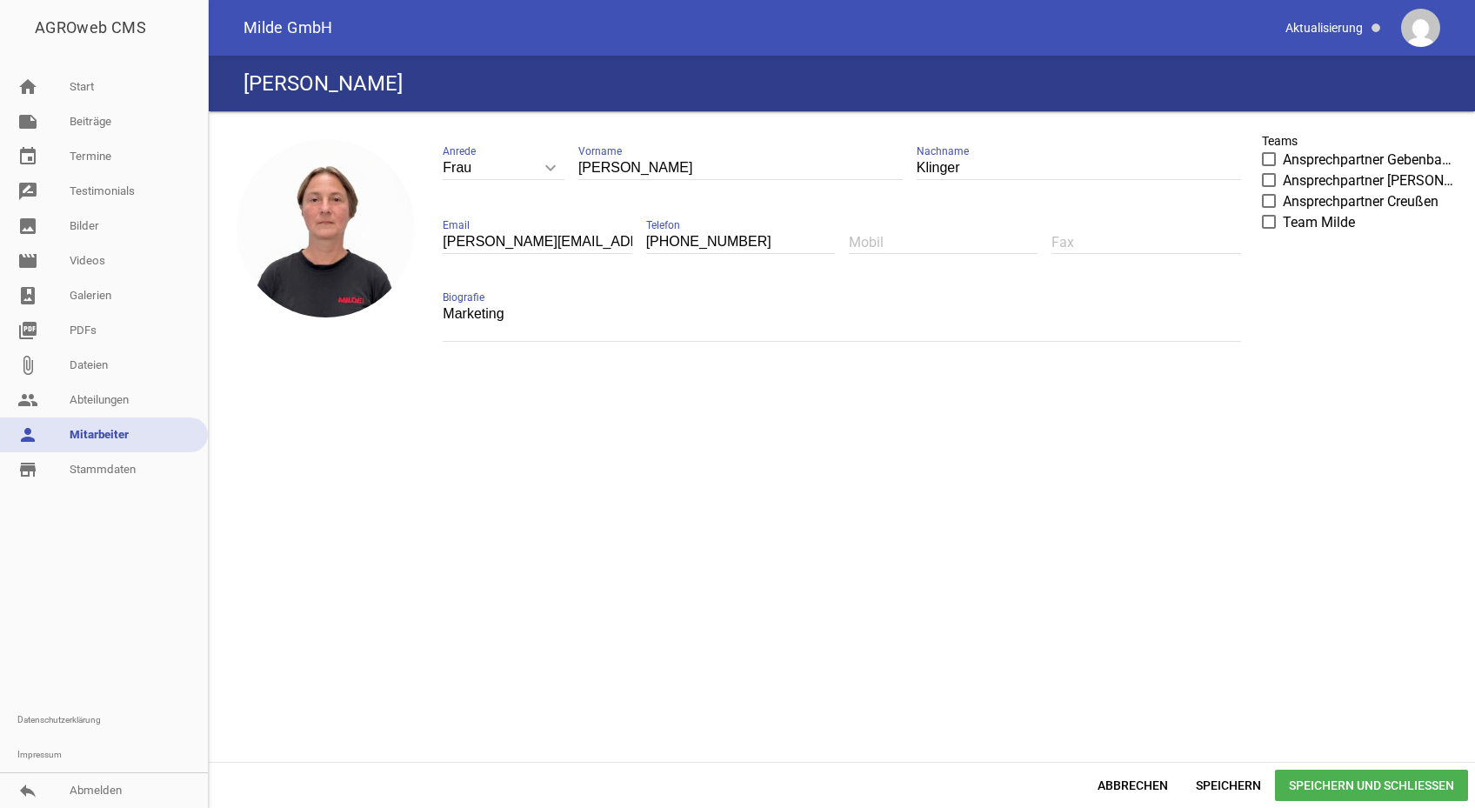
click at [1360, 777] on span "Speichern und Schließen" at bounding box center [1371, 785] width 193 height 31
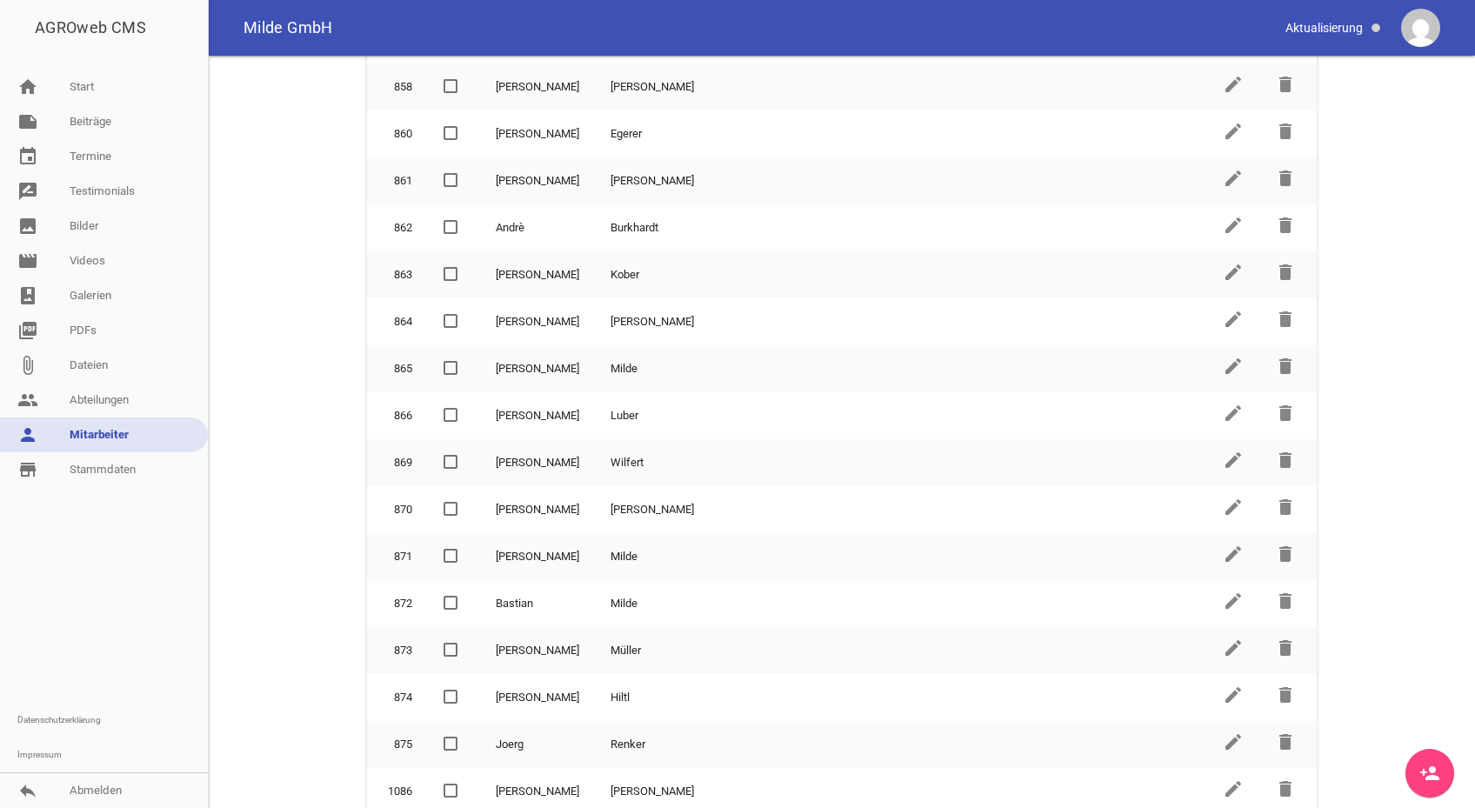
scroll to position [496, 0]
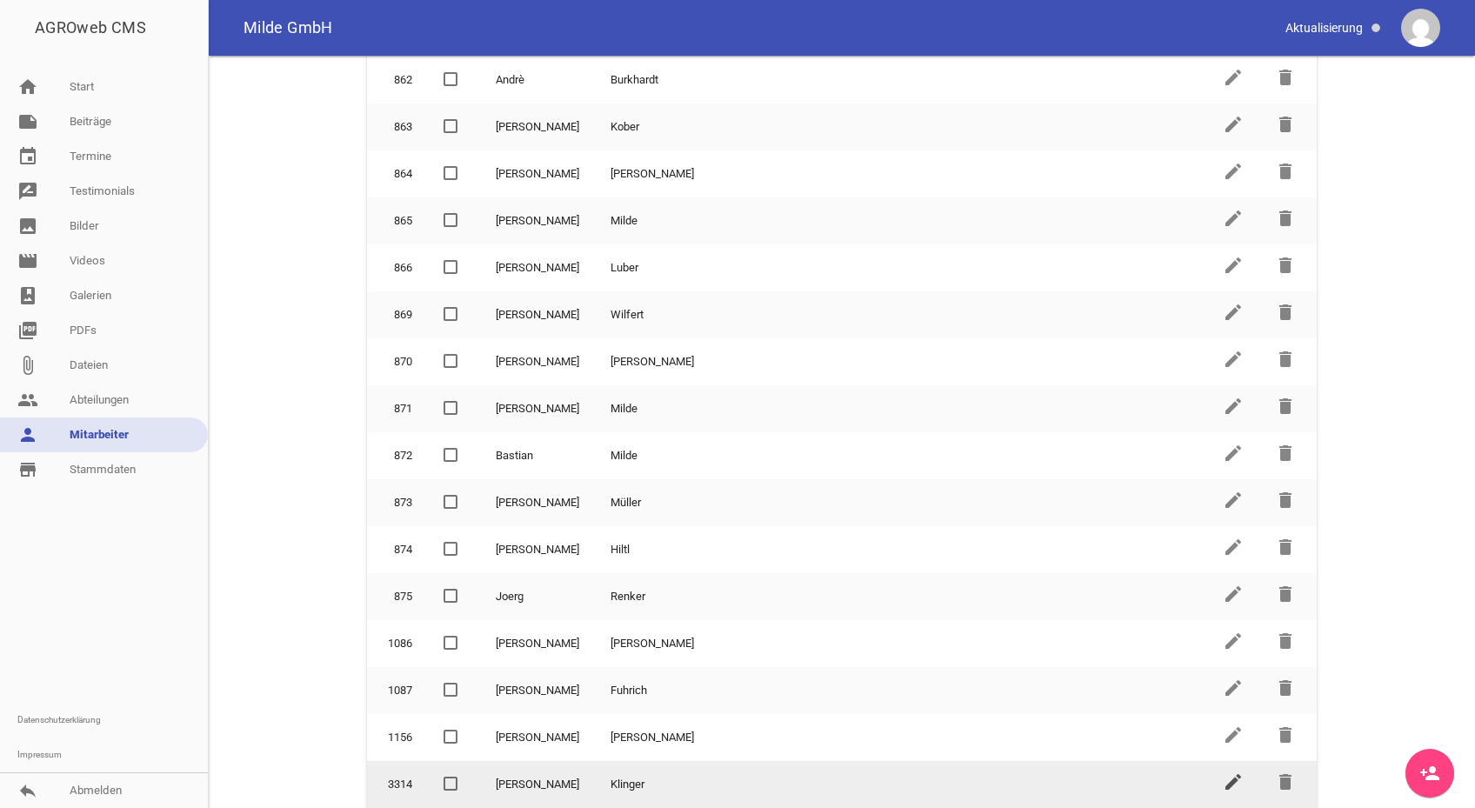
click at [1225, 779] on icon "edit" at bounding box center [1233, 781] width 21 height 21
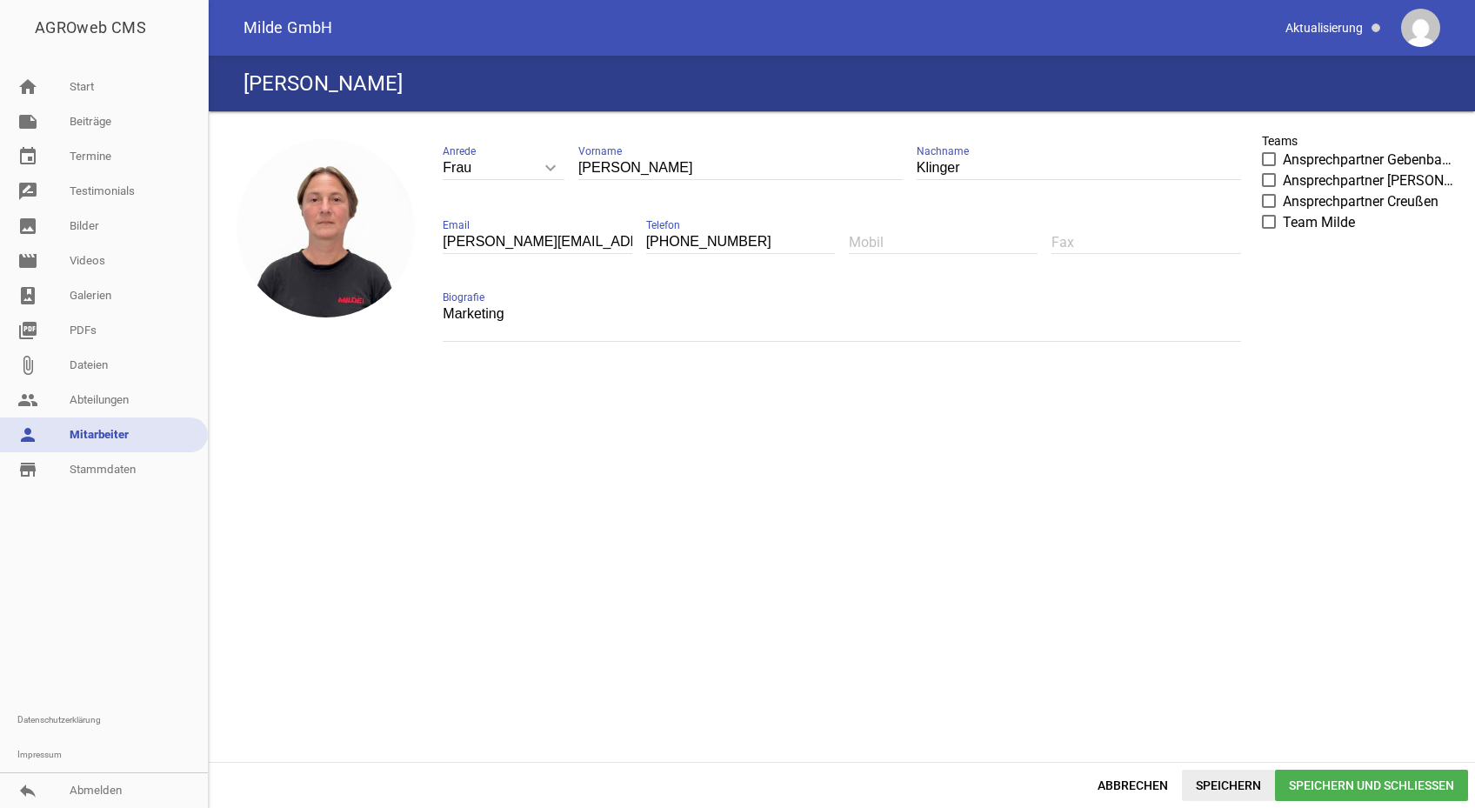
click at [1213, 780] on span "Speichern" at bounding box center [1228, 785] width 93 height 31
click at [1325, 784] on span "Speichern und Schließen" at bounding box center [1371, 785] width 193 height 31
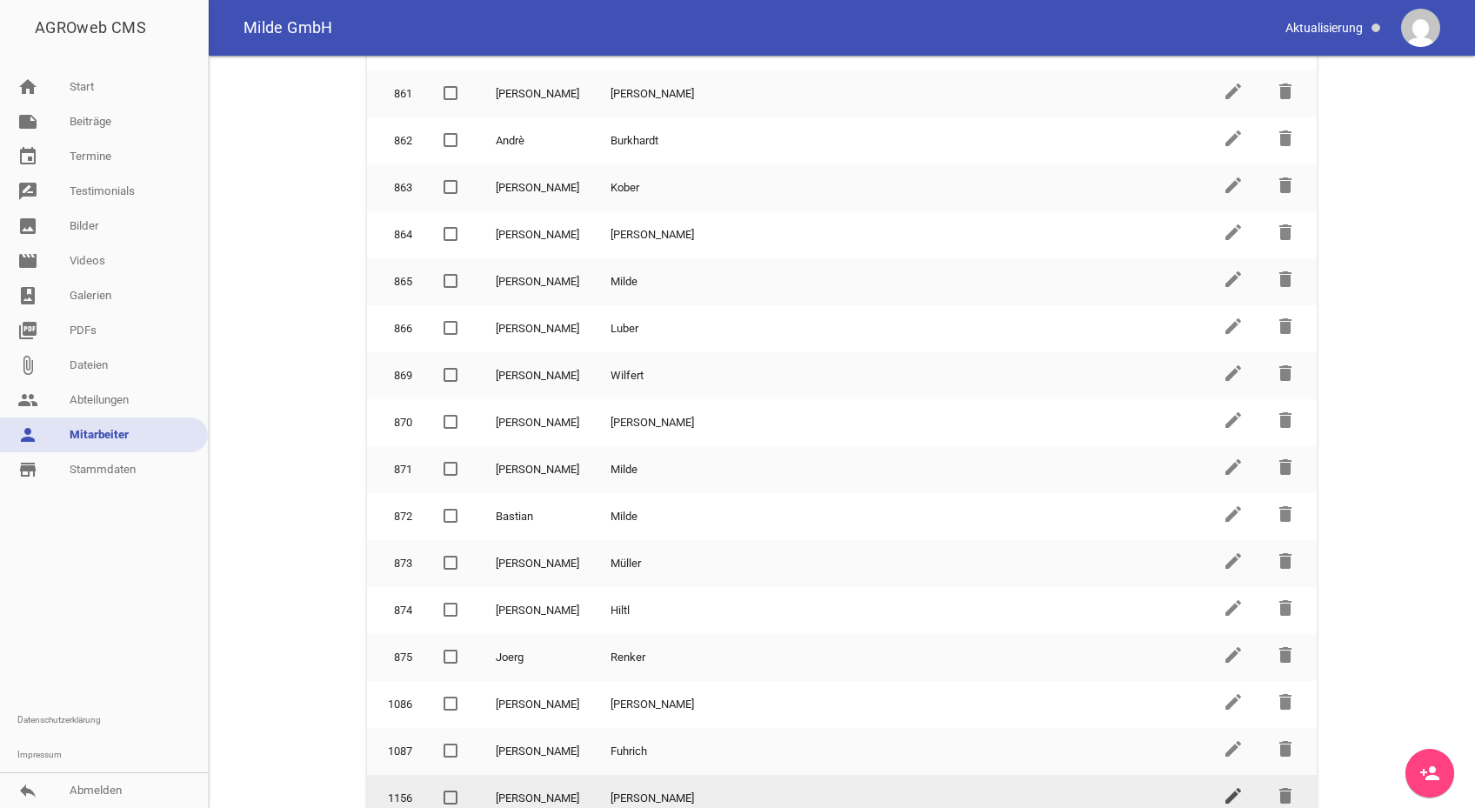
scroll to position [496, 0]
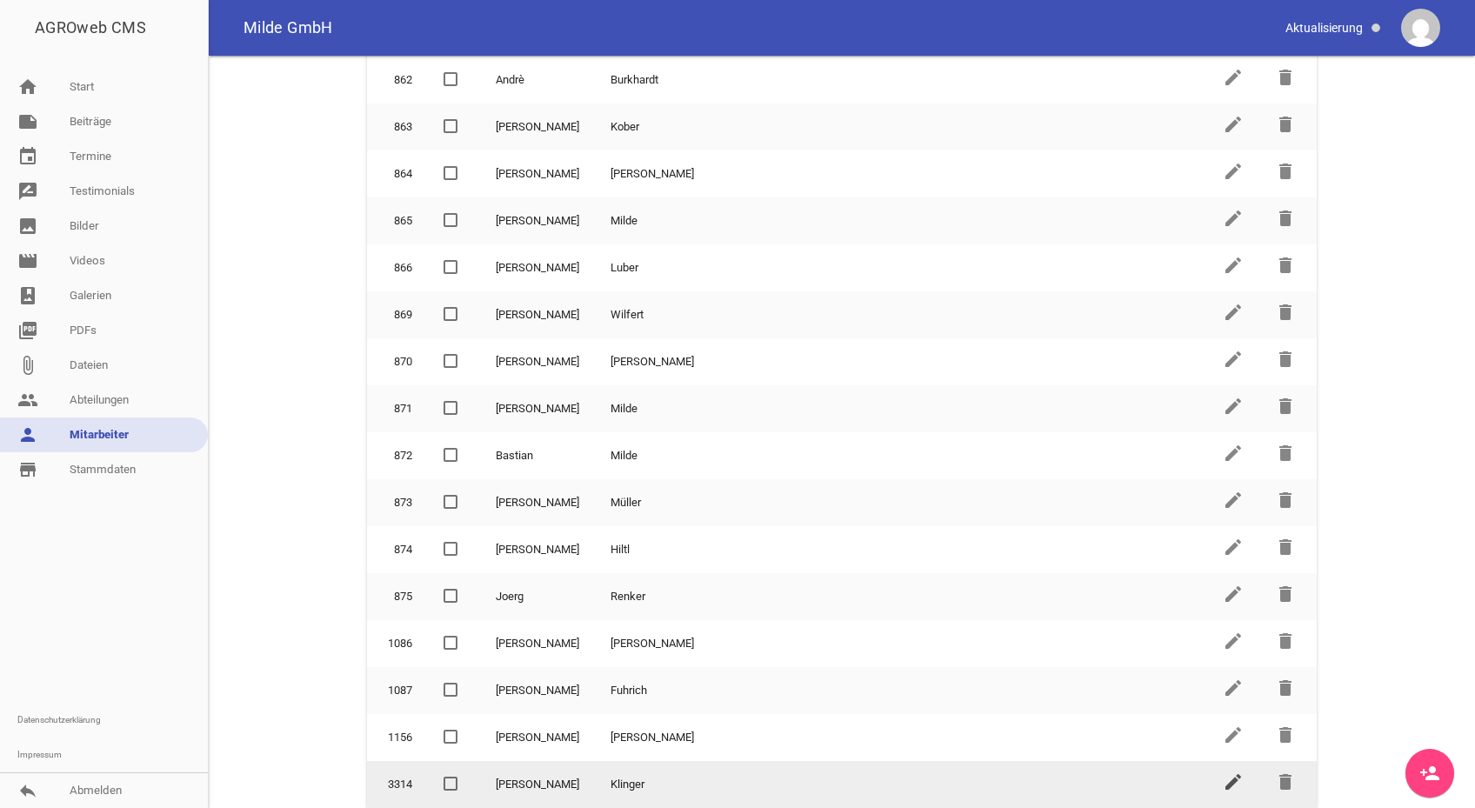
click at [1228, 782] on icon "edit" at bounding box center [1233, 781] width 21 height 21
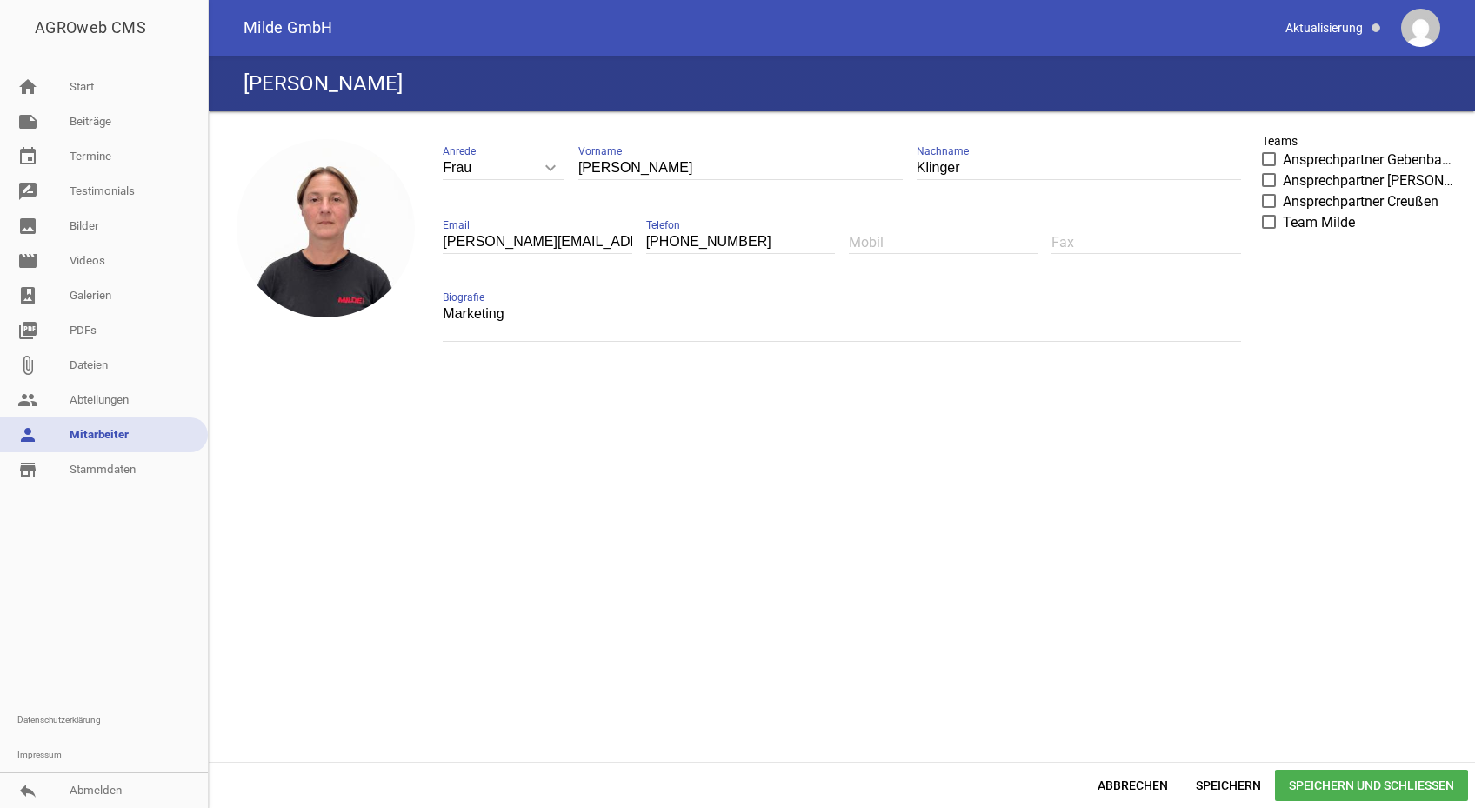
click at [1269, 197] on span at bounding box center [1269, 201] width 11 height 10
click at [1283, 191] on input "Ansprechpartner Creußen" at bounding box center [1283, 191] width 0 height 0
click at [1332, 784] on span "Speichern und Schließen" at bounding box center [1371, 785] width 193 height 31
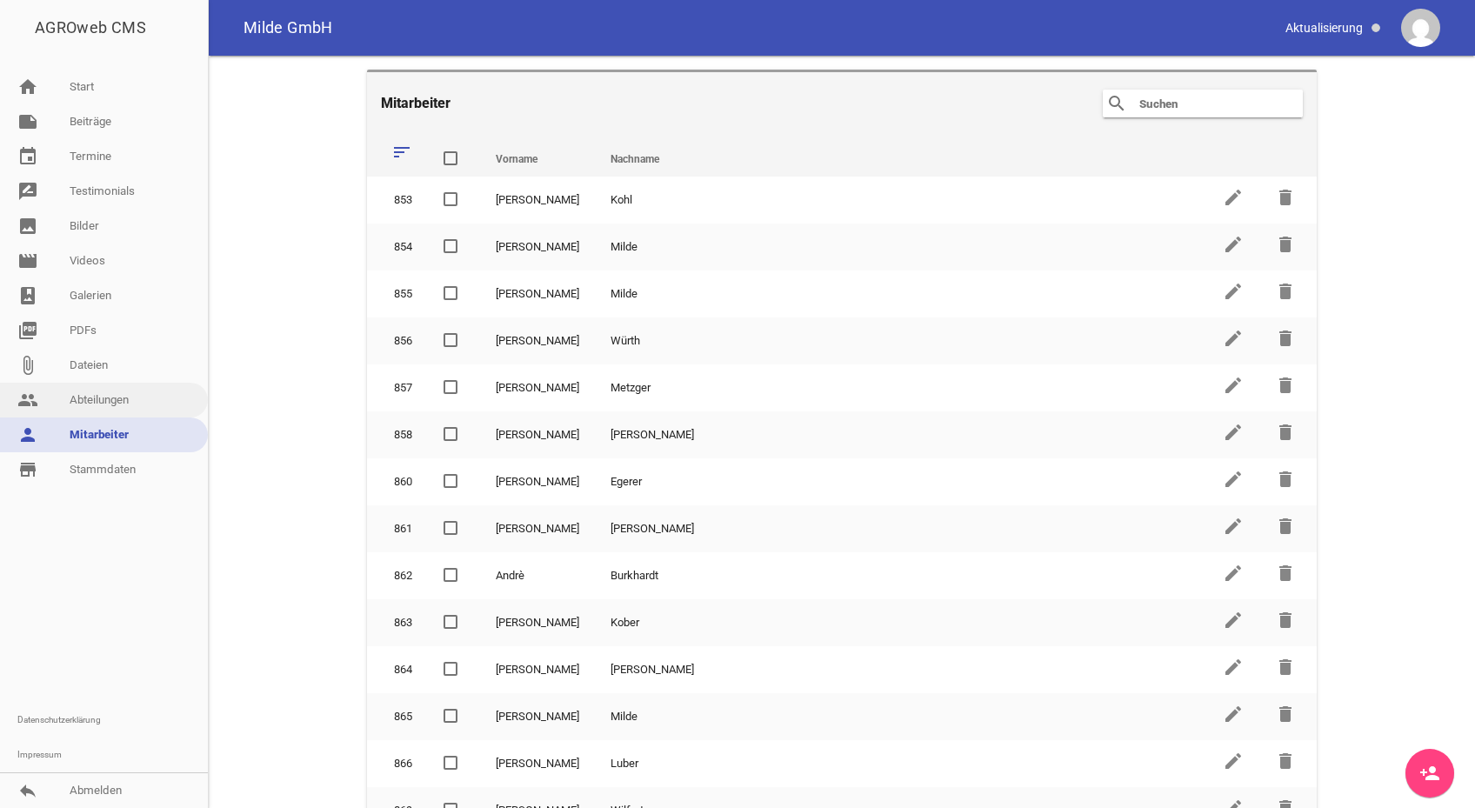
click at [94, 397] on link "people Abteilungen" at bounding box center [104, 400] width 208 height 35
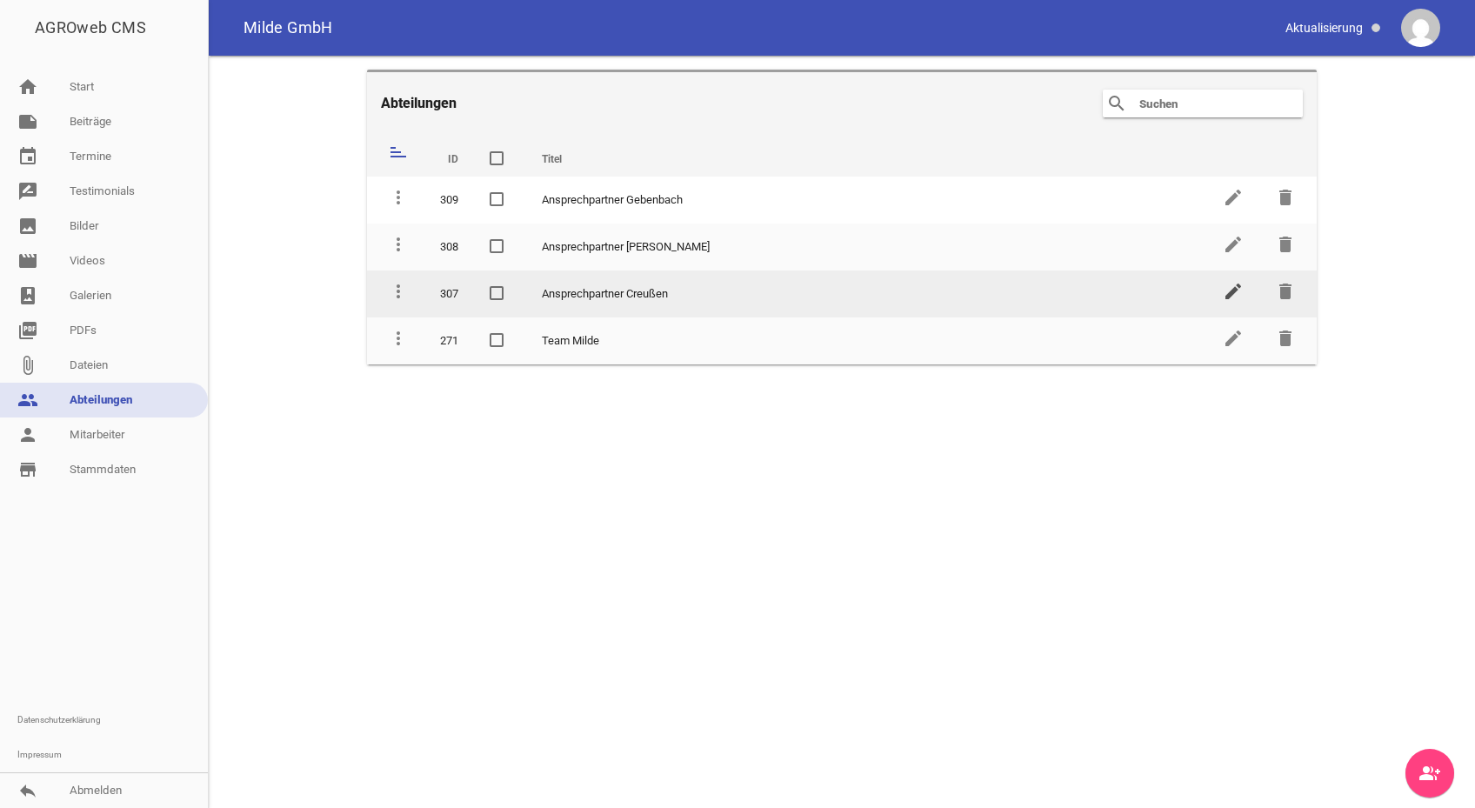
click at [1231, 287] on icon "edit" at bounding box center [1233, 291] width 21 height 21
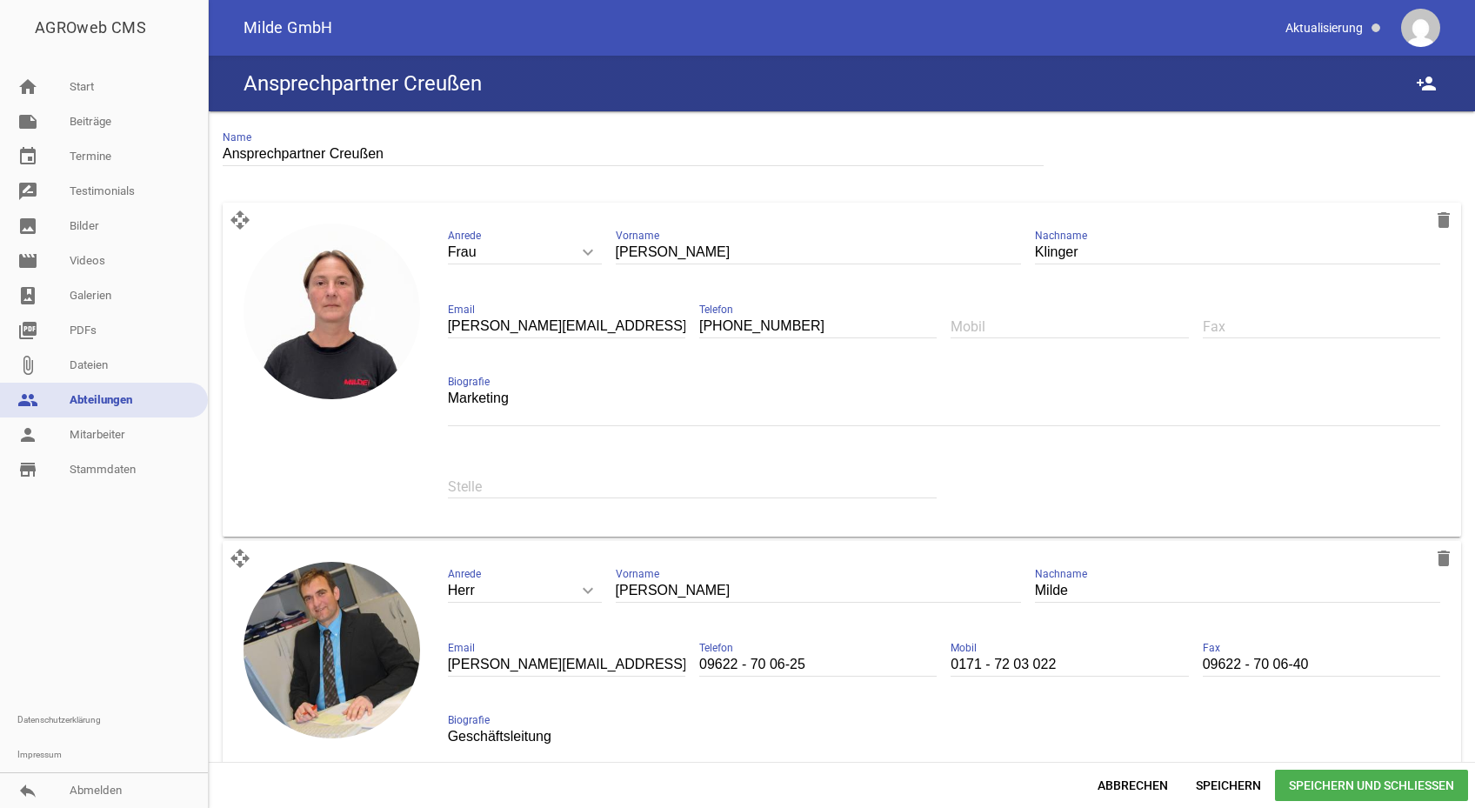
drag, startPoint x: 412, startPoint y: 415, endPoint x: 395, endPoint y: 532, distance: 118.7
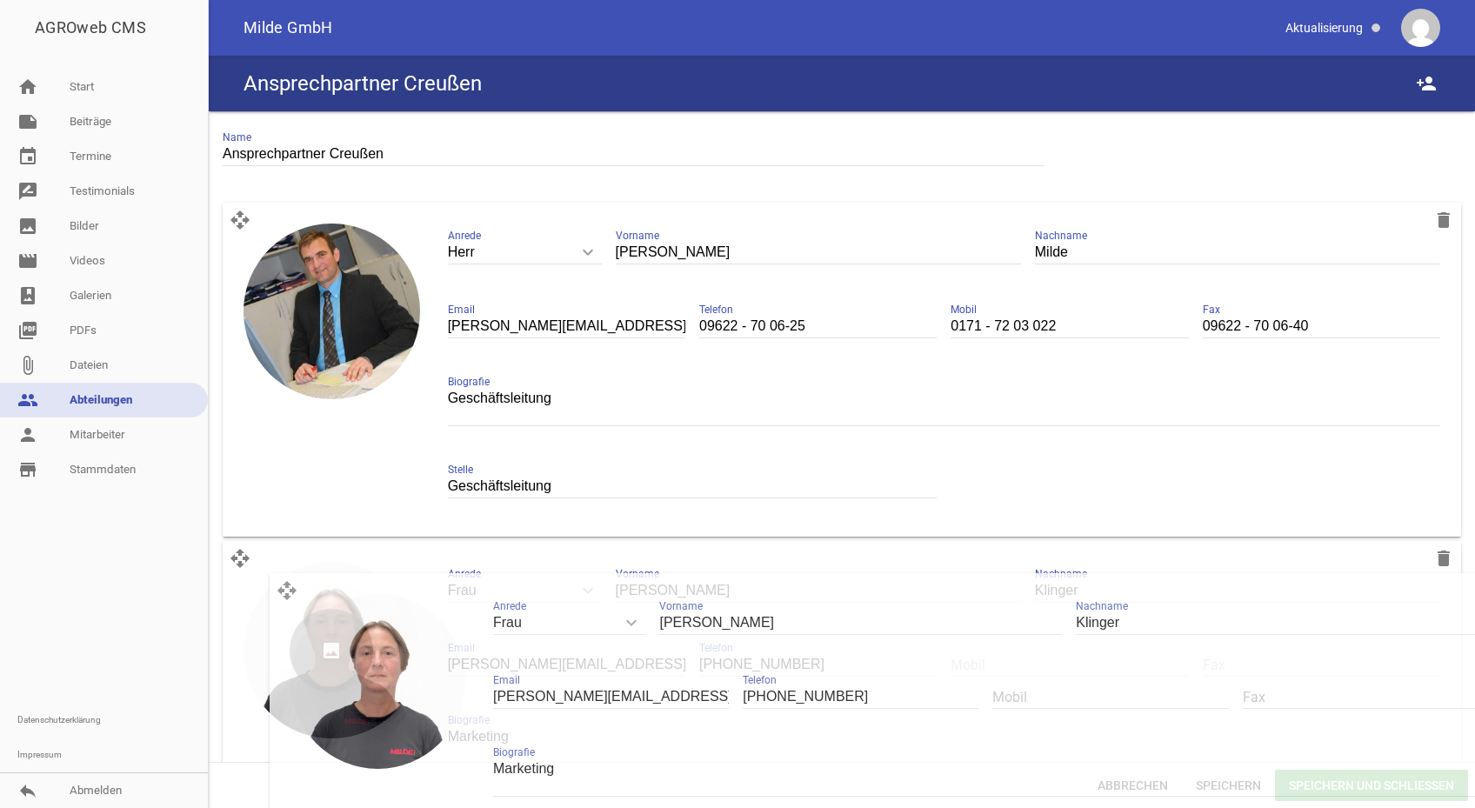
drag, startPoint x: 245, startPoint y: 227, endPoint x: 292, endPoint y: 593, distance: 369.1
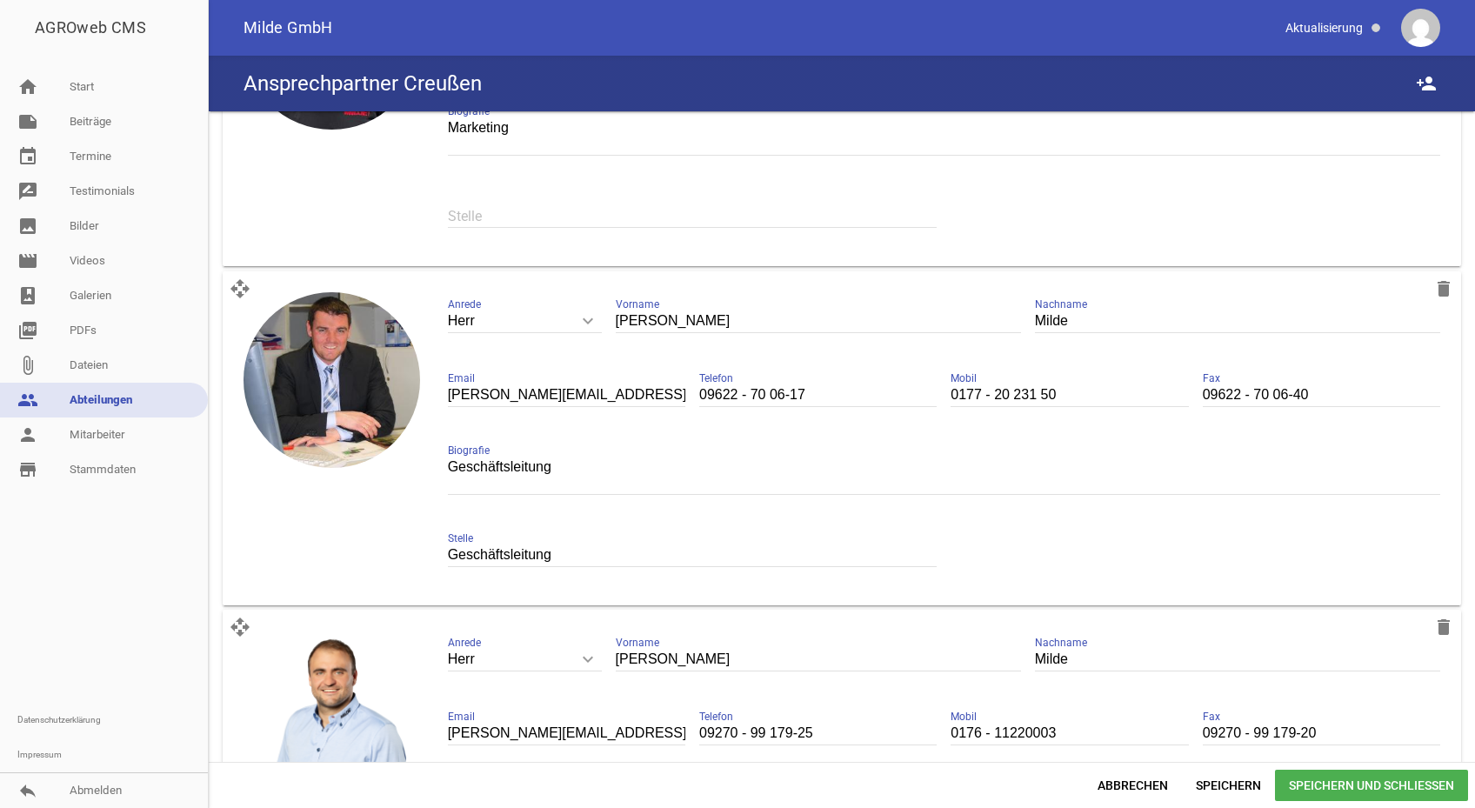
scroll to position [435, 0]
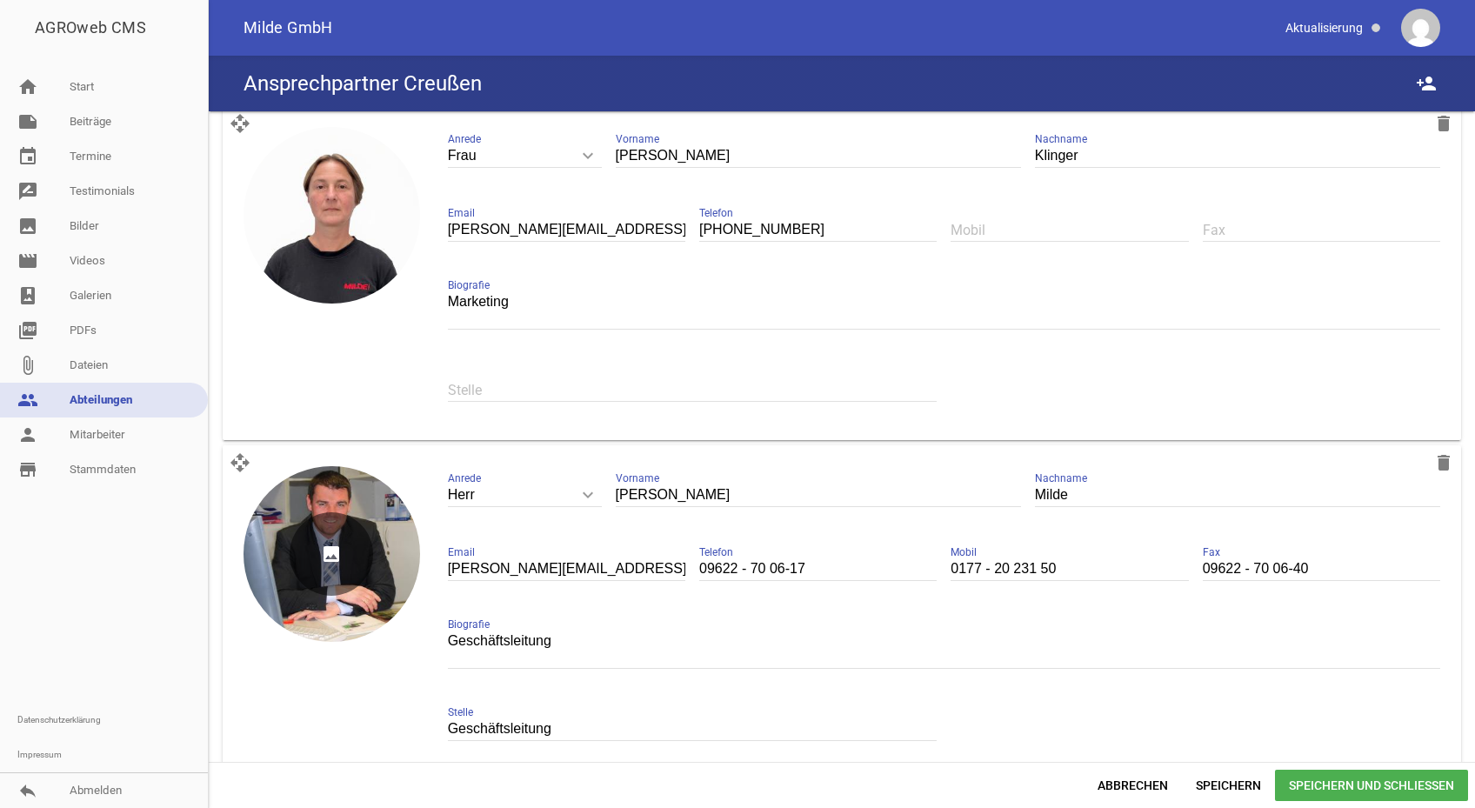
drag, startPoint x: 382, startPoint y: 272, endPoint x: 328, endPoint y: 475, distance: 209.7
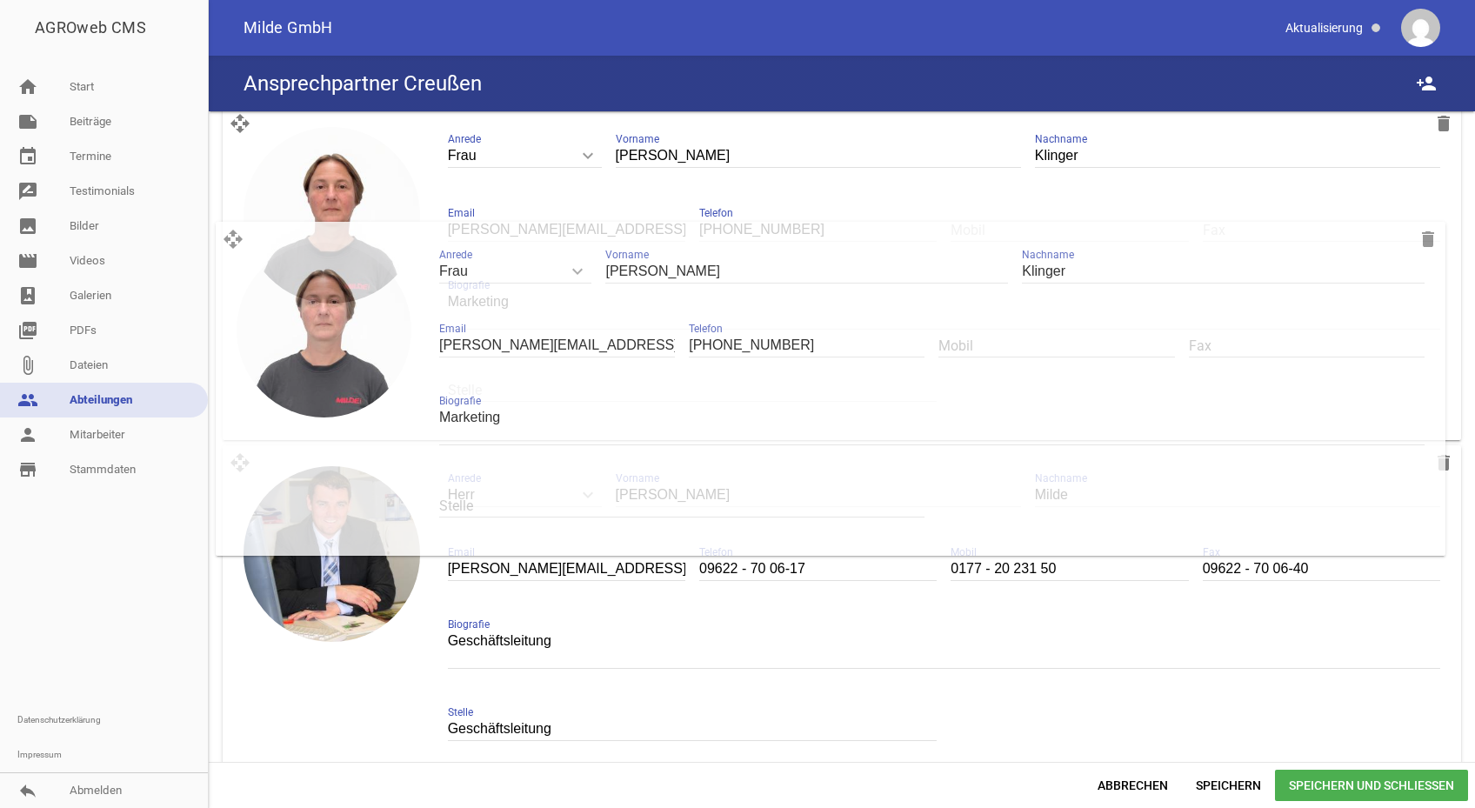
scroll to position [417, 0]
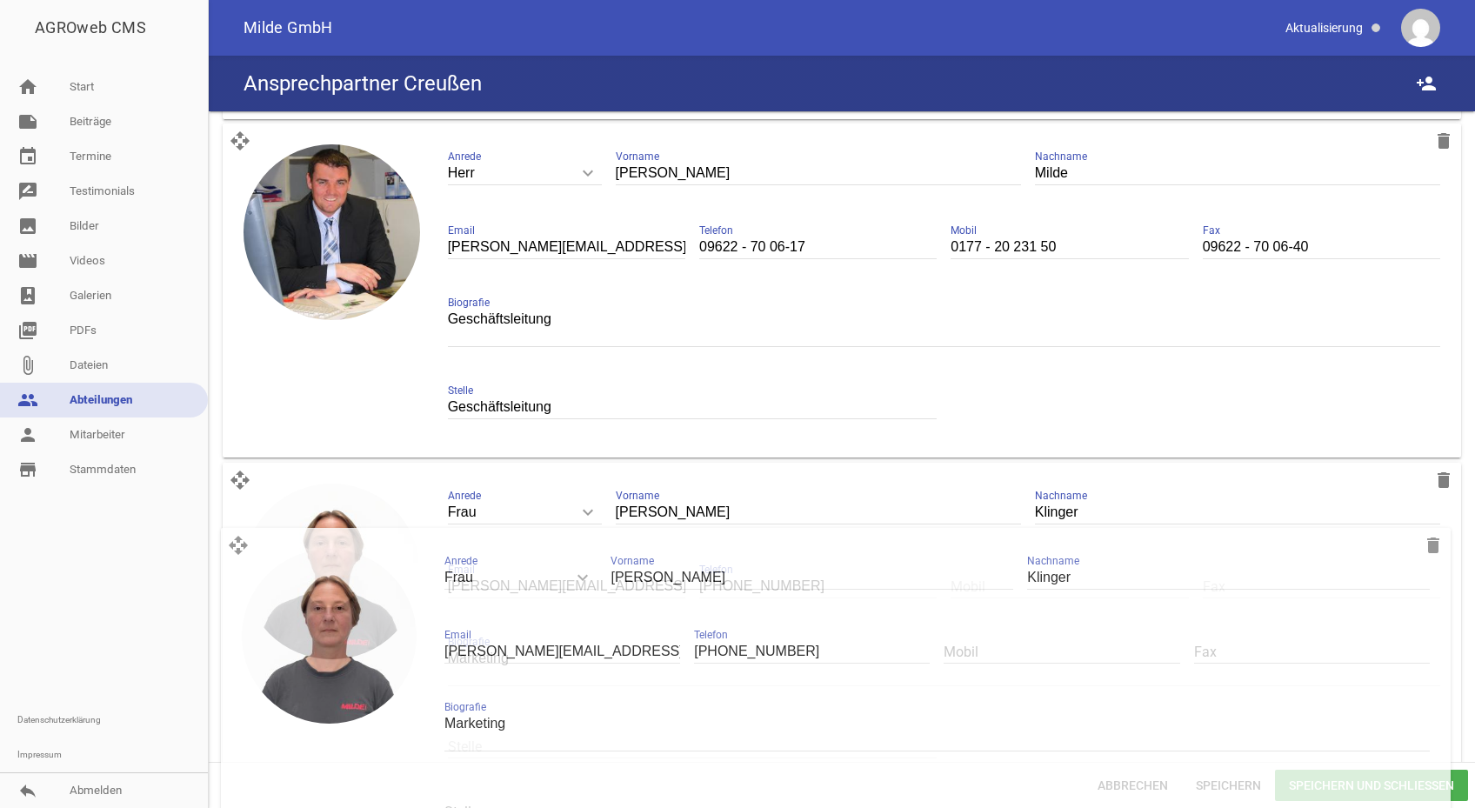
drag, startPoint x: 239, startPoint y: 127, endPoint x: 237, endPoint y: 544, distance: 416.6
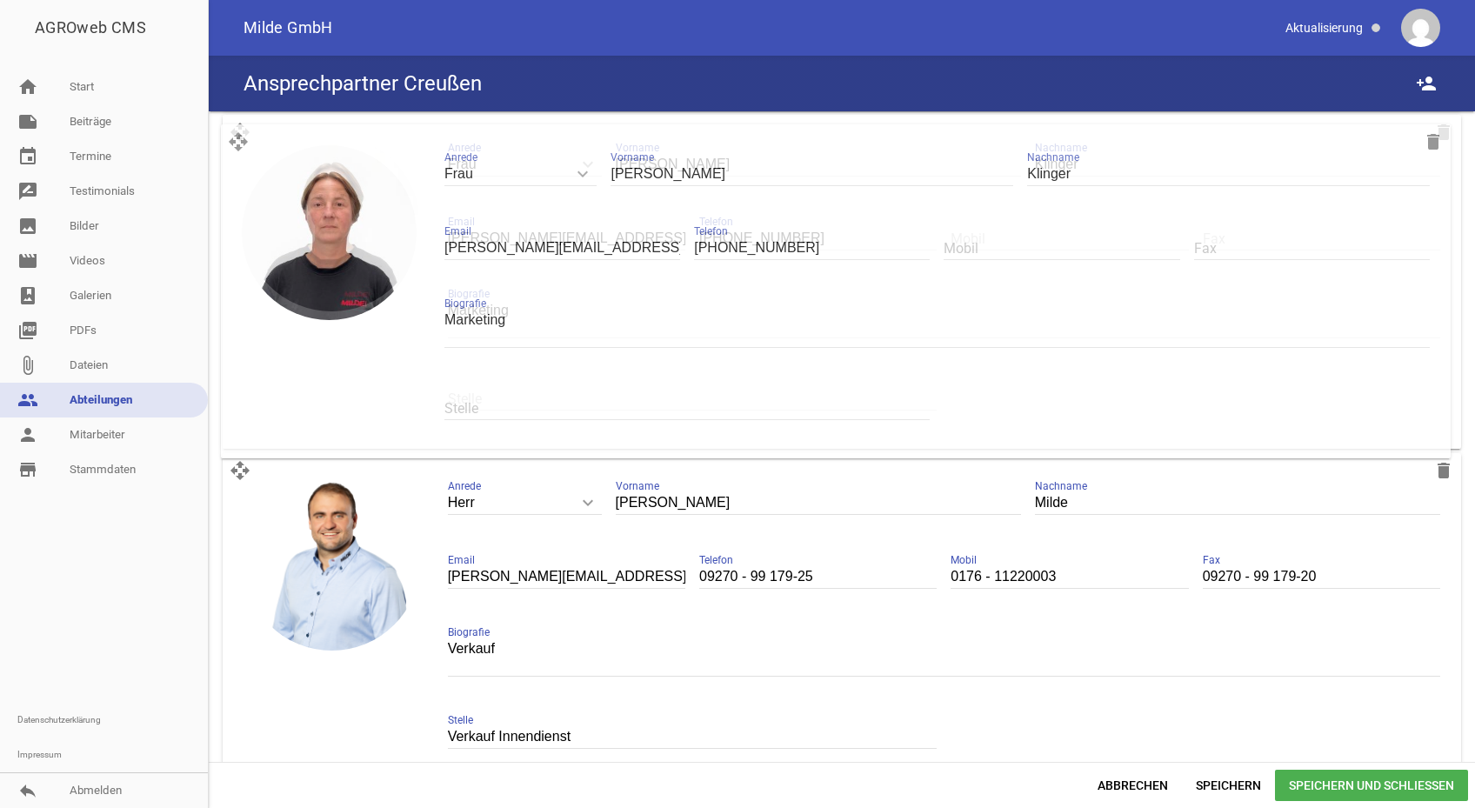
scroll to position [748, 0]
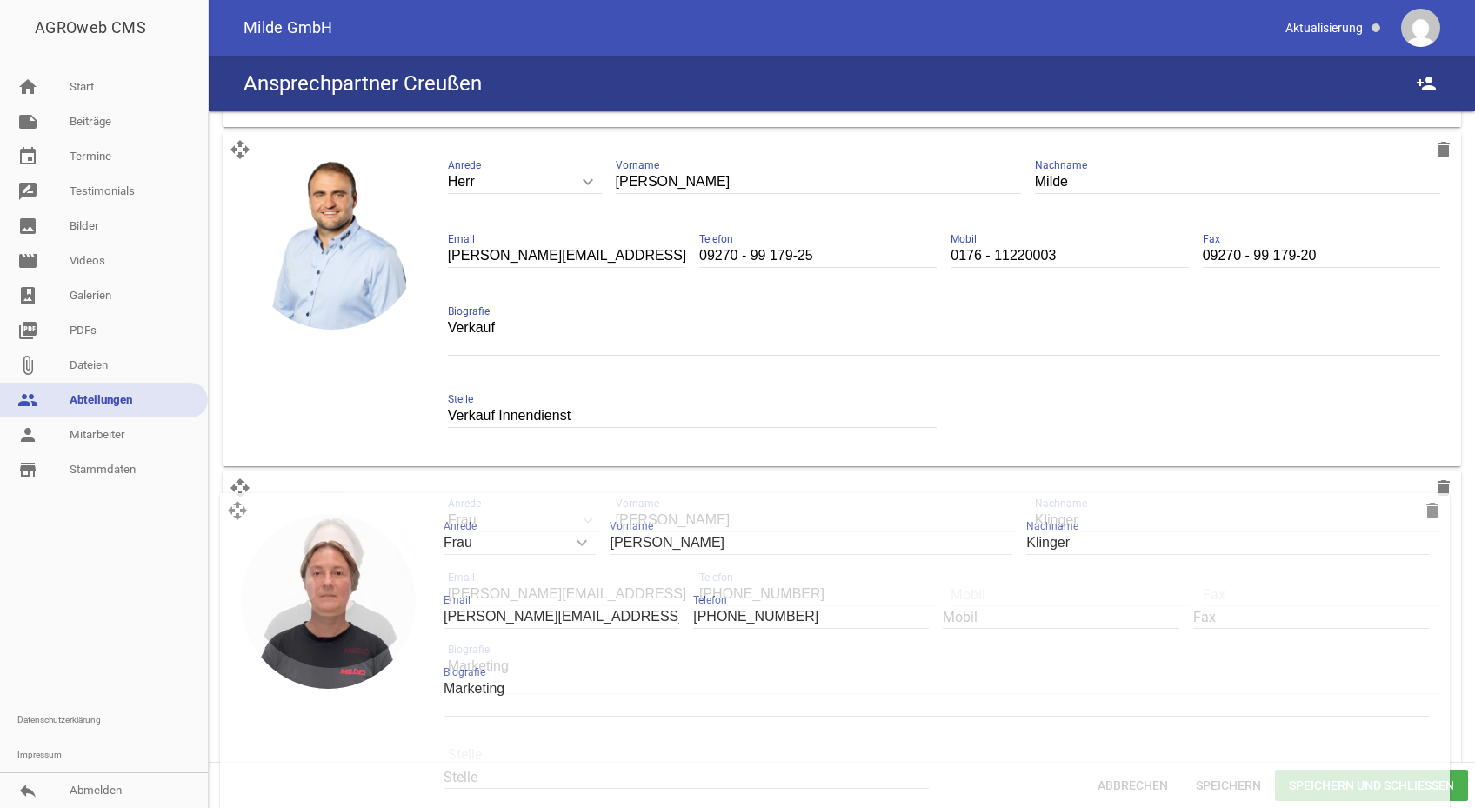
drag, startPoint x: 239, startPoint y: 136, endPoint x: 238, endPoint y: 505, distance: 369.6
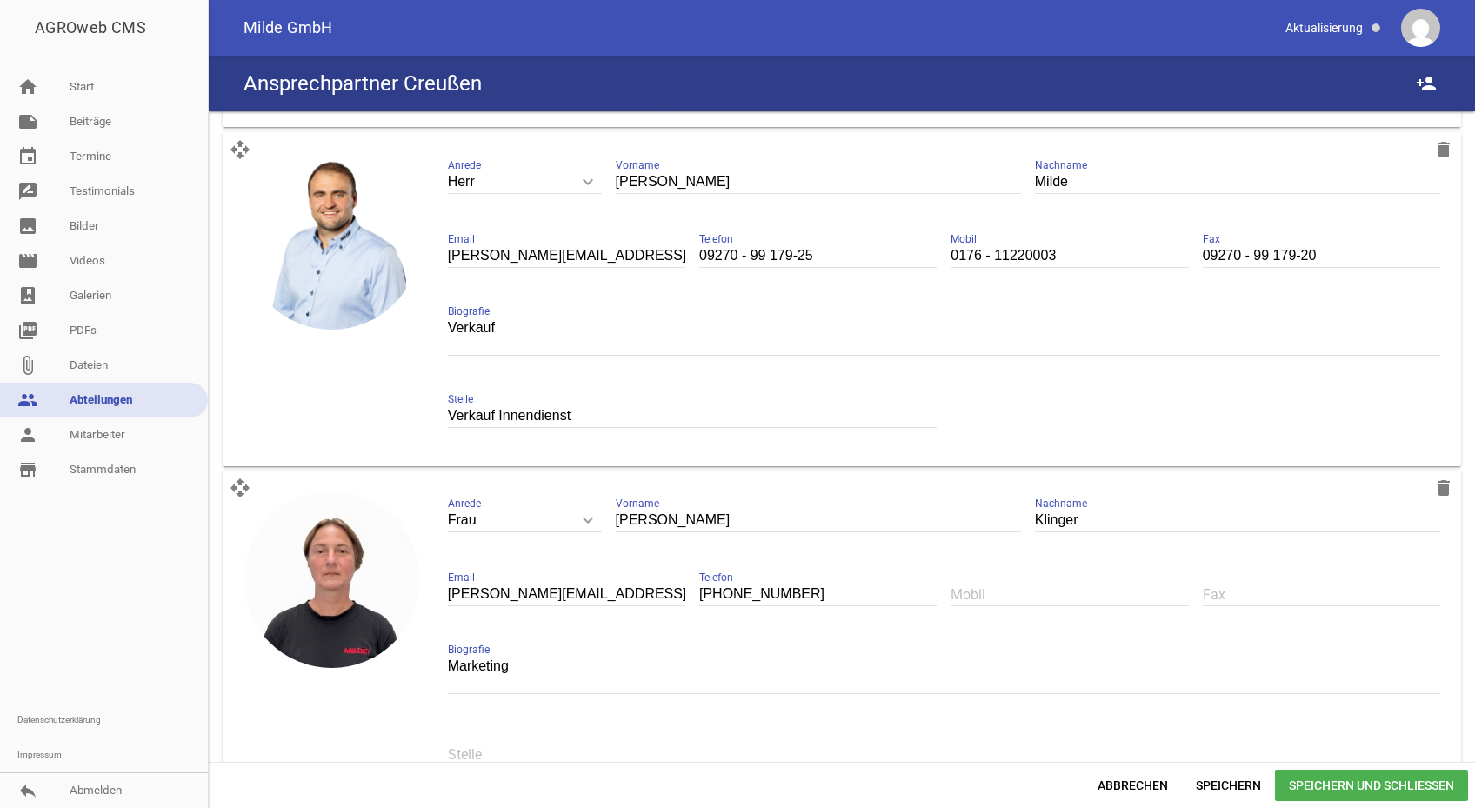
scroll to position [1009, 0]
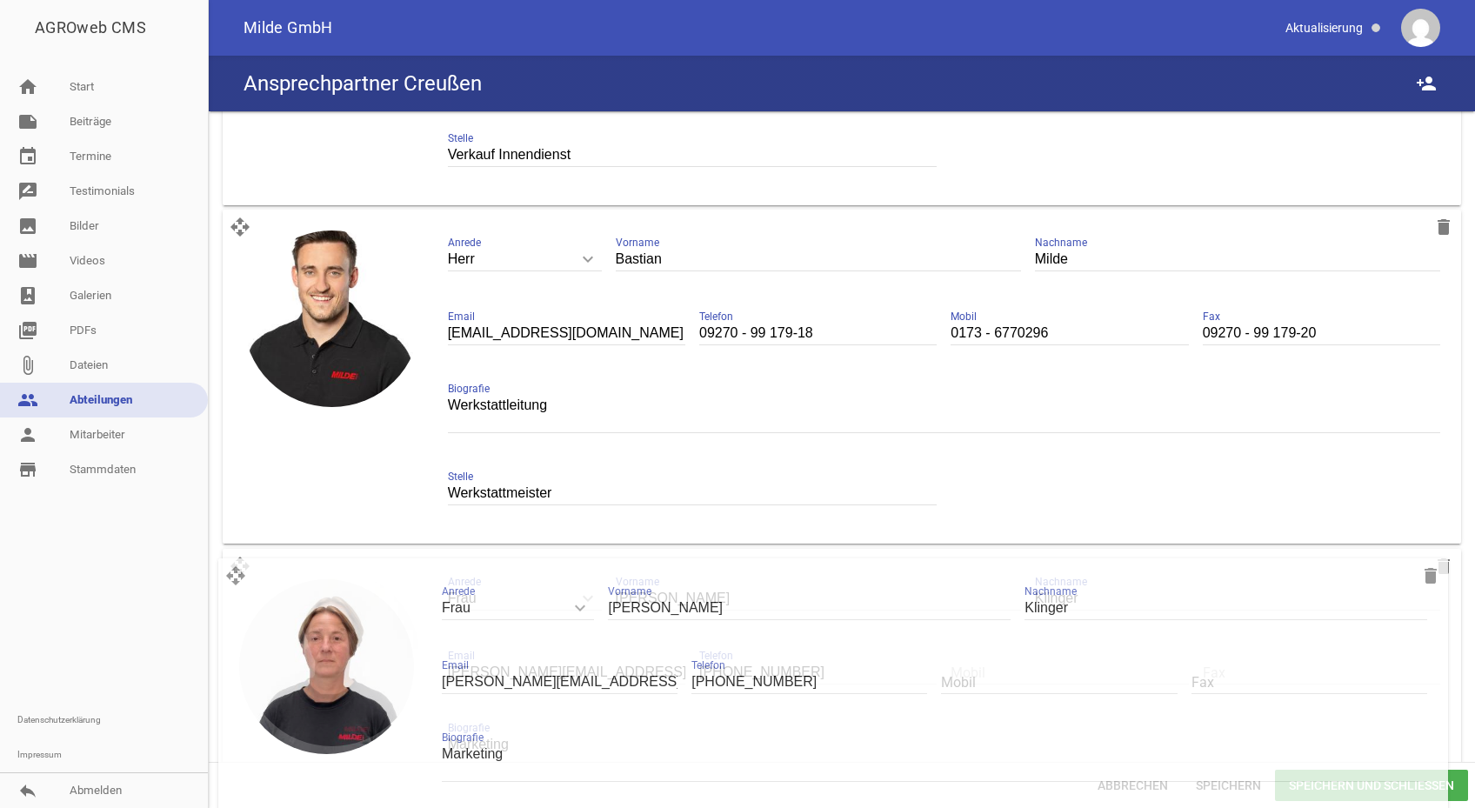
drag, startPoint x: 244, startPoint y: 229, endPoint x: 240, endPoint y: 572, distance: 343.5
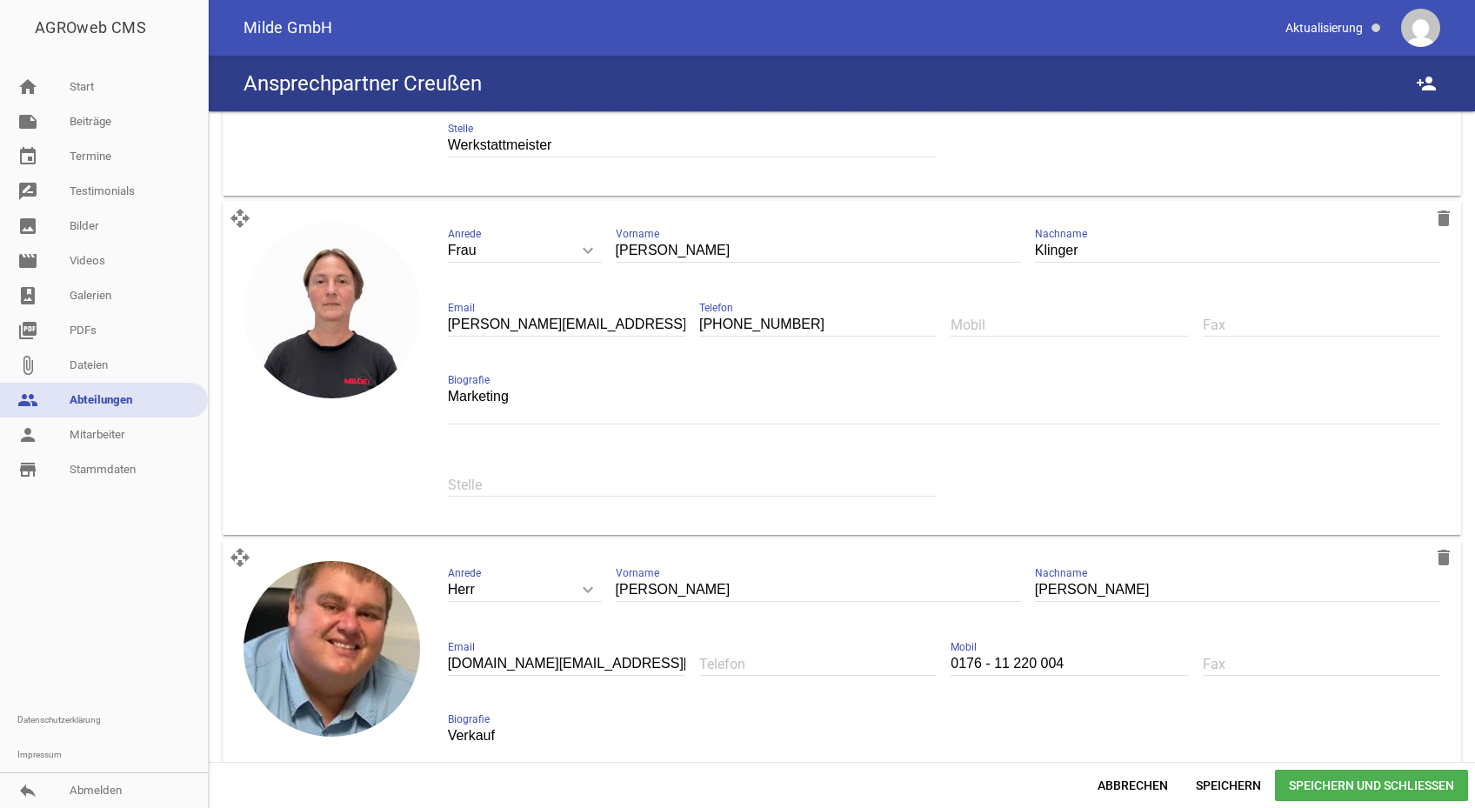
scroll to position [1444, 0]
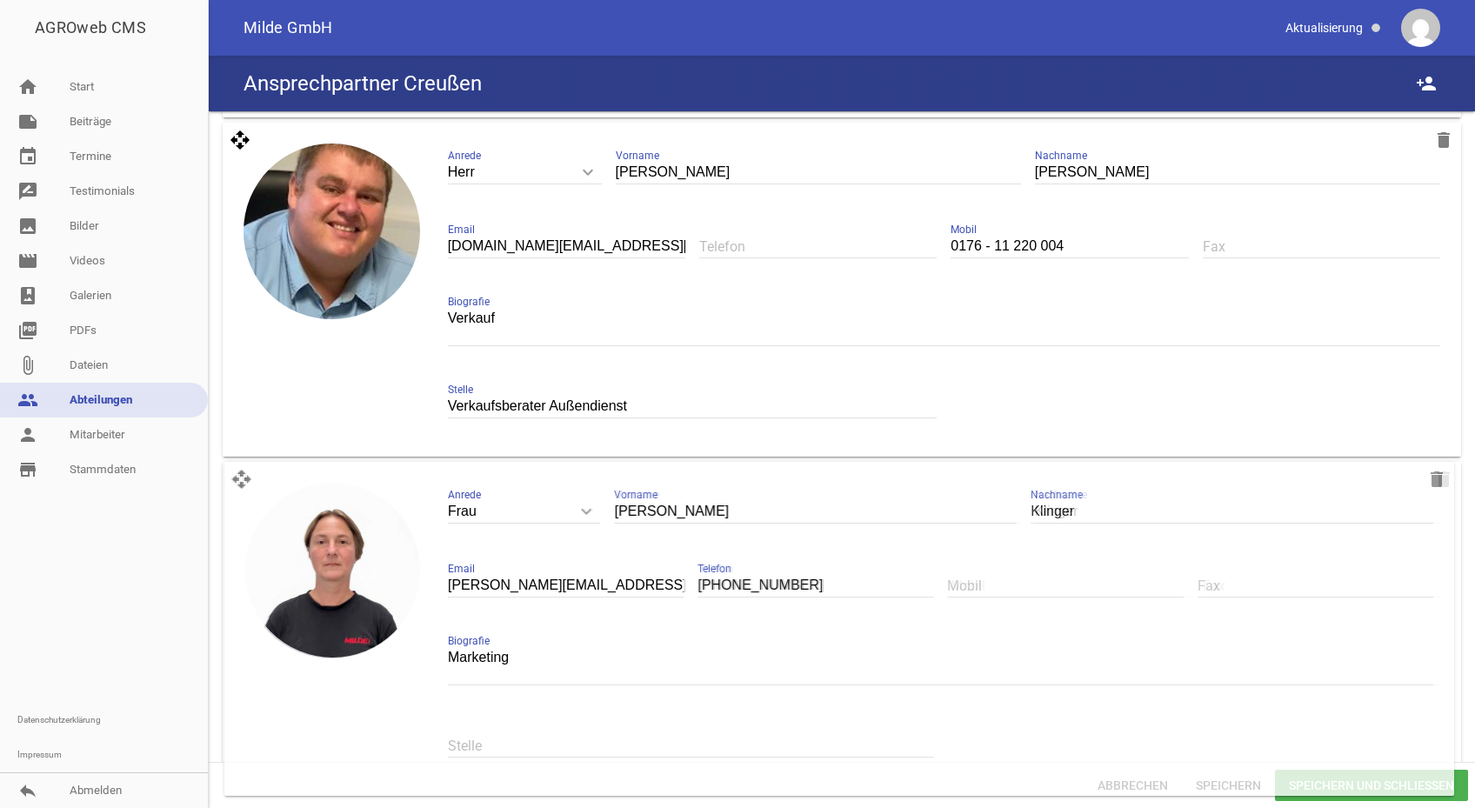
drag, startPoint x: 241, startPoint y: 130, endPoint x: 243, endPoint y: 484, distance: 353.9
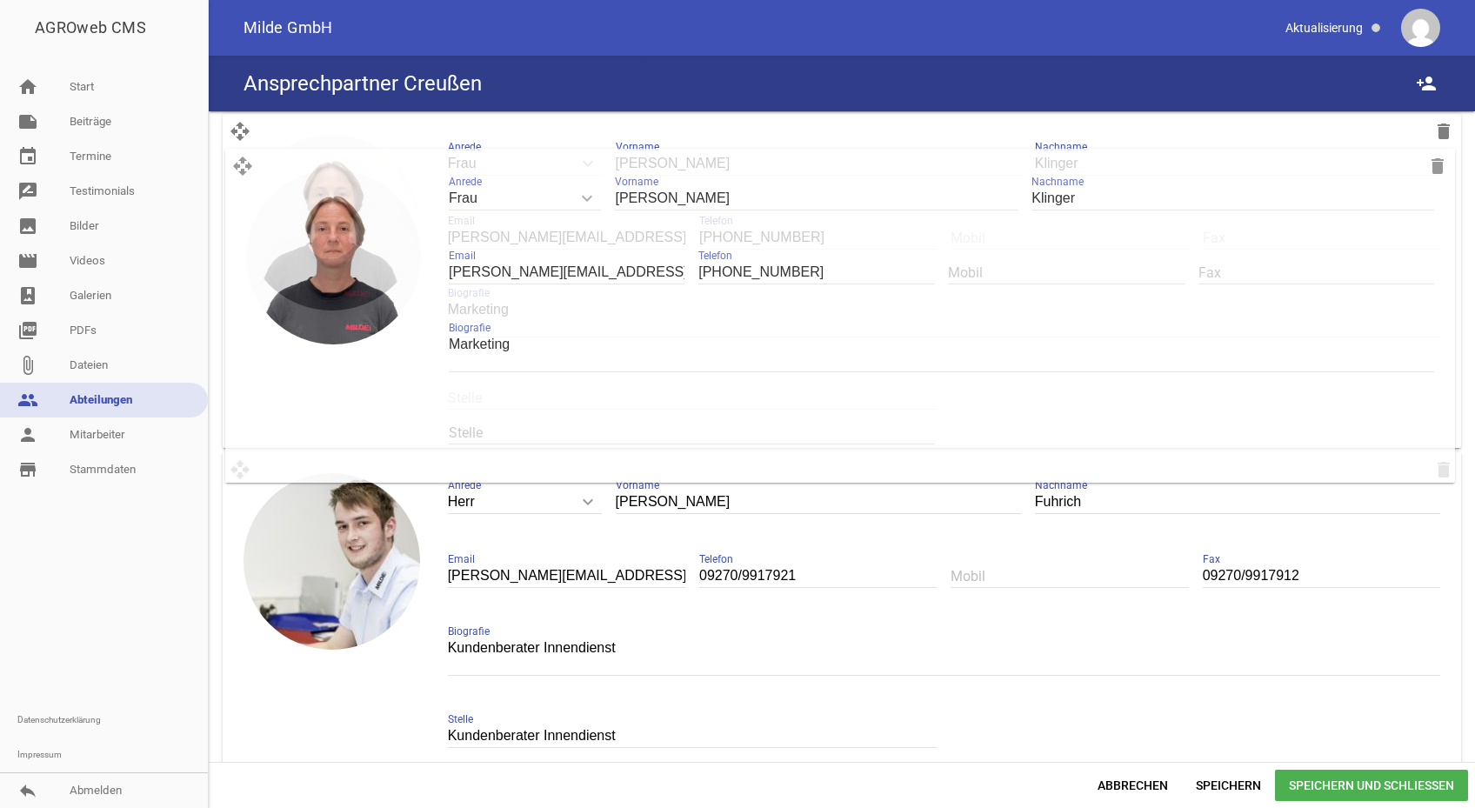
scroll to position [1774, 0]
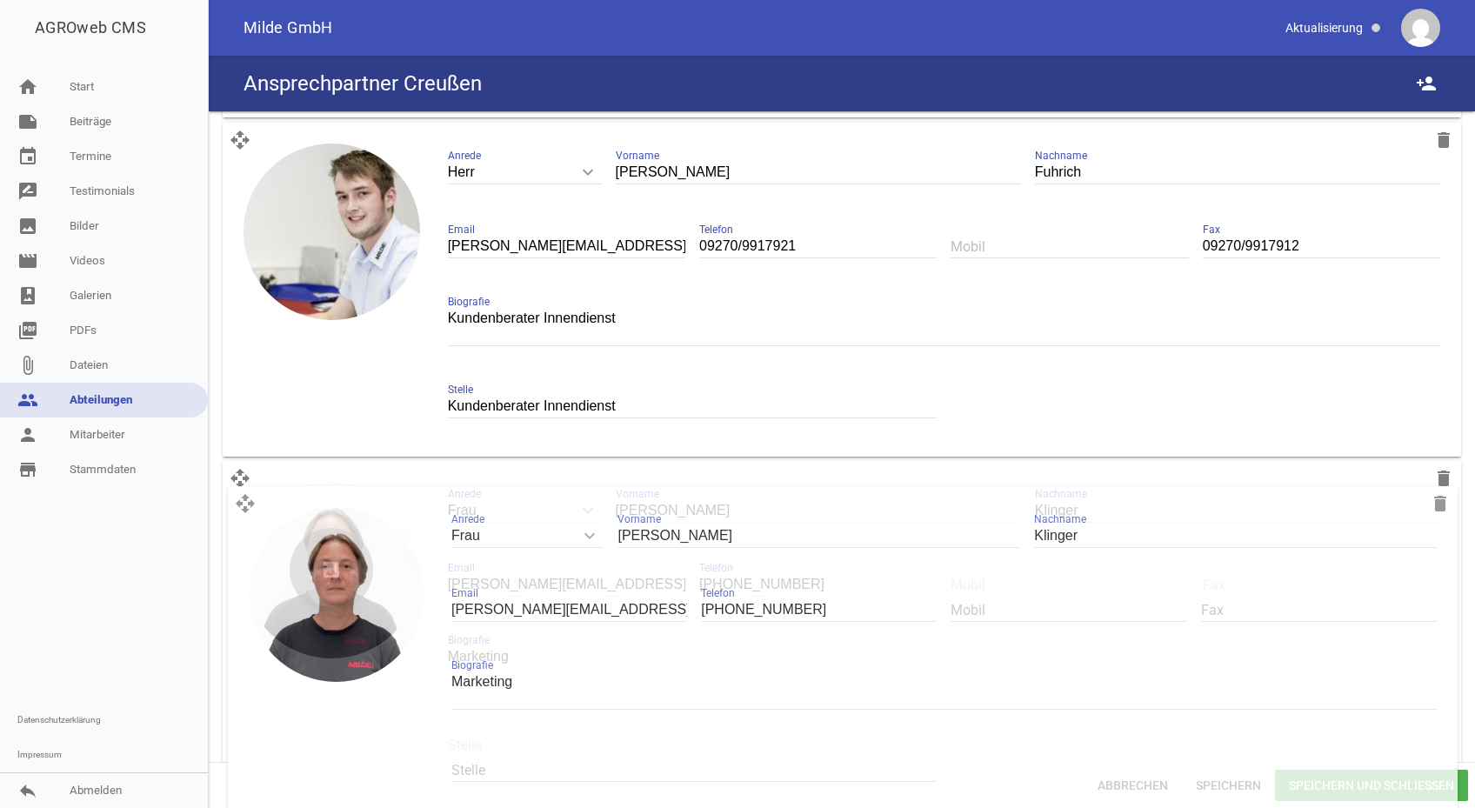
drag, startPoint x: 241, startPoint y: 135, endPoint x: 246, endPoint y: 503, distance: 367.9
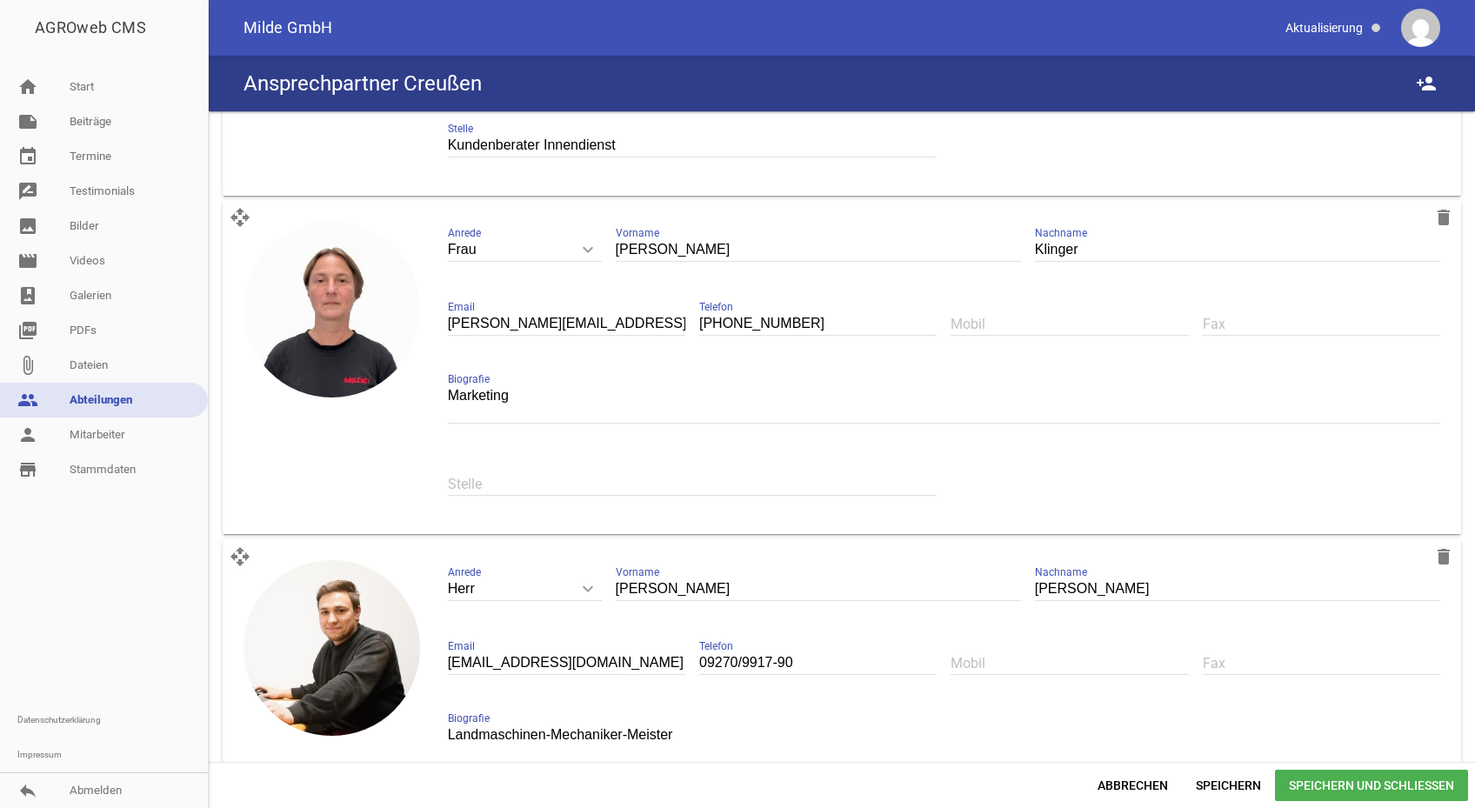
scroll to position [2122, 0]
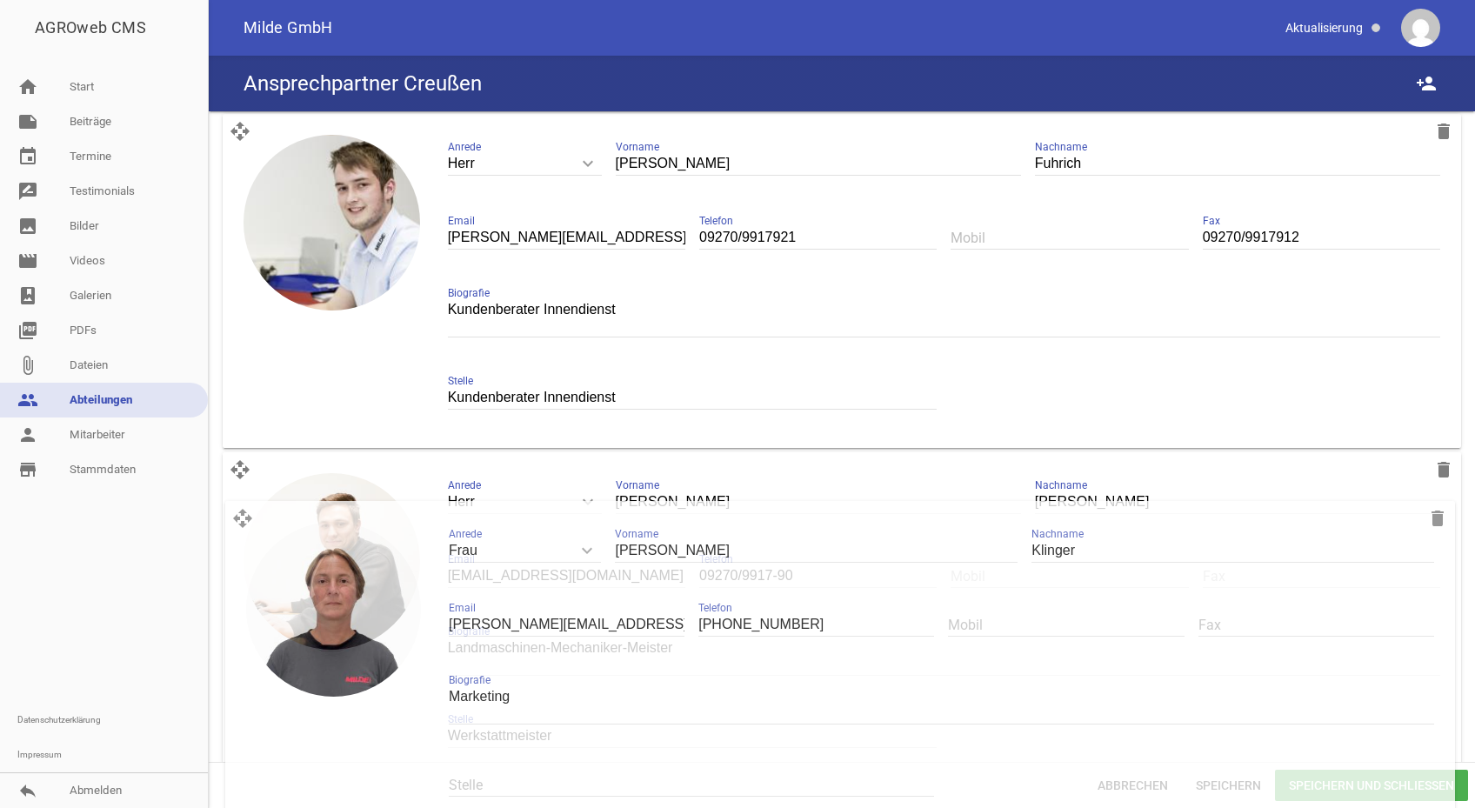
drag, startPoint x: 241, startPoint y: 132, endPoint x: 243, endPoint y: 515, distance: 382.6
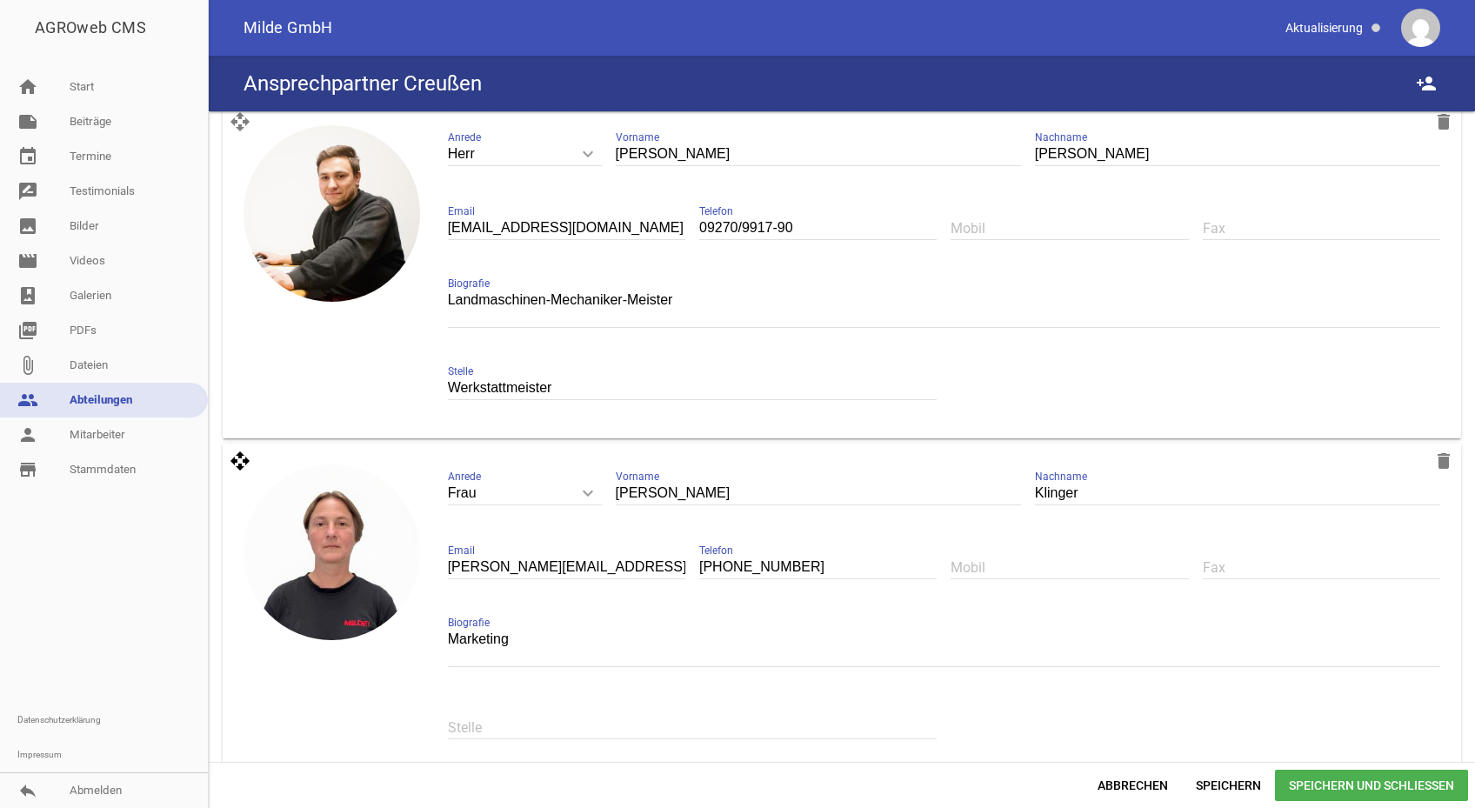
scroll to position [2391, 0]
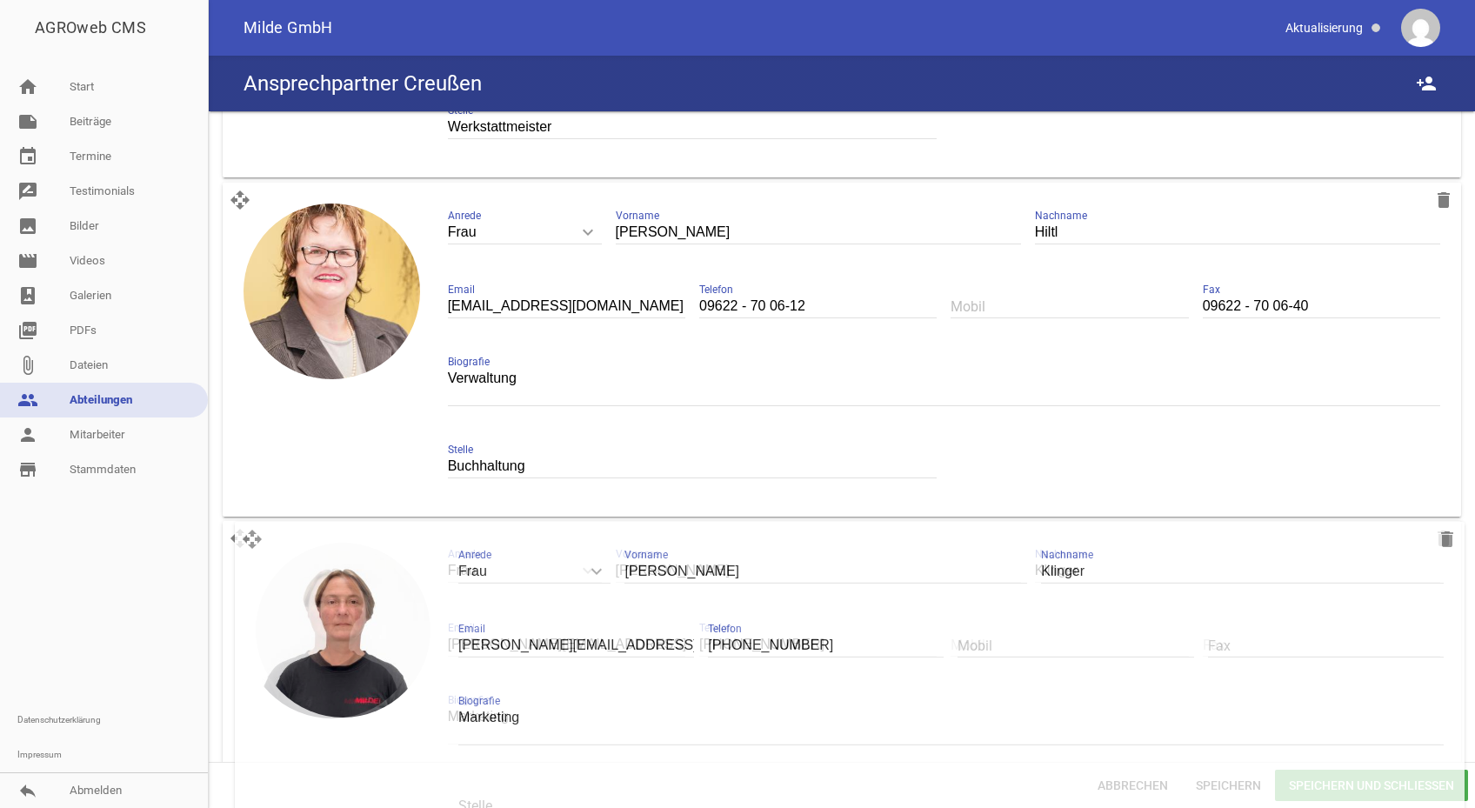
drag, startPoint x: 237, startPoint y: 202, endPoint x: 250, endPoint y: 537, distance: 335.0
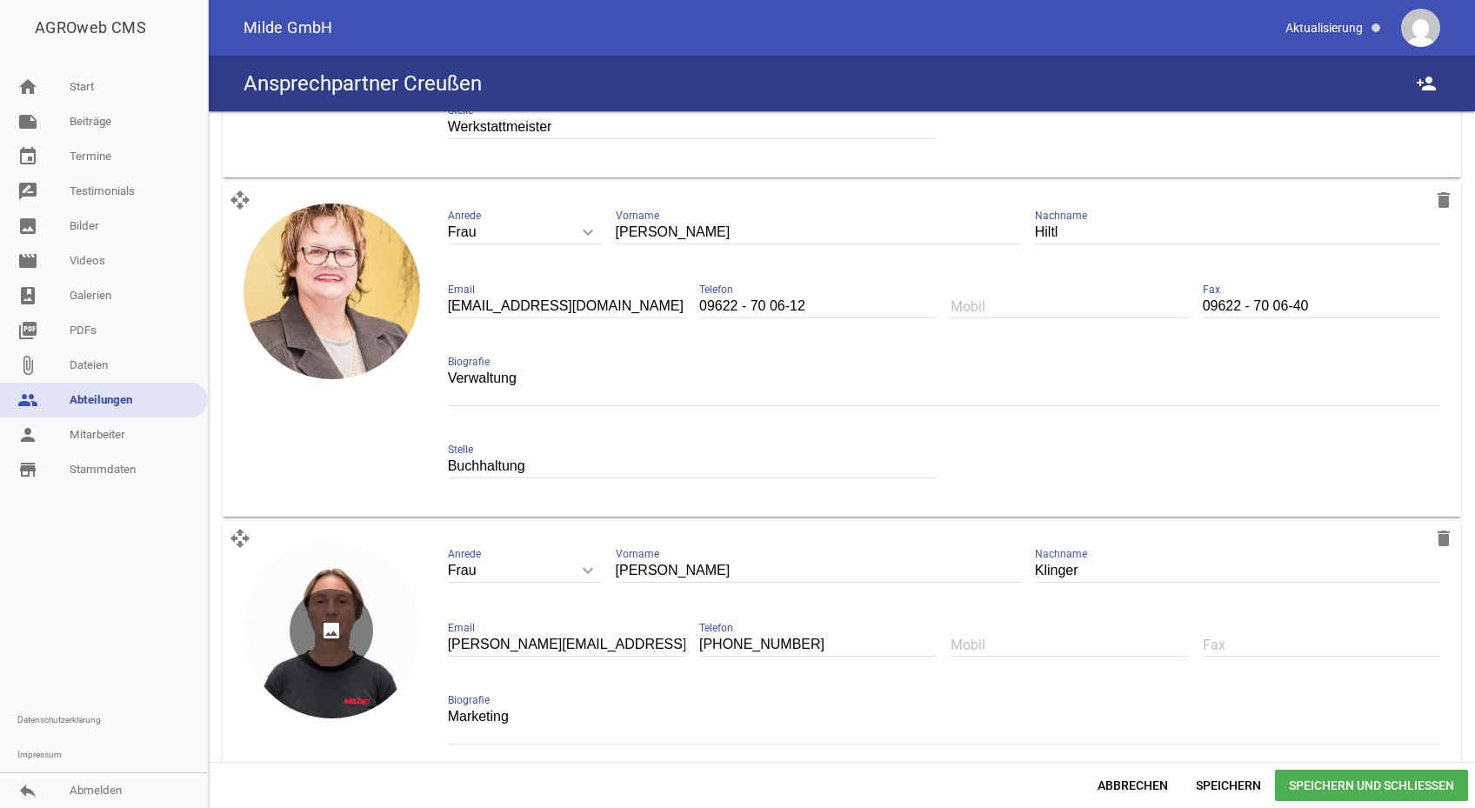
scroll to position [2498, 0]
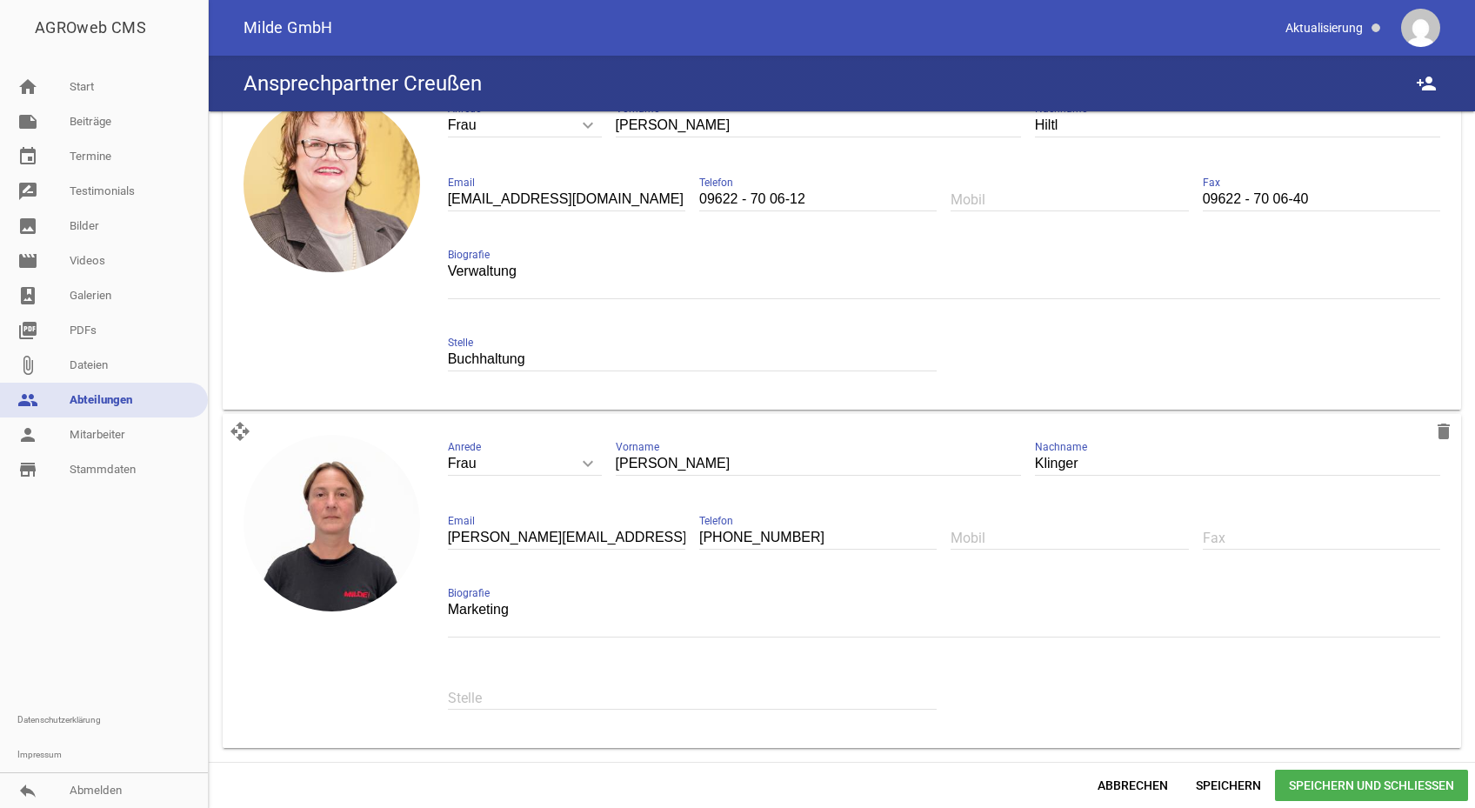
click at [1326, 777] on span "Speichern und Schließen" at bounding box center [1371, 785] width 193 height 31
